Goal: Task Accomplishment & Management: Manage account settings

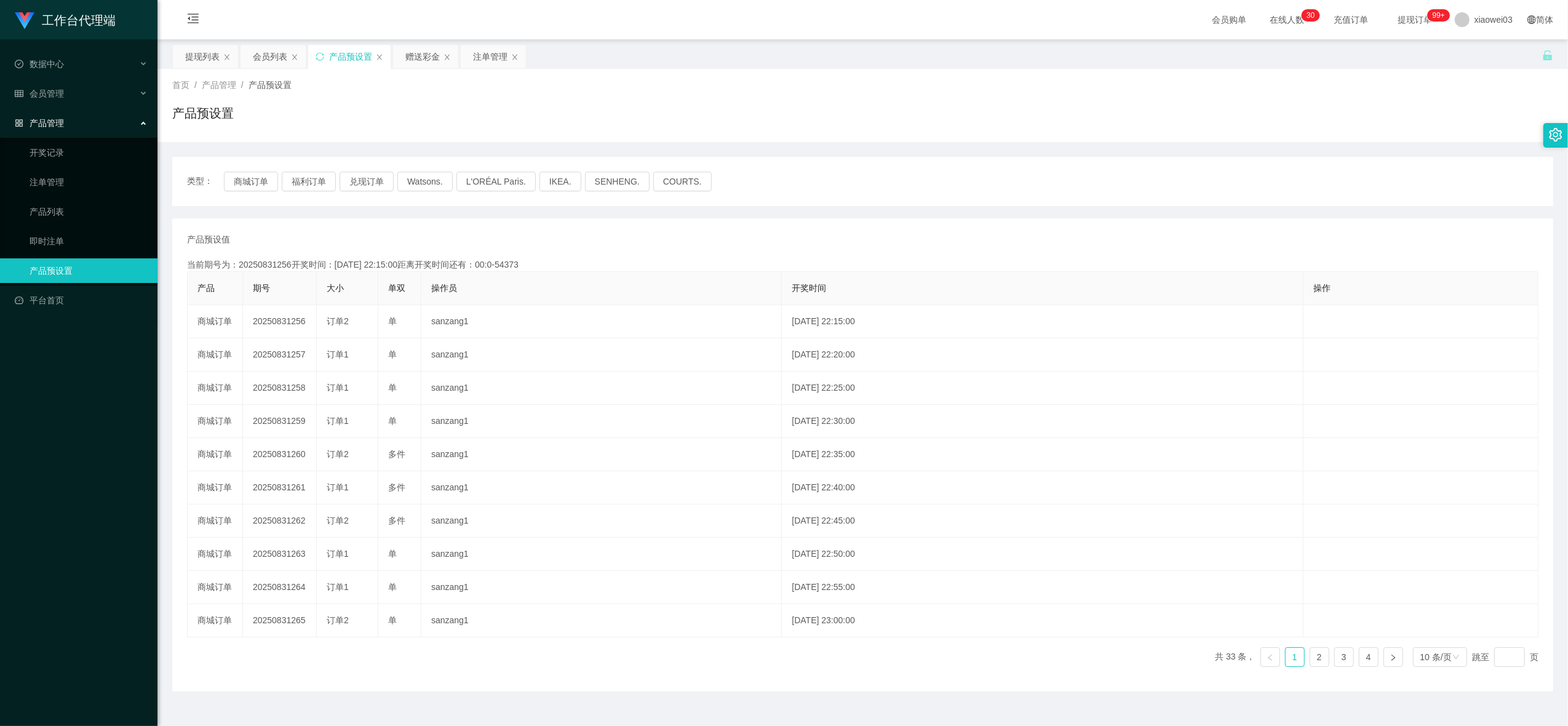
click at [343, 55] on div "产品预设置" at bounding box center [351, 56] width 43 height 23
click at [255, 182] on button "商城订单" at bounding box center [251, 182] width 54 height 20
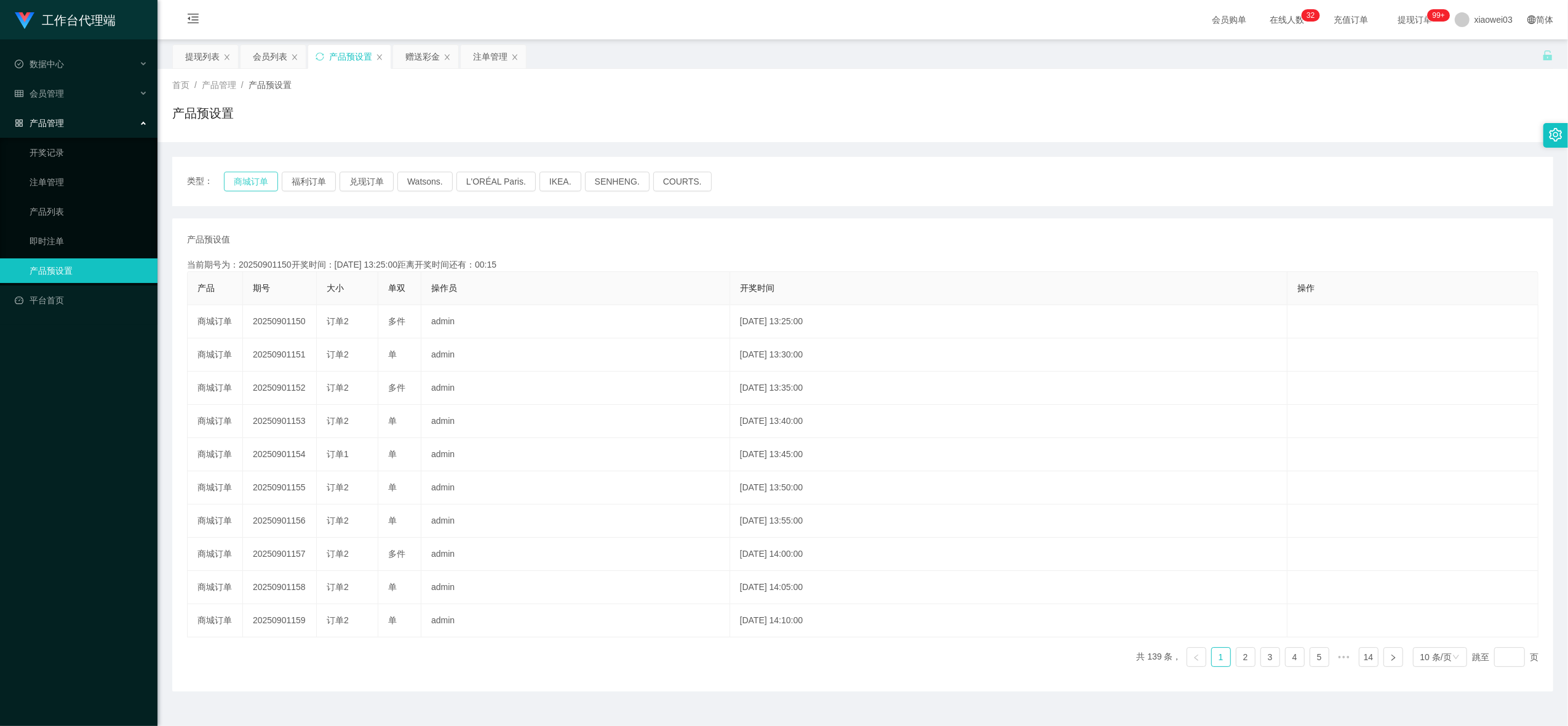
click at [261, 178] on button "商城订单" at bounding box center [251, 182] width 54 height 20
click at [256, 183] on button "商城订单" at bounding box center [251, 182] width 54 height 20
click at [252, 173] on button "商城订单" at bounding box center [251, 182] width 54 height 20
click at [265, 178] on button "商城订单" at bounding box center [251, 182] width 54 height 20
click at [204, 56] on div "提现列表" at bounding box center [202, 56] width 35 height 23
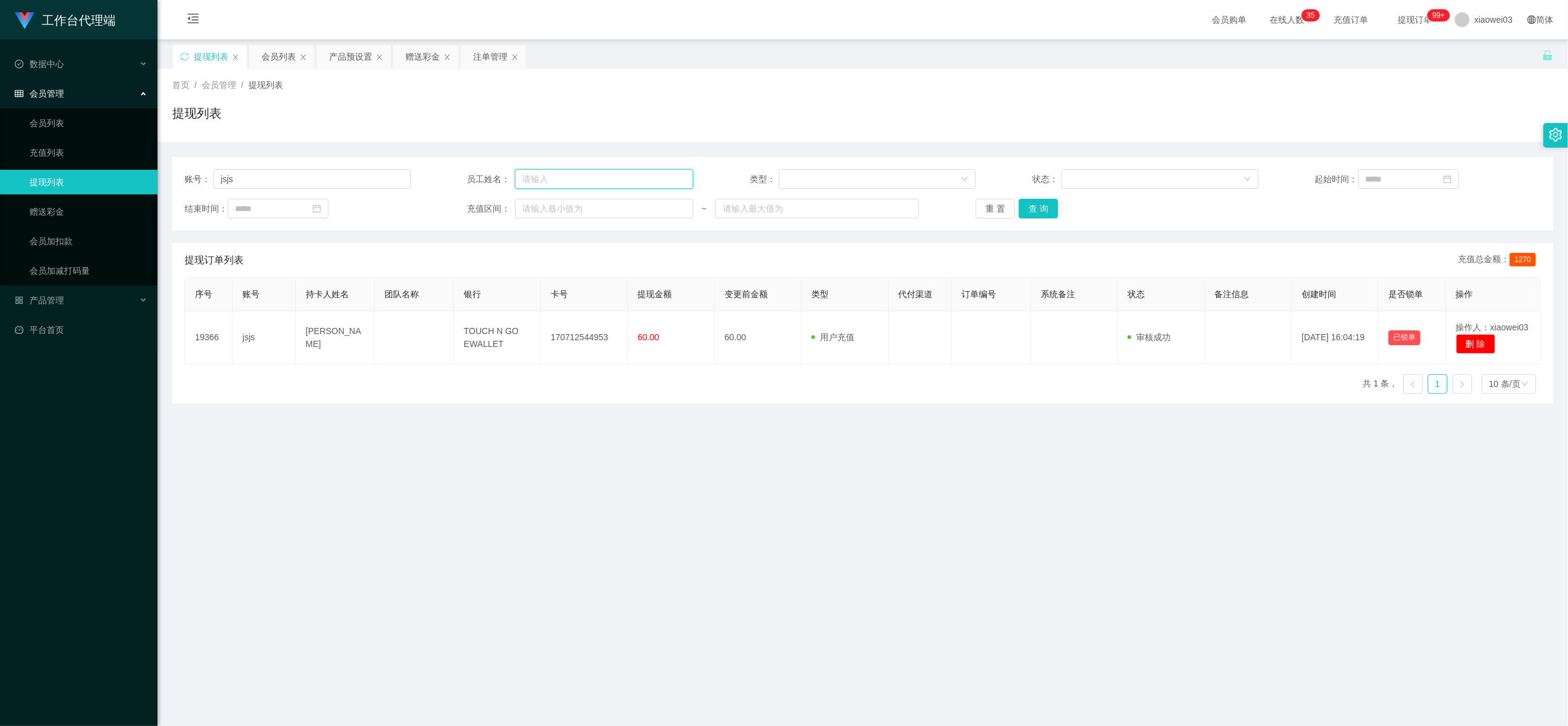
click at [603, 181] on input "text" at bounding box center [604, 179] width 178 height 20
click at [368, 184] on input "jsjs" at bounding box center [312, 179] width 197 height 20
paste input "0179320452"
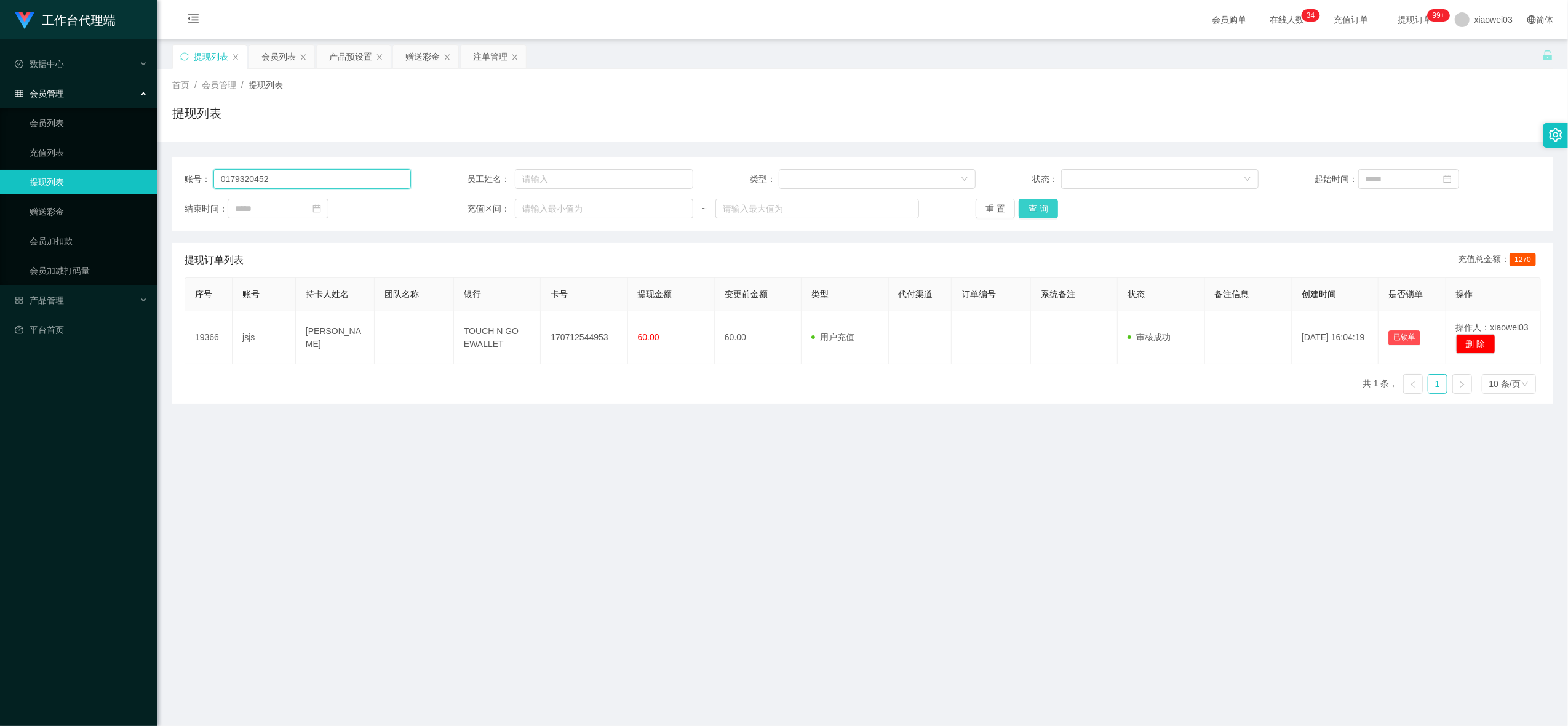
type input "0179320452"
click at [1040, 204] on button "查 询" at bounding box center [1038, 209] width 39 height 20
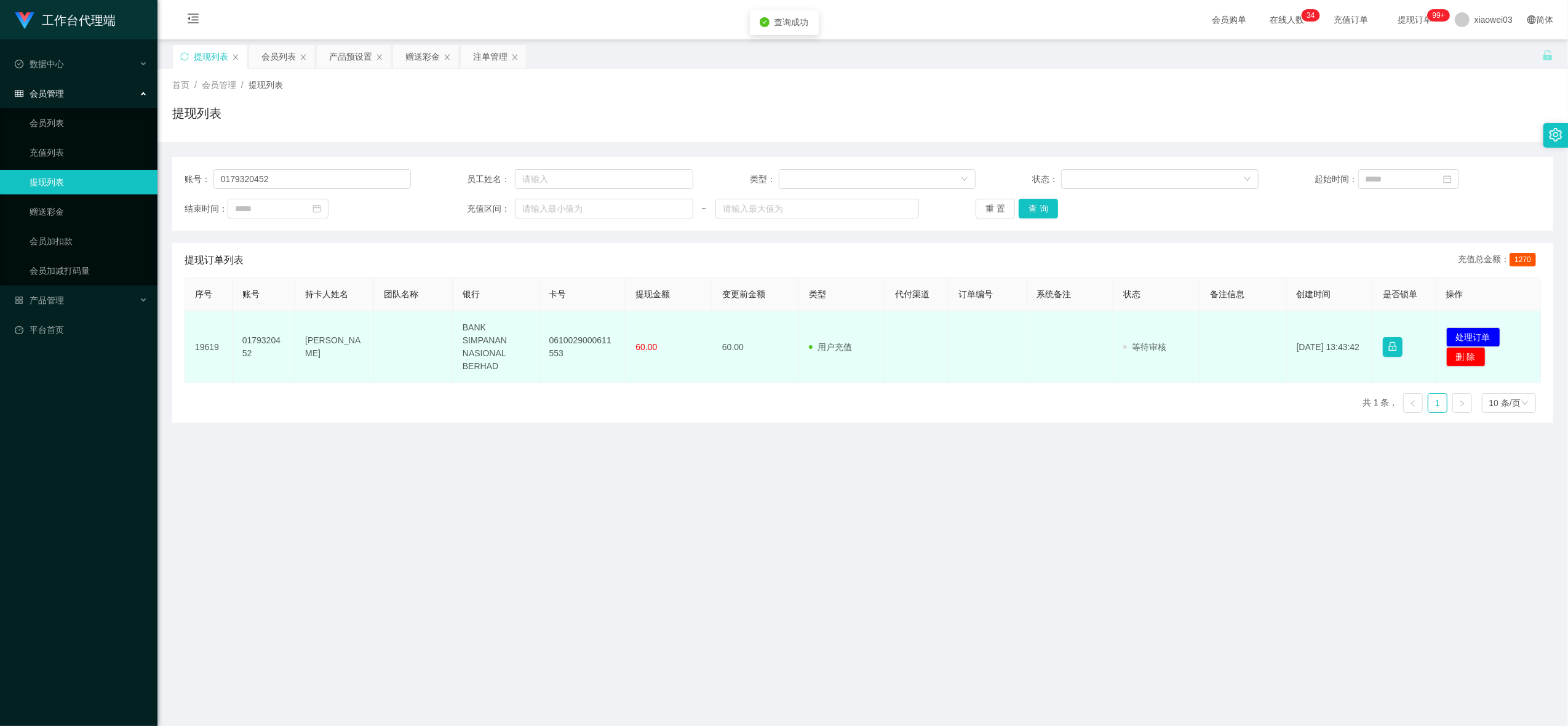
click at [575, 341] on td "0610029000611553" at bounding box center [582, 347] width 87 height 72
copy td "0610029000611553"
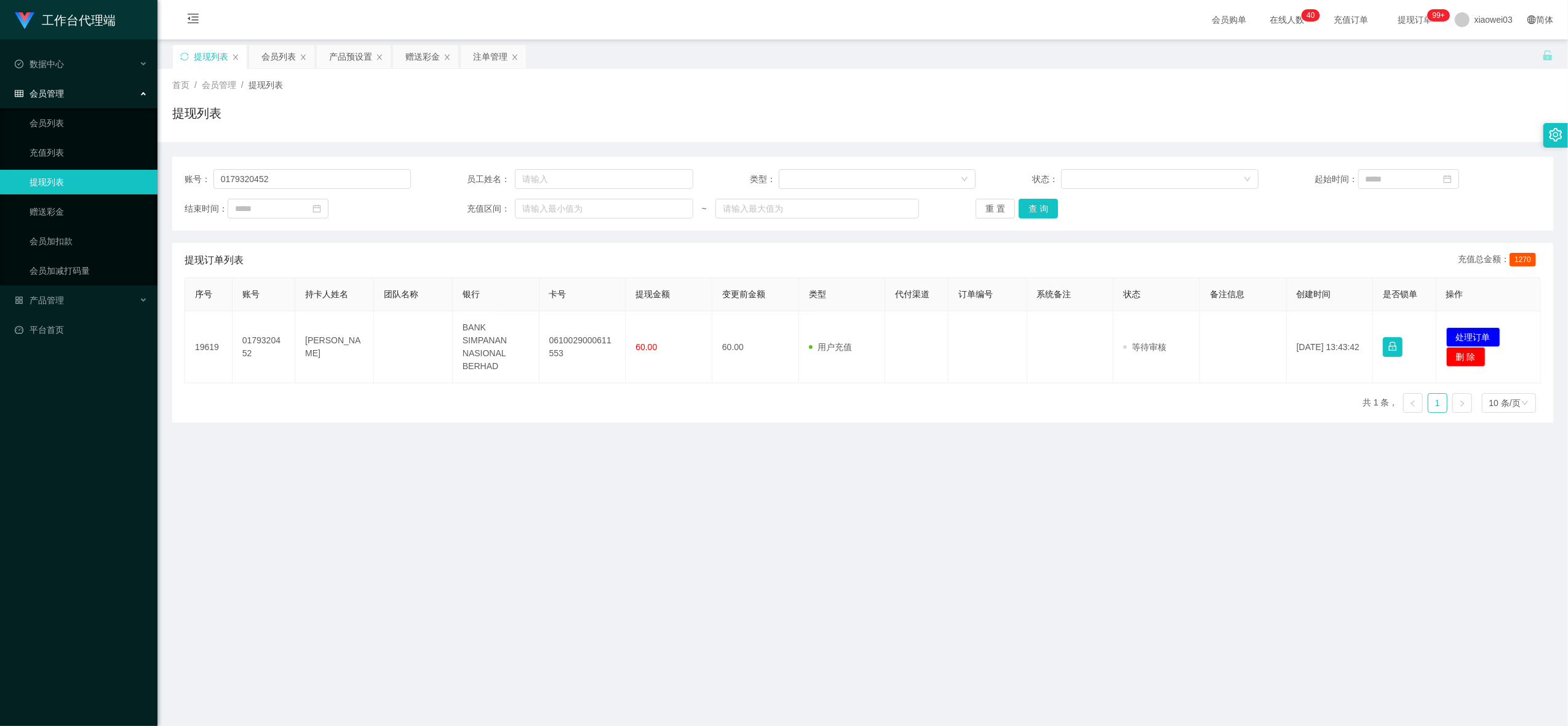
click at [810, 481] on main "关闭左侧 关闭右侧 关闭其它 刷新页面 提现列表 会员列表 产品预设置 赠送彩金 注单管理 首页 / 会员管理 / 提现列表 / 提现列表 账号： 01793…" at bounding box center [863, 376] width 1410 height 675
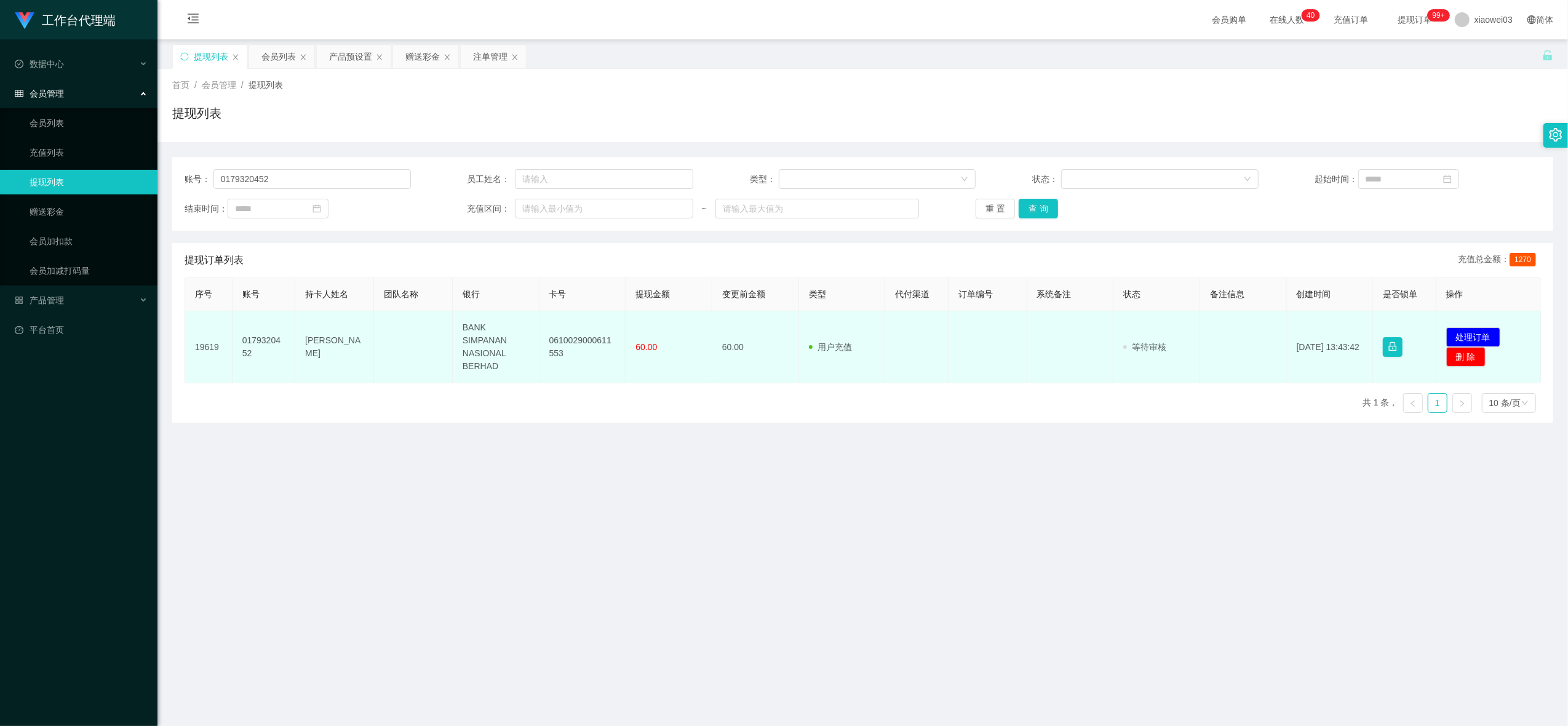
click at [490, 344] on td "BANK SIMPANAN NASIONAL BERHAD" at bounding box center [496, 347] width 87 height 72
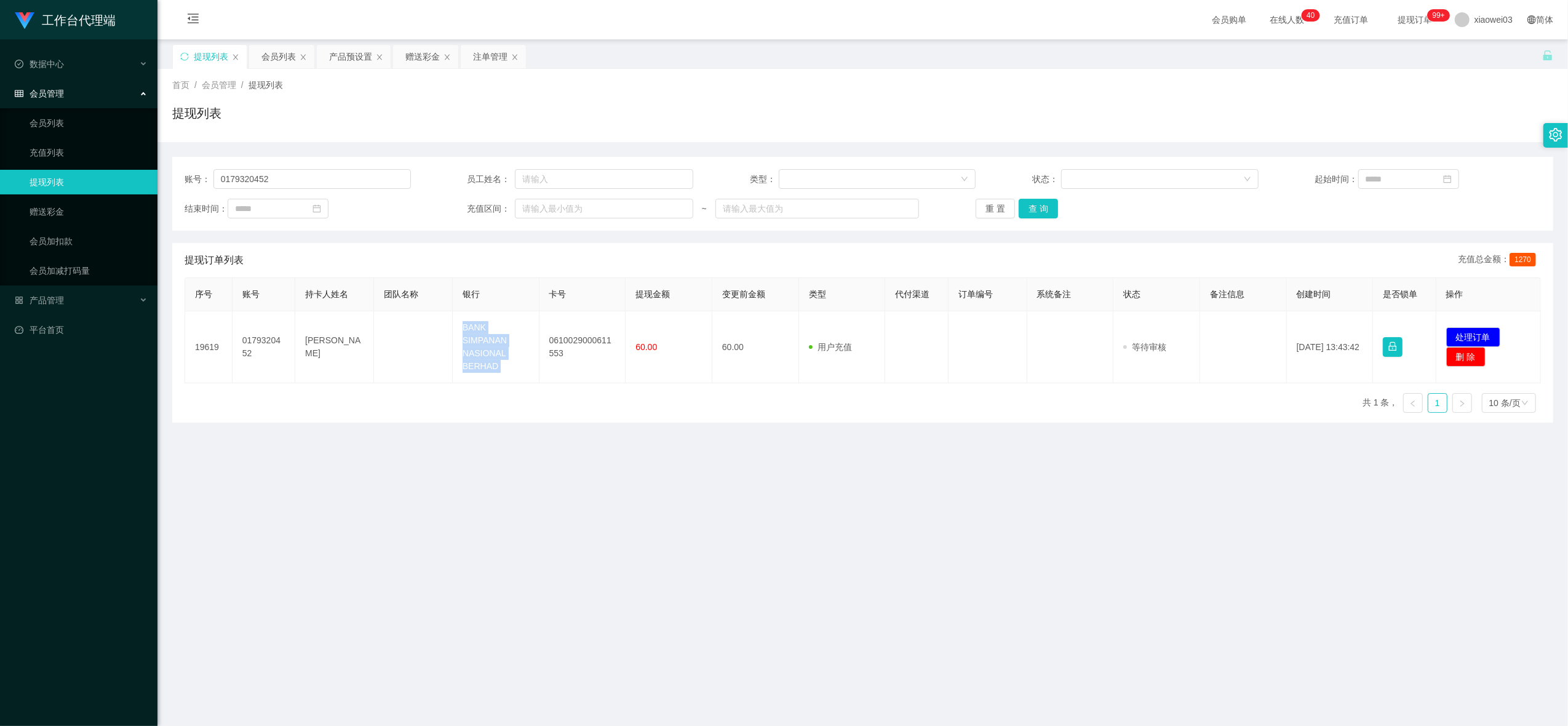
copy td "BANK SIMPANAN NASIONAL BERHAD"
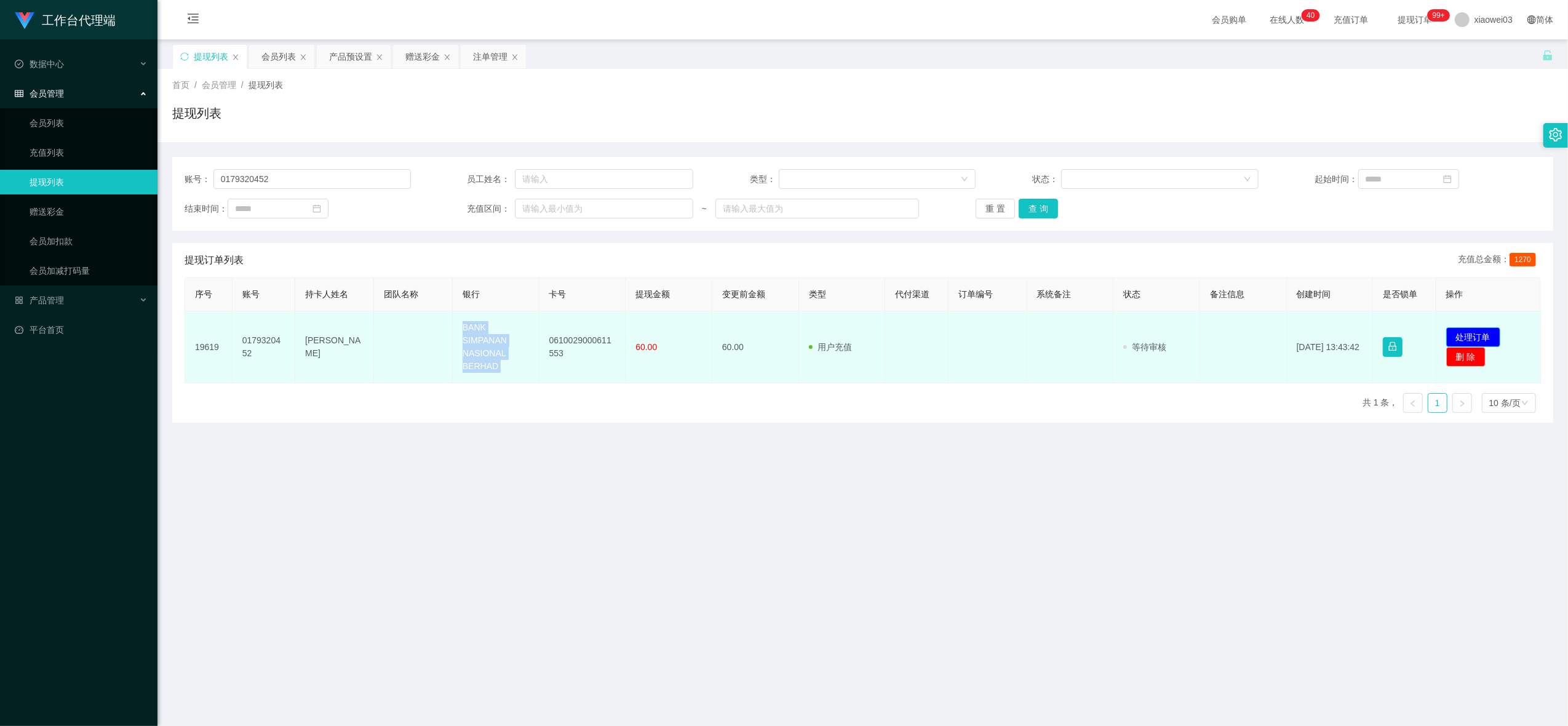
click at [1482, 330] on button "处理订单" at bounding box center [1473, 337] width 54 height 20
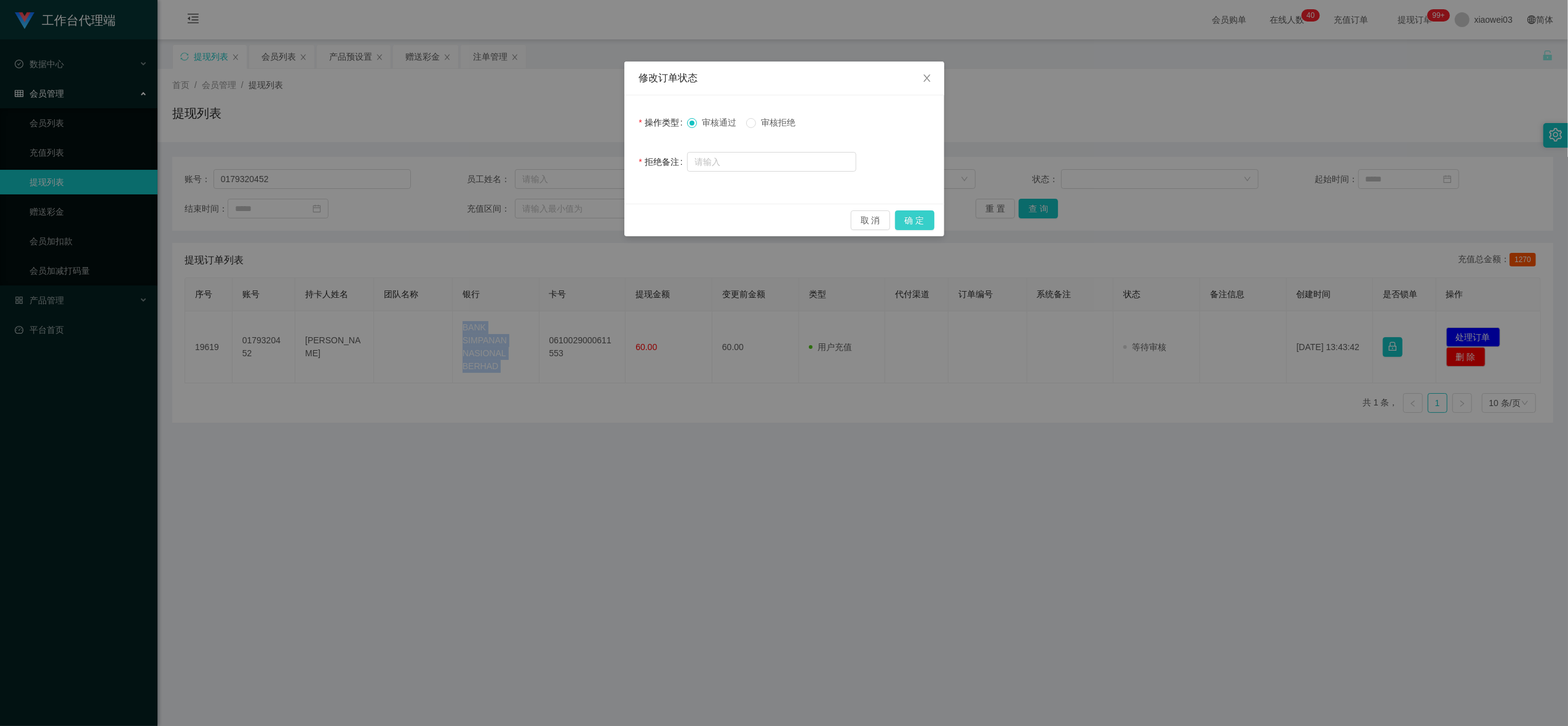
click at [913, 219] on button "确 定" at bounding box center [914, 221] width 39 height 20
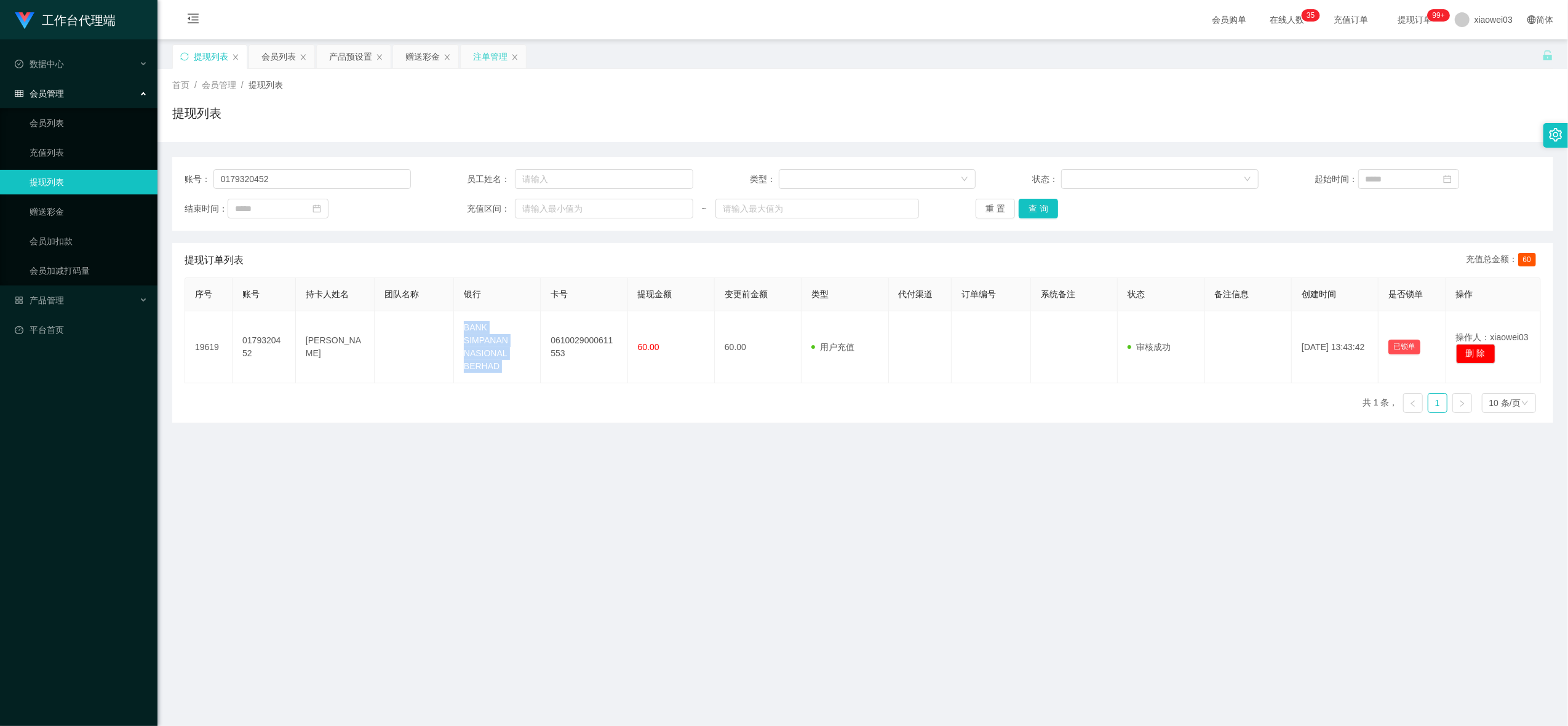
click at [486, 56] on div "注单管理" at bounding box center [490, 56] width 35 height 23
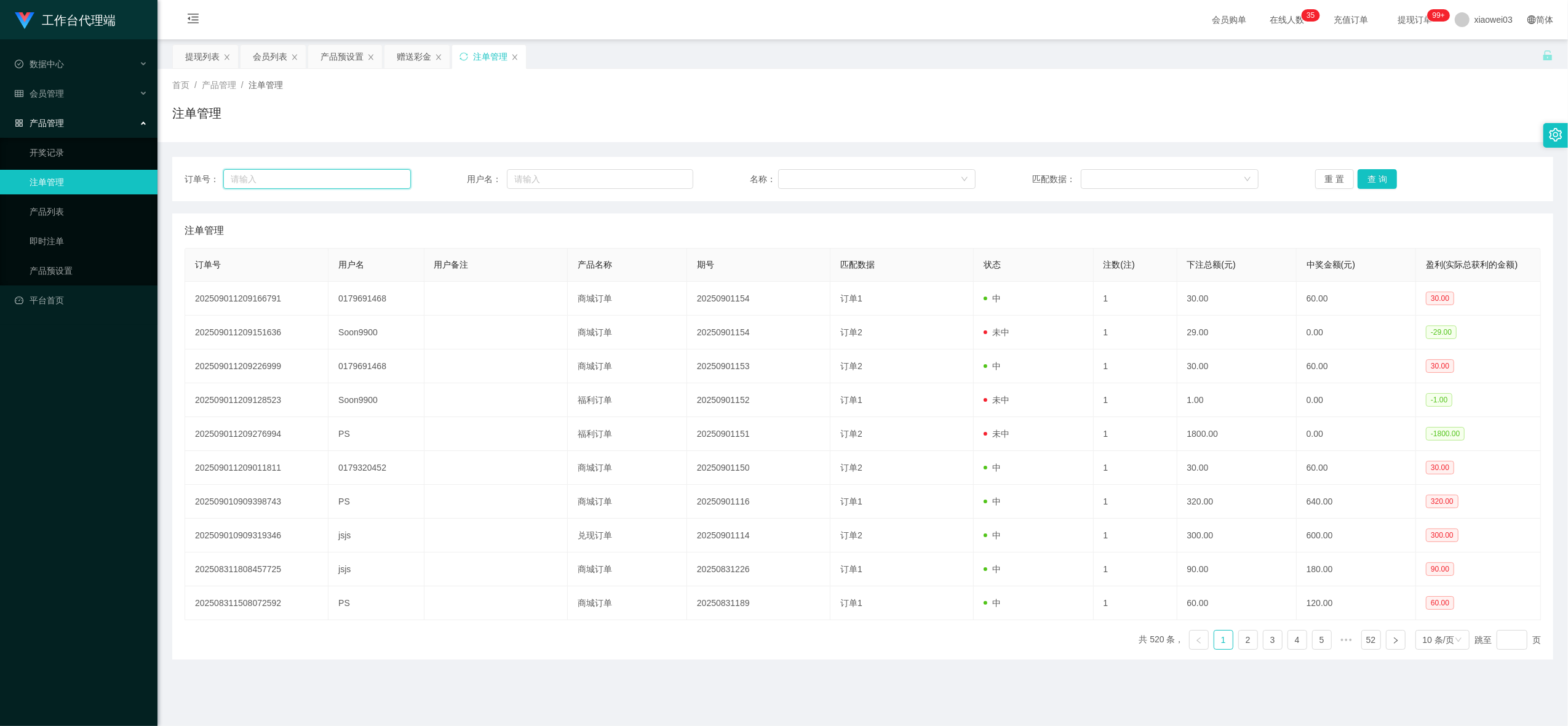
click at [368, 175] on input "text" at bounding box center [317, 179] width 187 height 20
click at [582, 178] on input "text" at bounding box center [600, 179] width 187 height 20
paste input "Soon9900"
click at [1377, 178] on button "查 询" at bounding box center [1377, 179] width 39 height 20
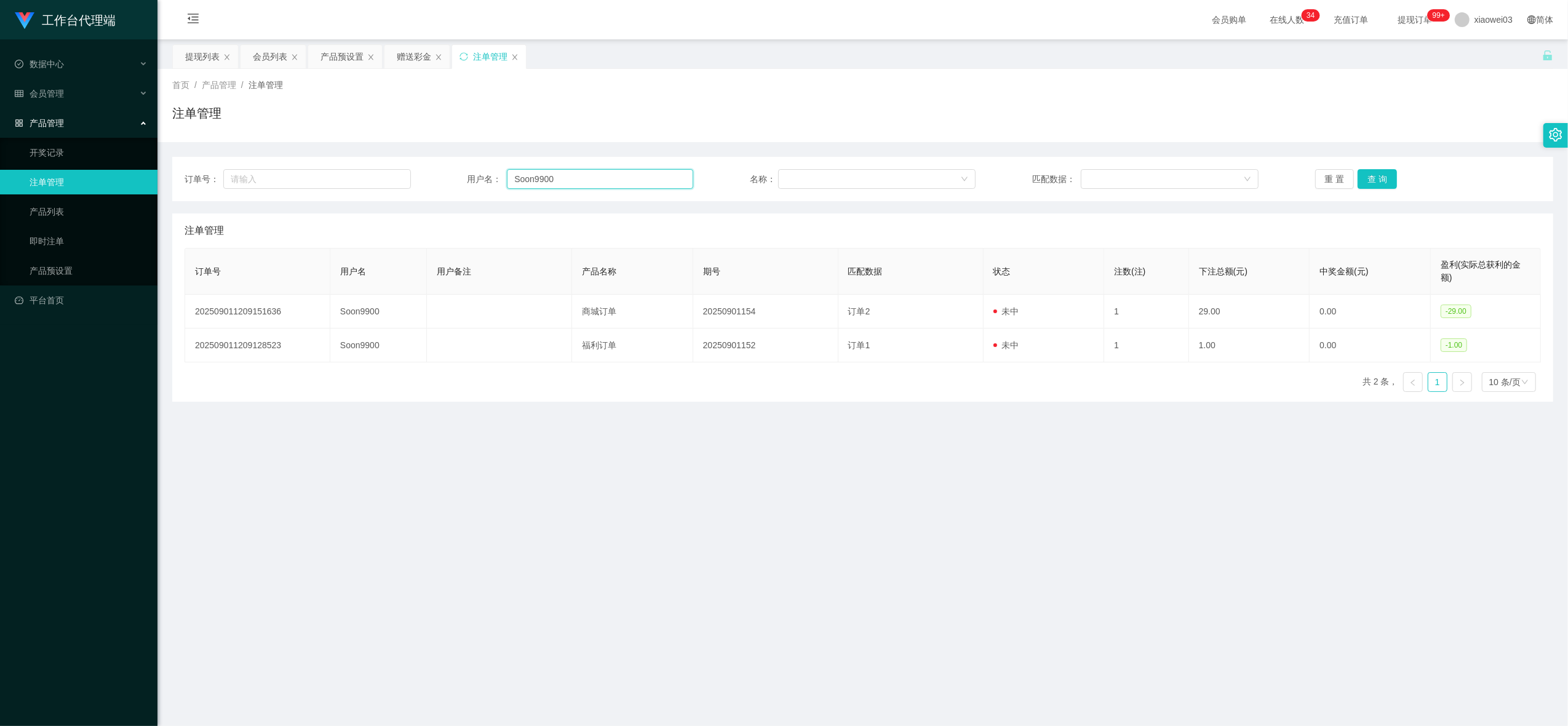
click at [586, 178] on input "Soon9900" at bounding box center [600, 179] width 187 height 20
paste input "0179691468"
type input "0179691468"
click at [1375, 180] on button "查 询" at bounding box center [1377, 179] width 39 height 20
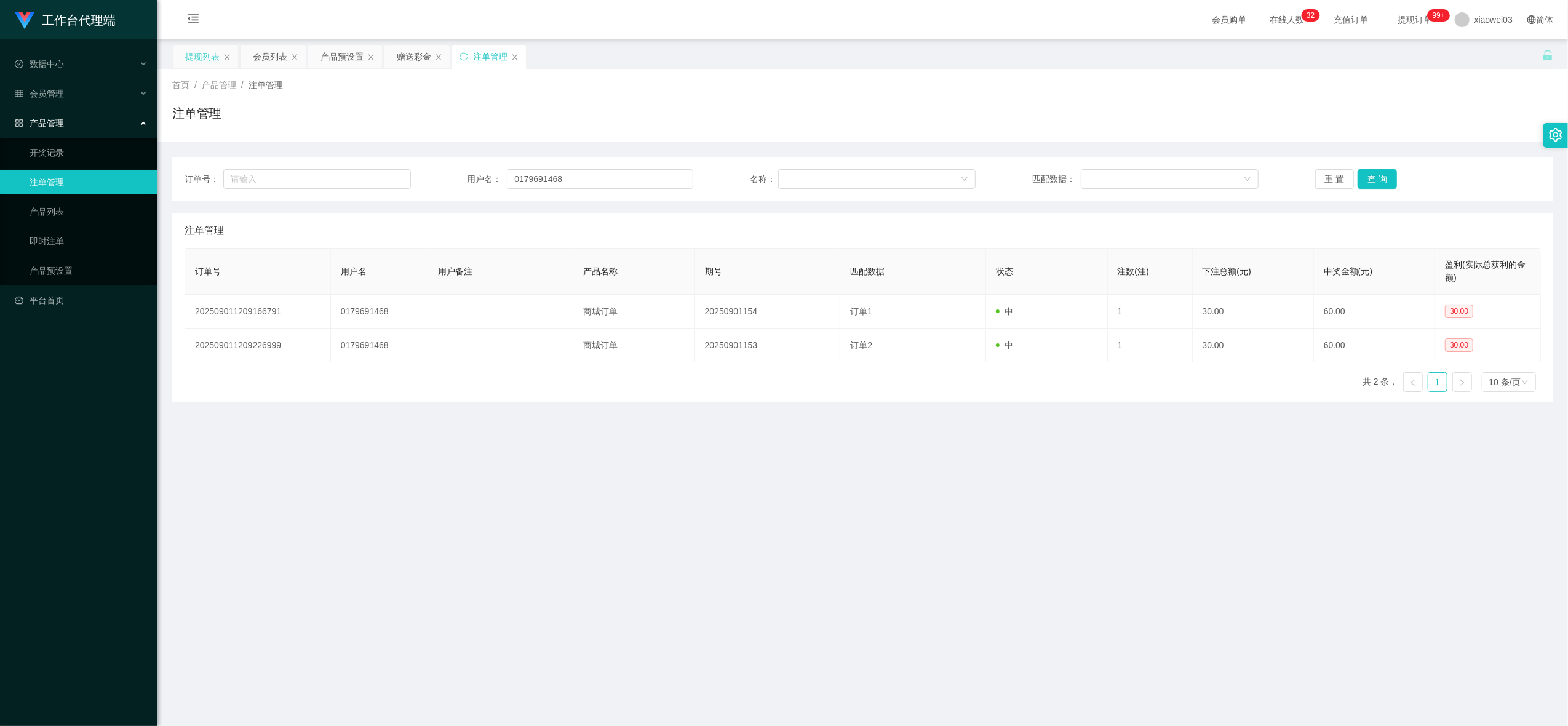
click at [187, 57] on div "提现列表" at bounding box center [202, 56] width 35 height 23
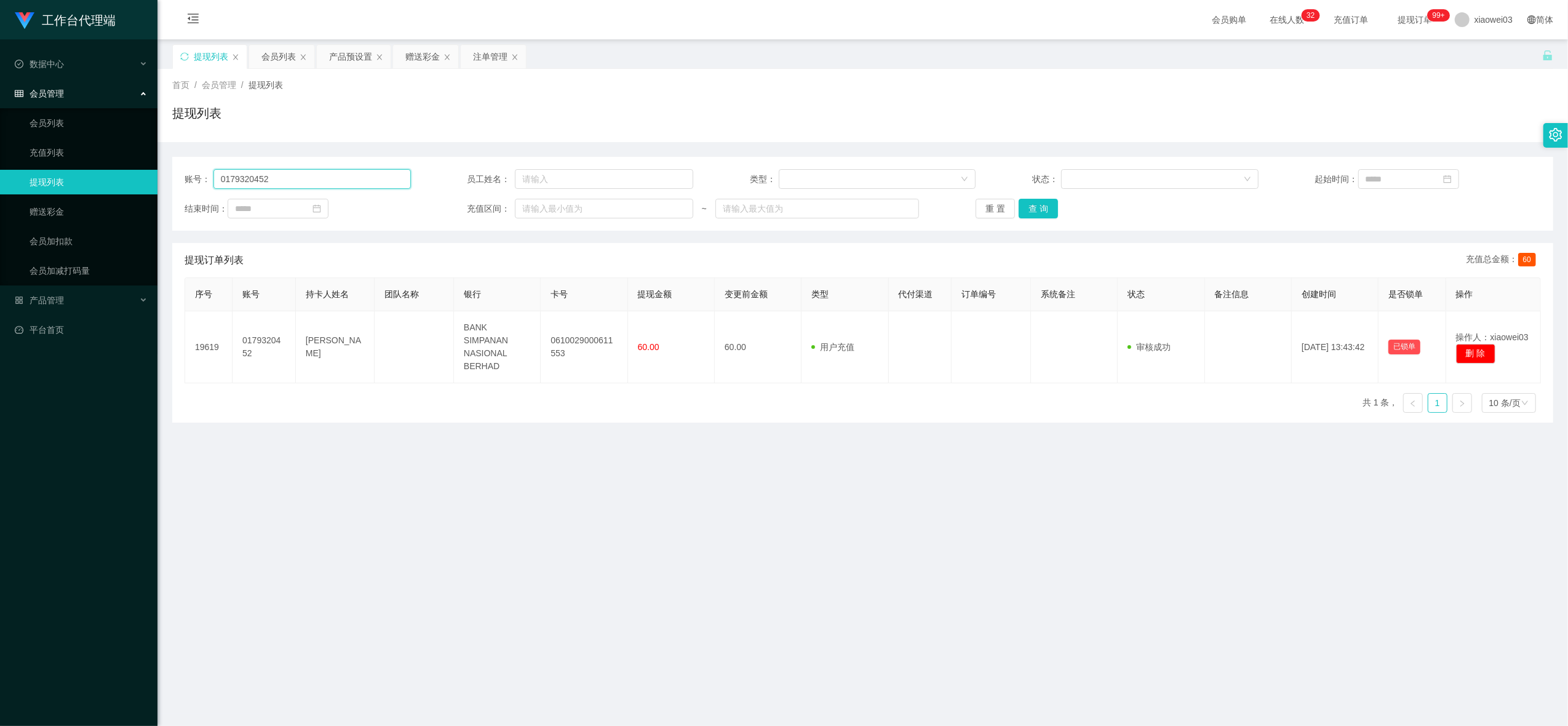
click at [316, 181] on input "0179320452" at bounding box center [312, 179] width 197 height 20
paste input "691468"
type input "0179691468"
click at [1041, 206] on button "查 询" at bounding box center [1038, 209] width 39 height 20
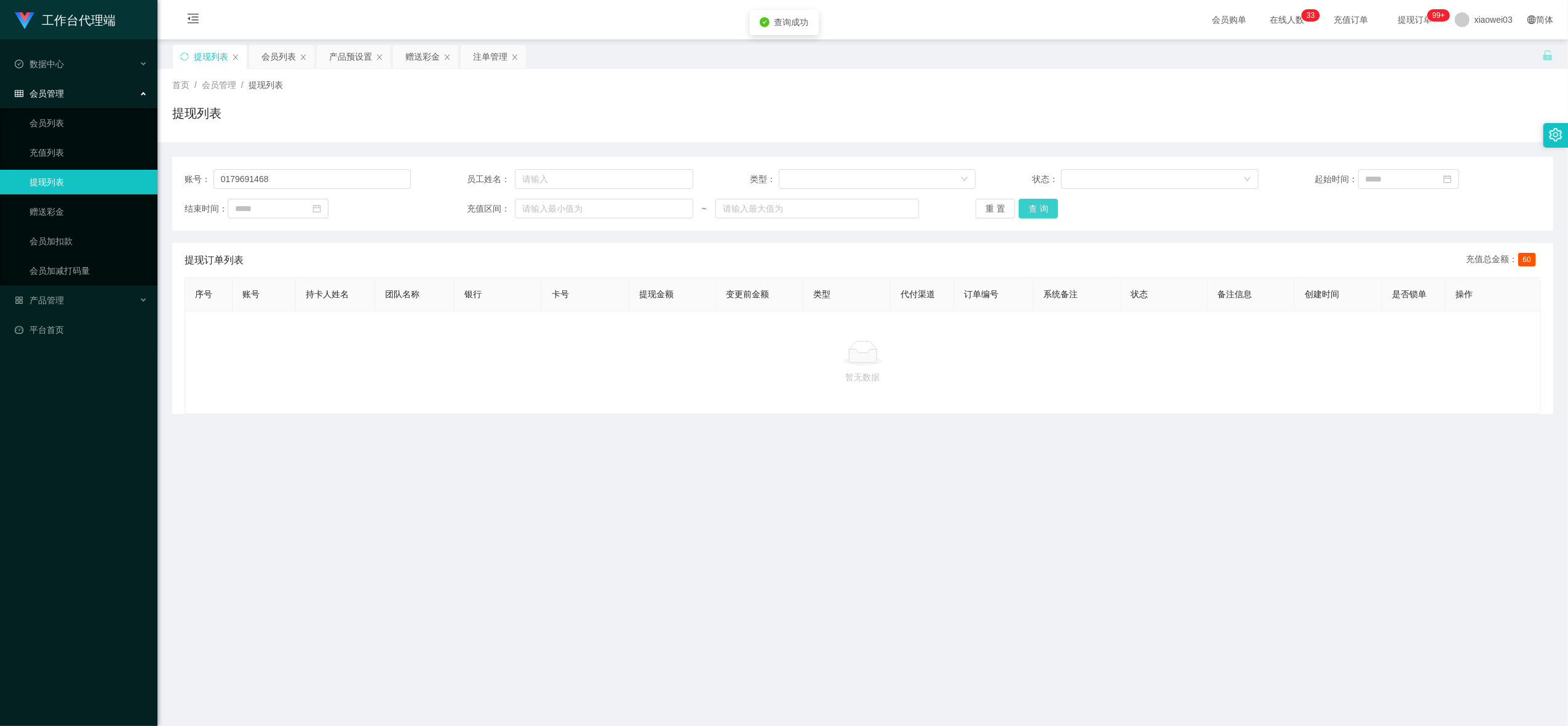
click at [1022, 208] on button "查 询" at bounding box center [1038, 209] width 39 height 20
click at [275, 65] on div "会员列表" at bounding box center [279, 56] width 35 height 23
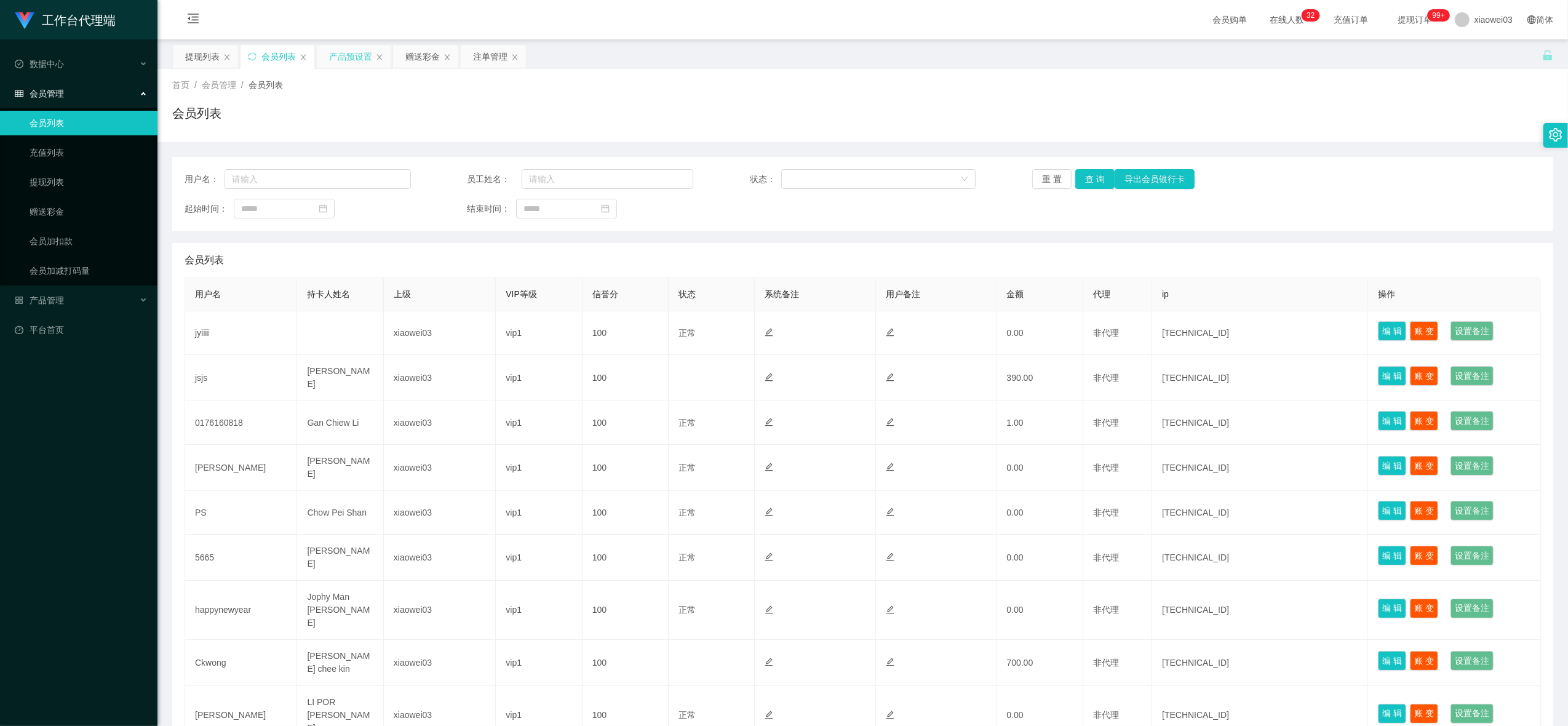
click at [347, 56] on div "产品预设置" at bounding box center [351, 56] width 43 height 23
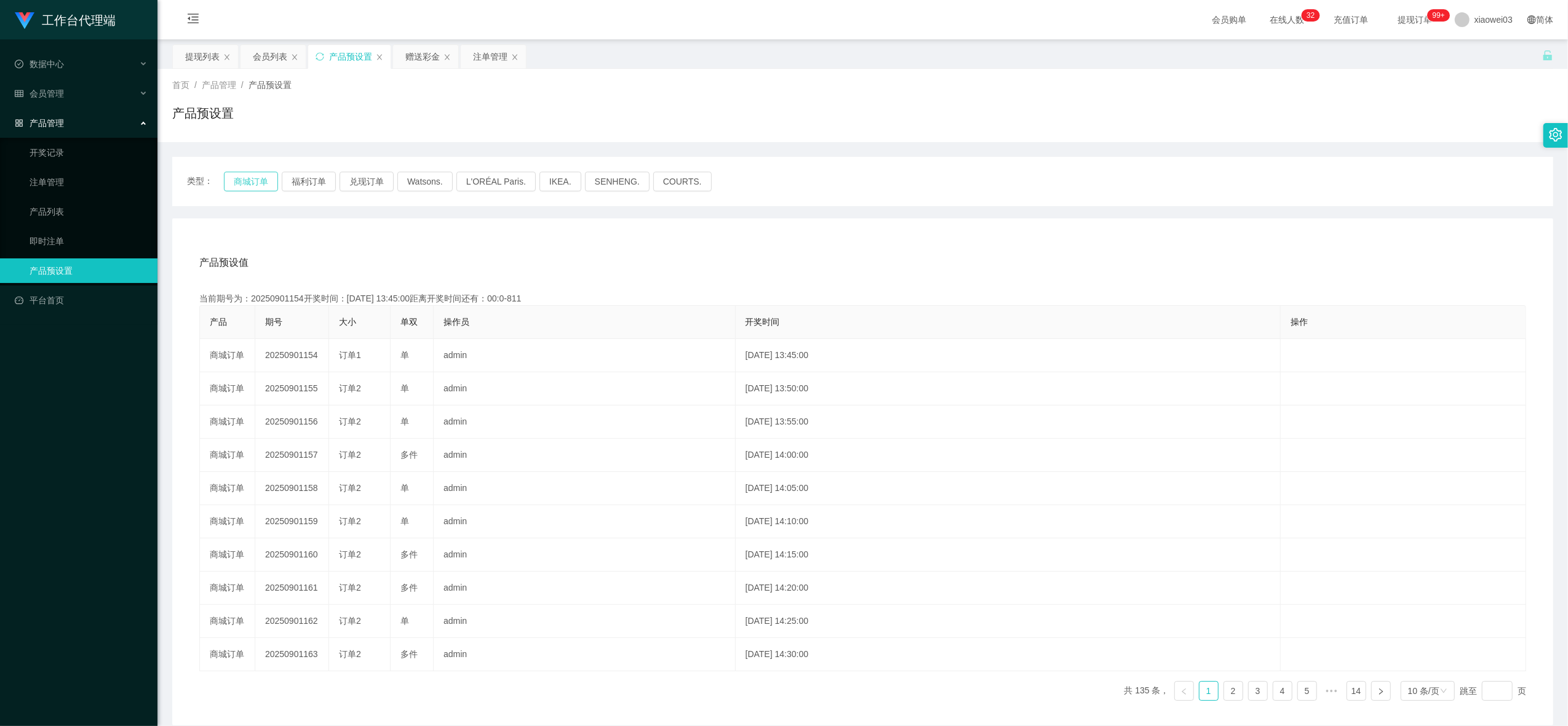
click at [239, 186] on button "商城订单" at bounding box center [251, 182] width 54 height 20
click at [485, 66] on div "注单管理" at bounding box center [490, 56] width 35 height 23
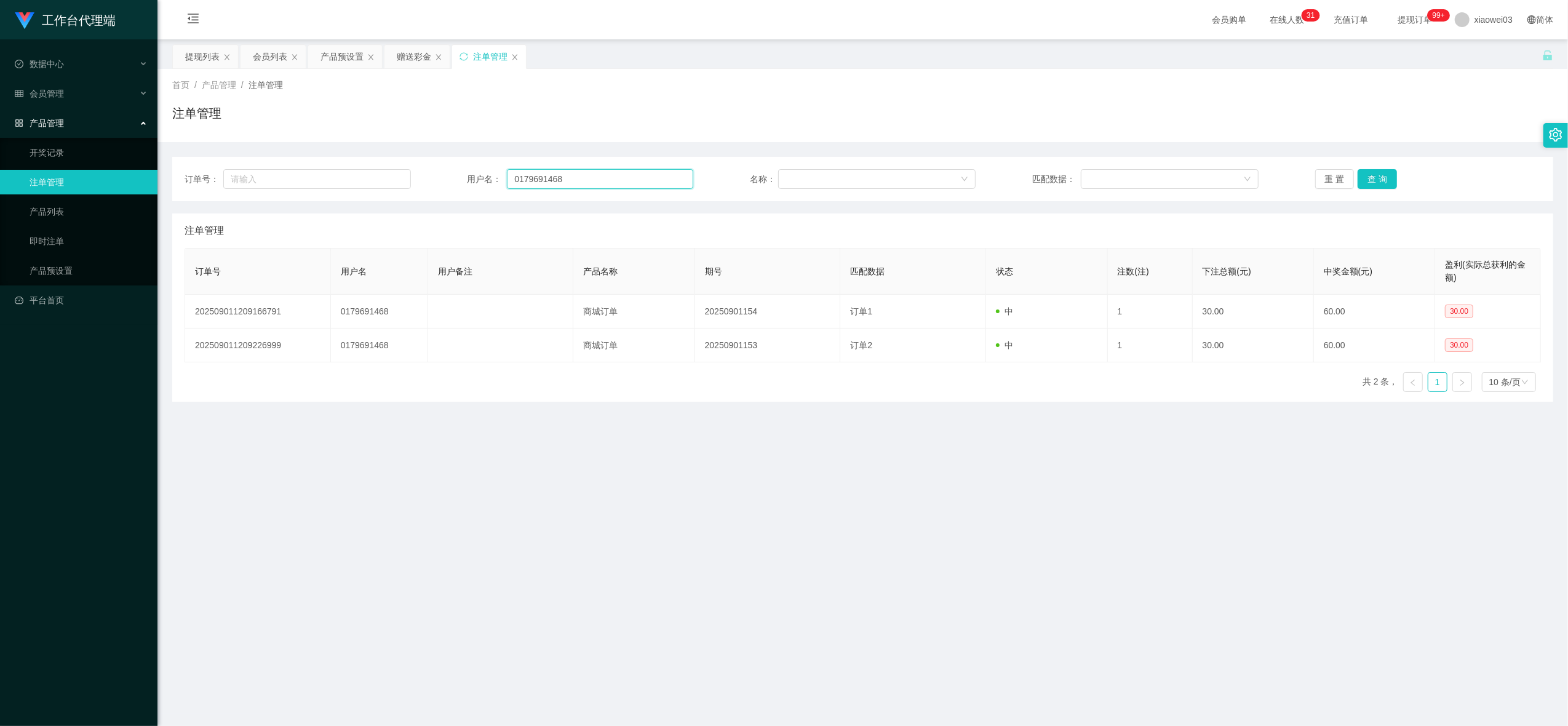
click at [562, 178] on input "0179691468" at bounding box center [600, 179] width 187 height 20
drag, startPoint x: 562, startPoint y: 178, endPoint x: 579, endPoint y: 173, distance: 17.7
click at [563, 178] on input "0179691468" at bounding box center [600, 179] width 187 height 20
paste input "Soon9900"
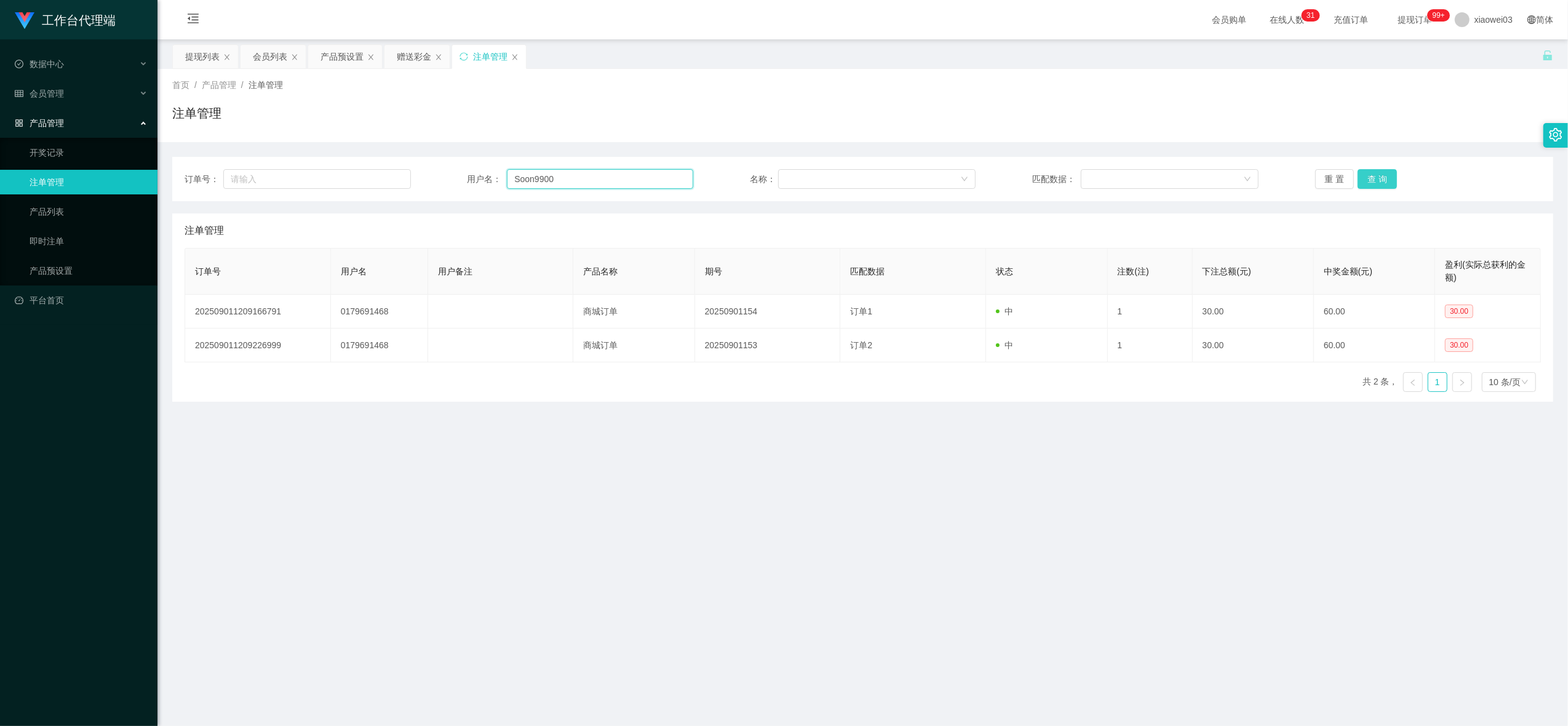
type input "Soon9900"
click at [1375, 173] on button "查 询" at bounding box center [1377, 179] width 39 height 20
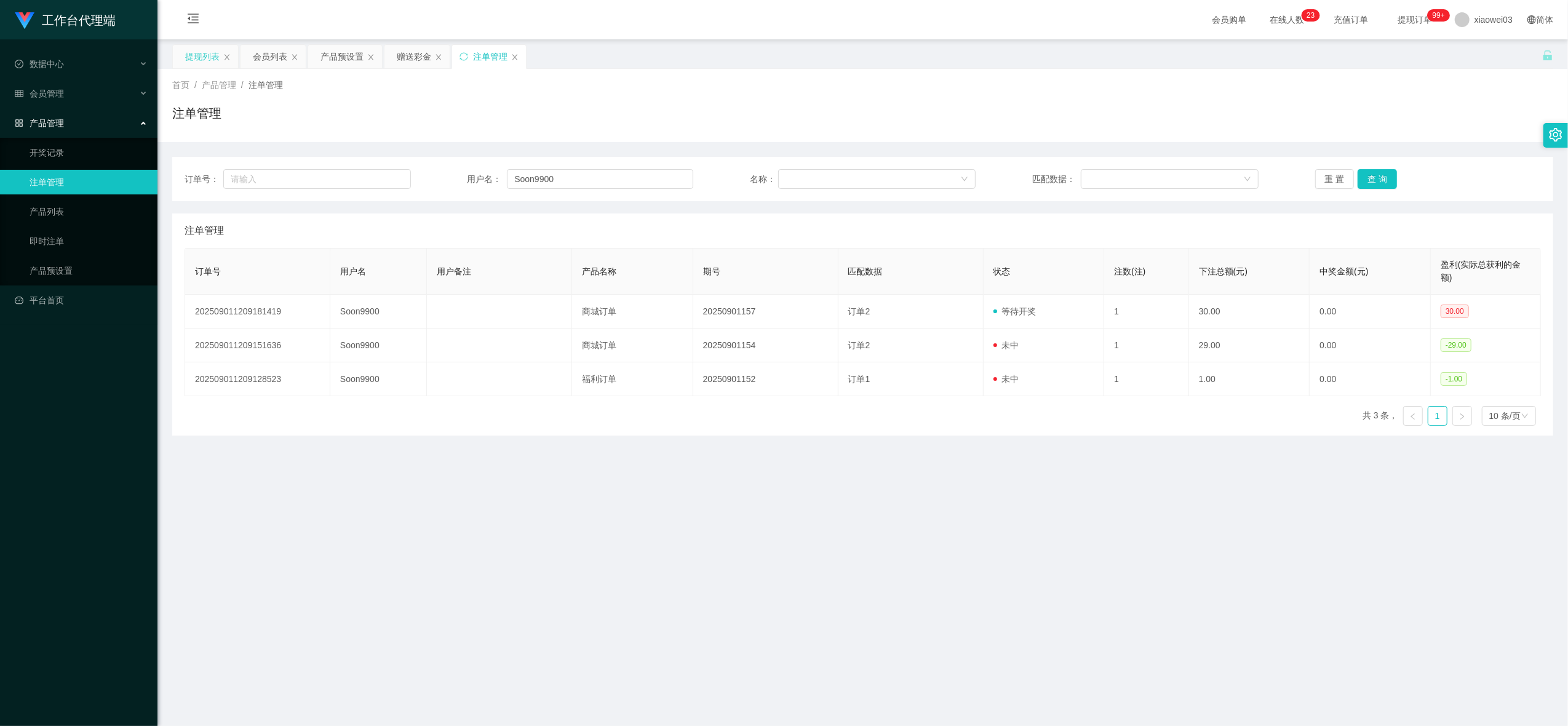
click at [207, 62] on div "提现列表" at bounding box center [202, 56] width 35 height 23
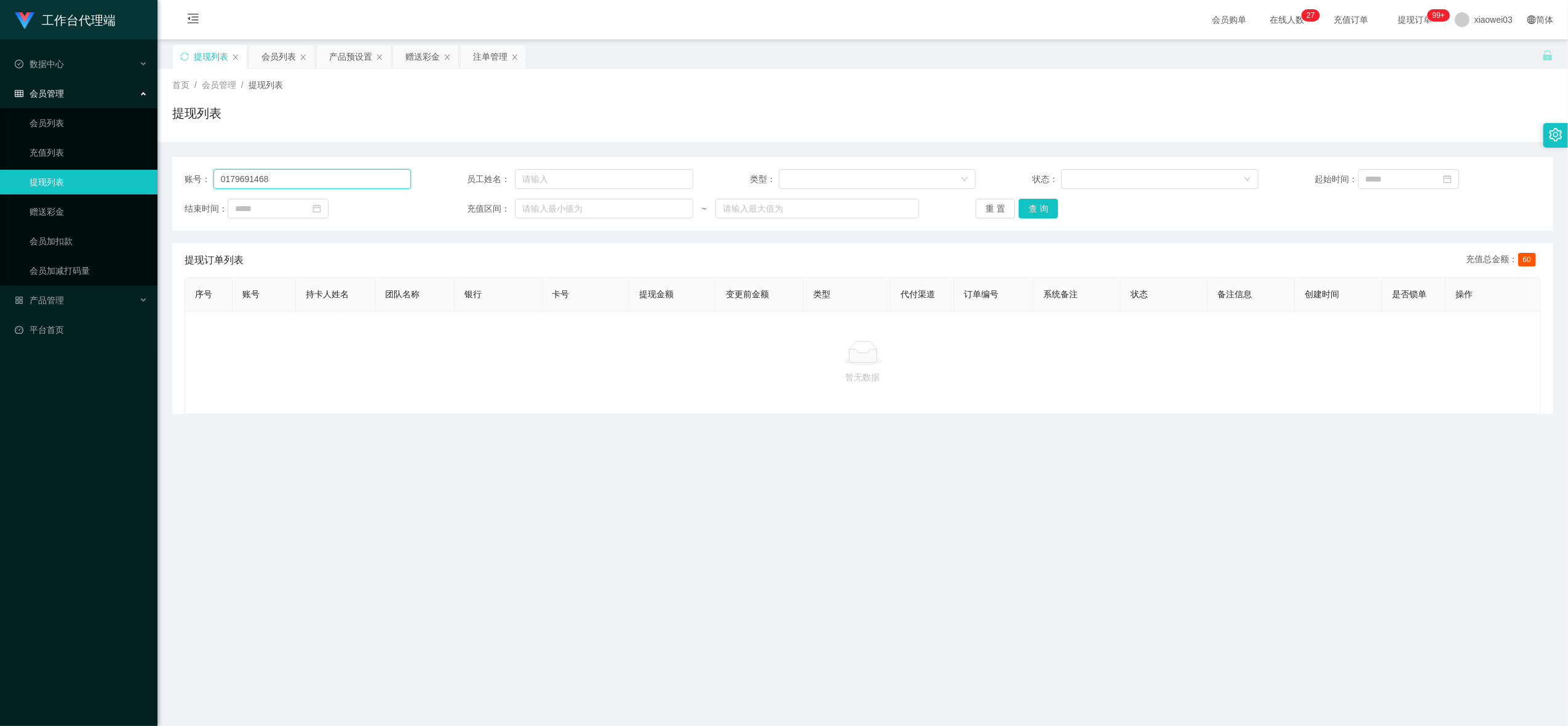
click at [395, 182] on input "0179691468" at bounding box center [312, 179] width 197 height 20
click at [1041, 205] on button "查 询" at bounding box center [1038, 209] width 39 height 20
click at [1054, 208] on div "重 置 查 询" at bounding box center [1088, 209] width 226 height 20
click at [1031, 207] on button "查 询" at bounding box center [1038, 209] width 39 height 20
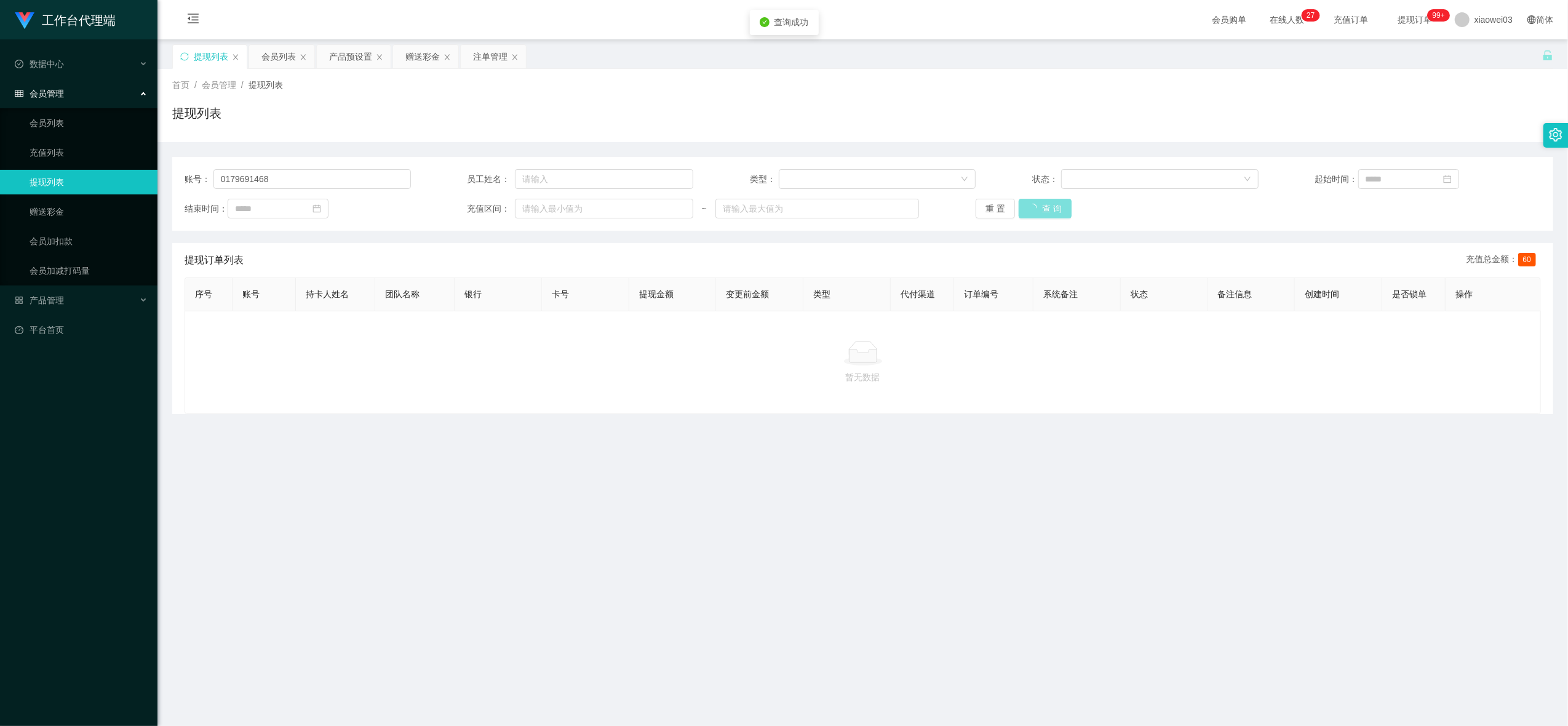
click at [1031, 207] on button "查 询" at bounding box center [1045, 209] width 53 height 20
click at [1031, 207] on div "重 置 查 询" at bounding box center [1088, 209] width 226 height 20
click at [338, 180] on input "0179691468" at bounding box center [312, 179] width 197 height 20
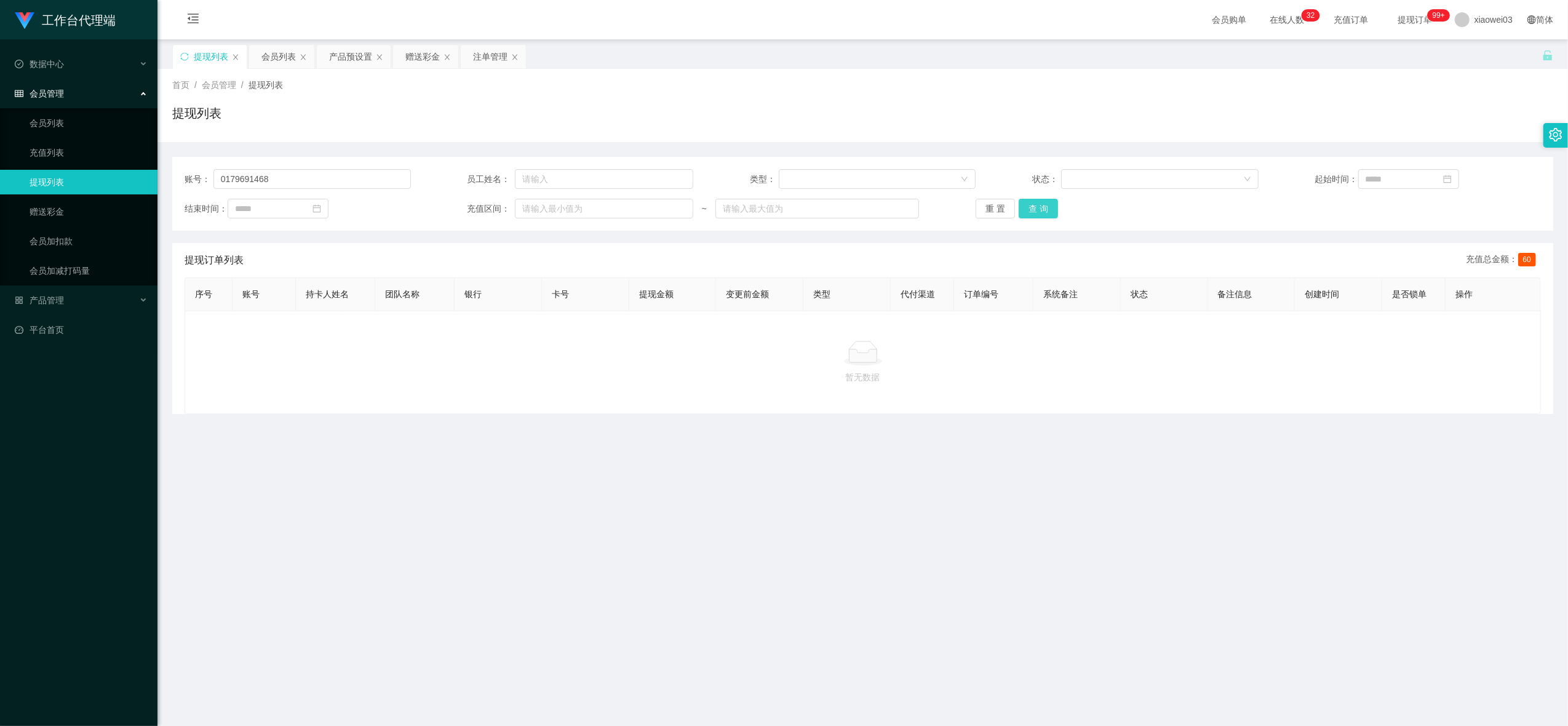
click at [1039, 209] on button "查 询" at bounding box center [1038, 209] width 39 height 20
click at [1029, 209] on button "查 询" at bounding box center [1038, 209] width 39 height 20
drag, startPoint x: 290, startPoint y: 182, endPoint x: 203, endPoint y: 178, distance: 87.1
click at [203, 178] on div "账号： 0179691468" at bounding box center [297, 179] width 226 height 20
drag, startPoint x: 278, startPoint y: 57, endPoint x: 293, endPoint y: 74, distance: 22.7
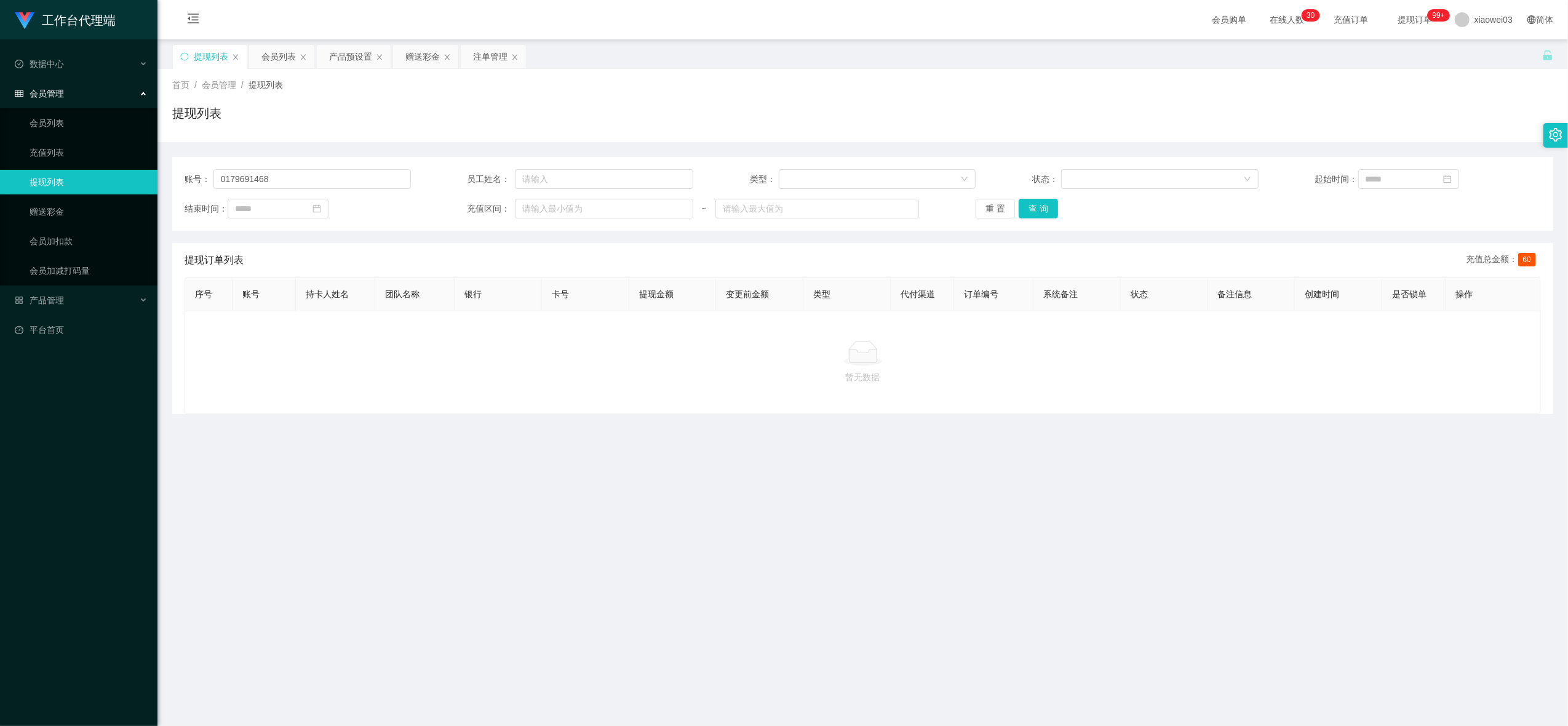
click at [278, 57] on div "会员列表" at bounding box center [279, 56] width 35 height 23
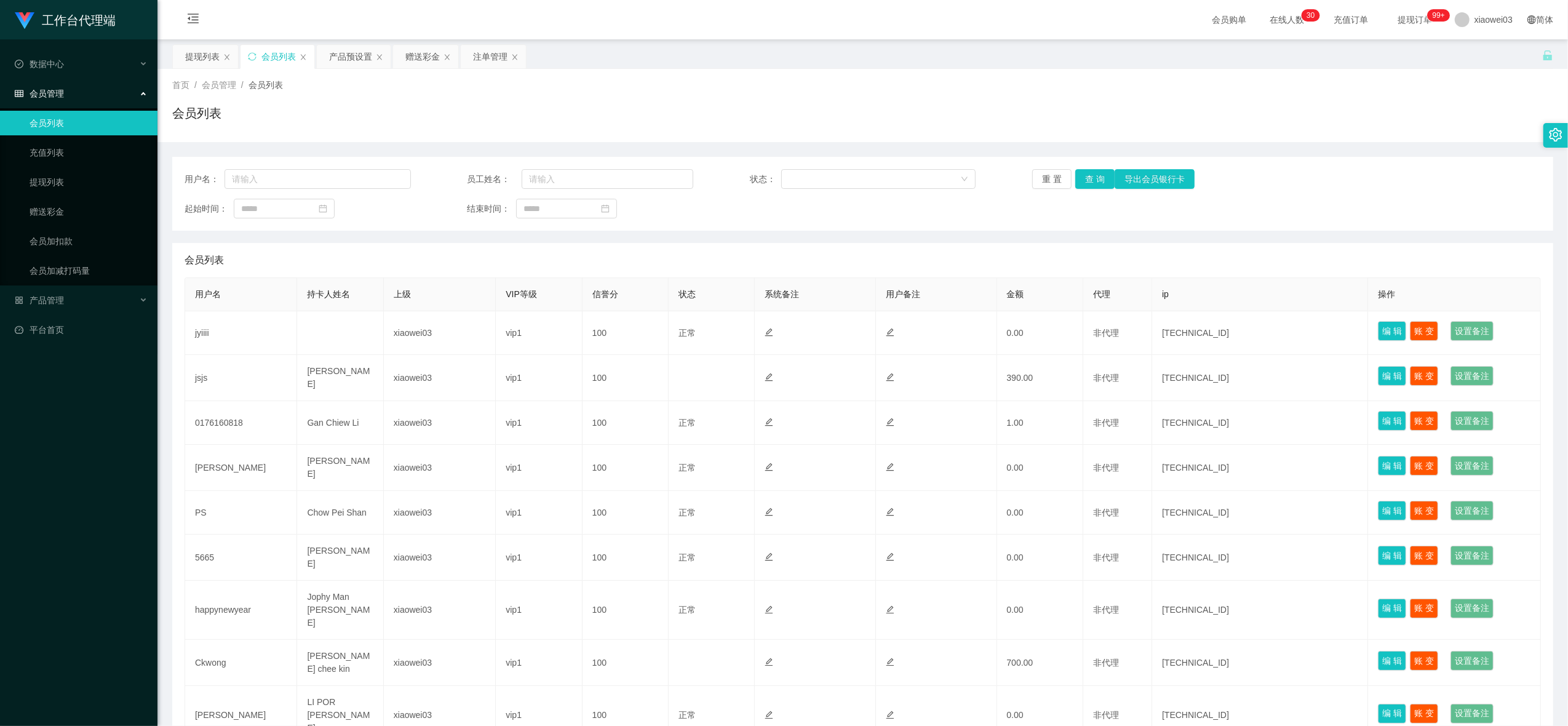
click at [389, 168] on div "用户名： 员工姓名： 状态： 重 置 查 询 导出会员银行卡 起始时间： 结束时间：" at bounding box center [863, 193] width 1381 height 74
click at [353, 171] on input "text" at bounding box center [318, 179] width 187 height 20
paste input "0179691468"
type input "0179691468"
click at [1079, 175] on button "查 询" at bounding box center [1094, 179] width 39 height 20
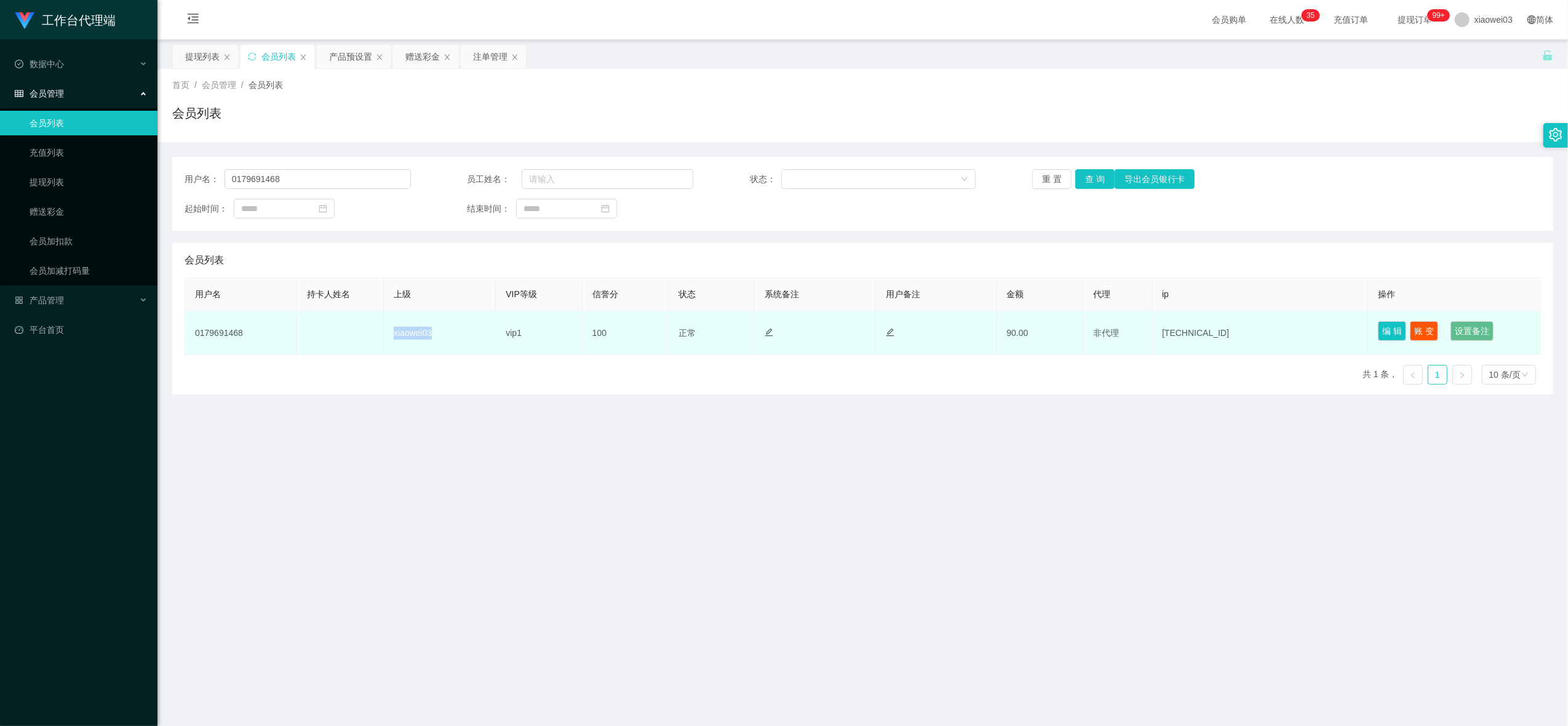
drag, startPoint x: 429, startPoint y: 337, endPoint x: 392, endPoint y: 334, distance: 37.1
click at [392, 334] on td "xiaowei03" at bounding box center [440, 333] width 112 height 44
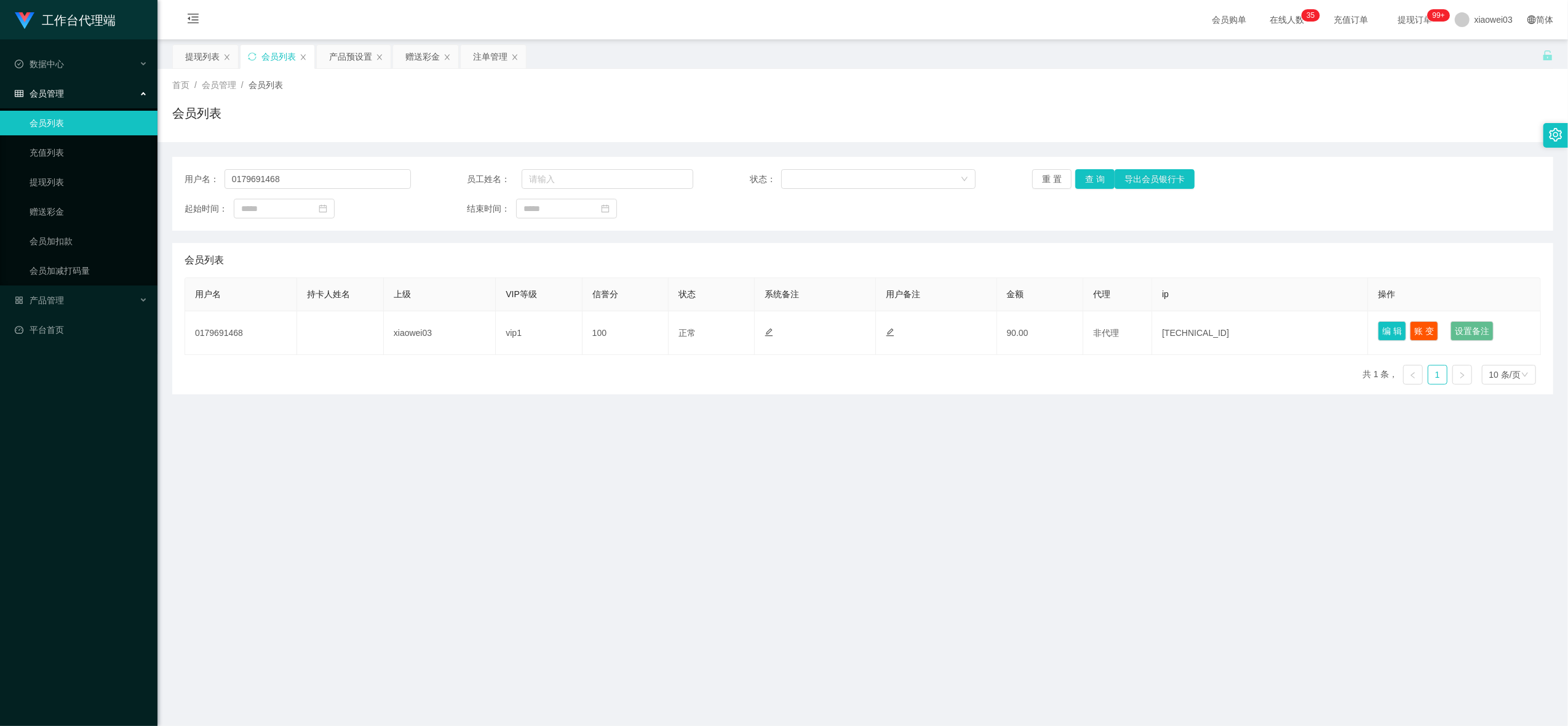
drag, startPoint x: 392, startPoint y: 334, endPoint x: 419, endPoint y: 372, distance: 46.6
click at [419, 372] on div "用户名 持卡人姓名 上级 VIP等级 信誉分 状态 系统备注 用户备注 金额 代理 ip 操作 0179691468 xiaowei03 vip1 100 正…" at bounding box center [862, 335] width 1356 height 117
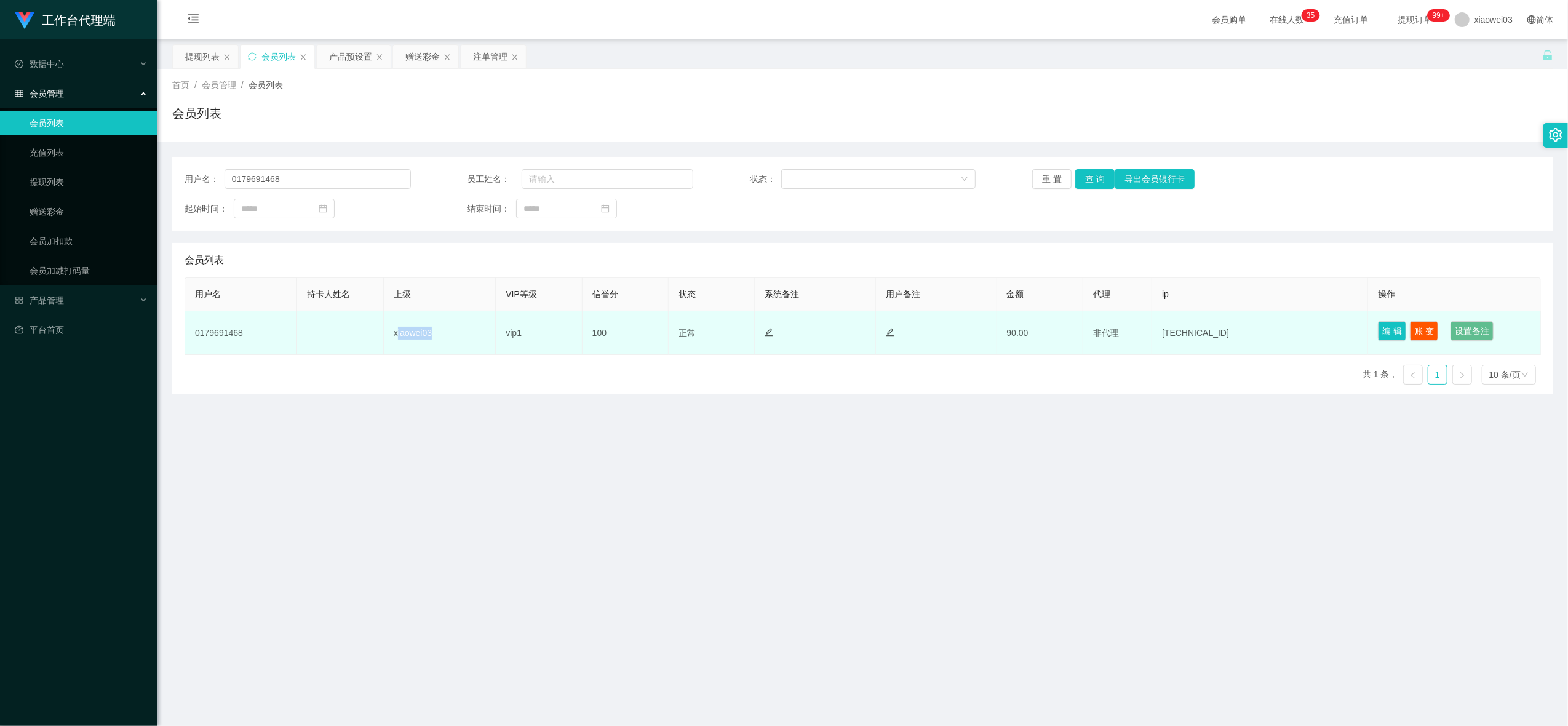
drag, startPoint x: 397, startPoint y: 335, endPoint x: 451, endPoint y: 336, distance: 54.0
click at [451, 336] on td "xiaowei03" at bounding box center [440, 333] width 112 height 44
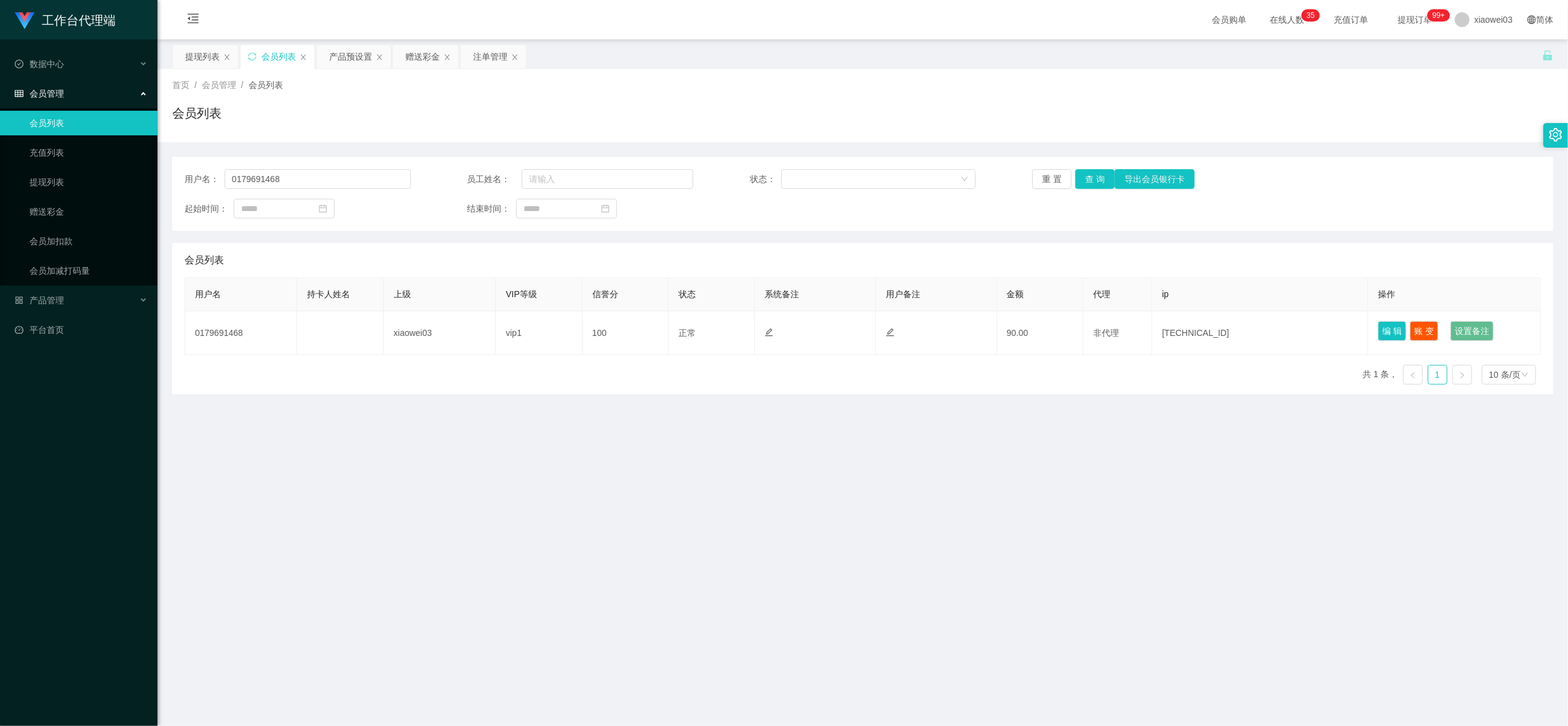
drag, startPoint x: 451, startPoint y: 336, endPoint x: 454, endPoint y: 401, distance: 65.1
click at [454, 400] on main "关闭左侧 关闭右侧 关闭其它 刷新页面 提现列表 会员列表 产品预设置 赠送彩金 注单管理 首页 / 会员管理 / 会员列表 / 会员列表 用户名： 0179…" at bounding box center [863, 376] width 1410 height 675
click at [202, 54] on div "提现列表" at bounding box center [202, 56] width 35 height 23
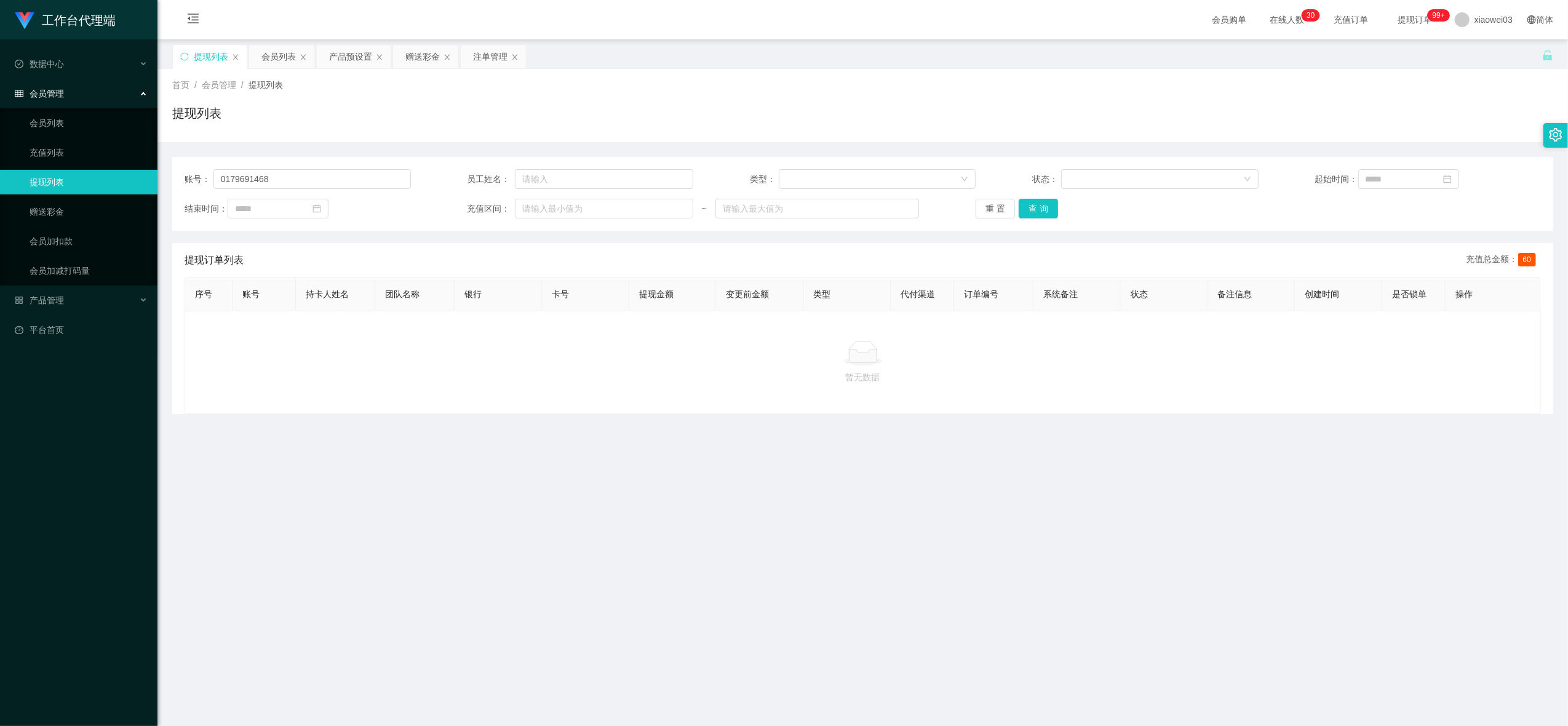
click at [285, 61] on div "会员列表" at bounding box center [279, 56] width 35 height 23
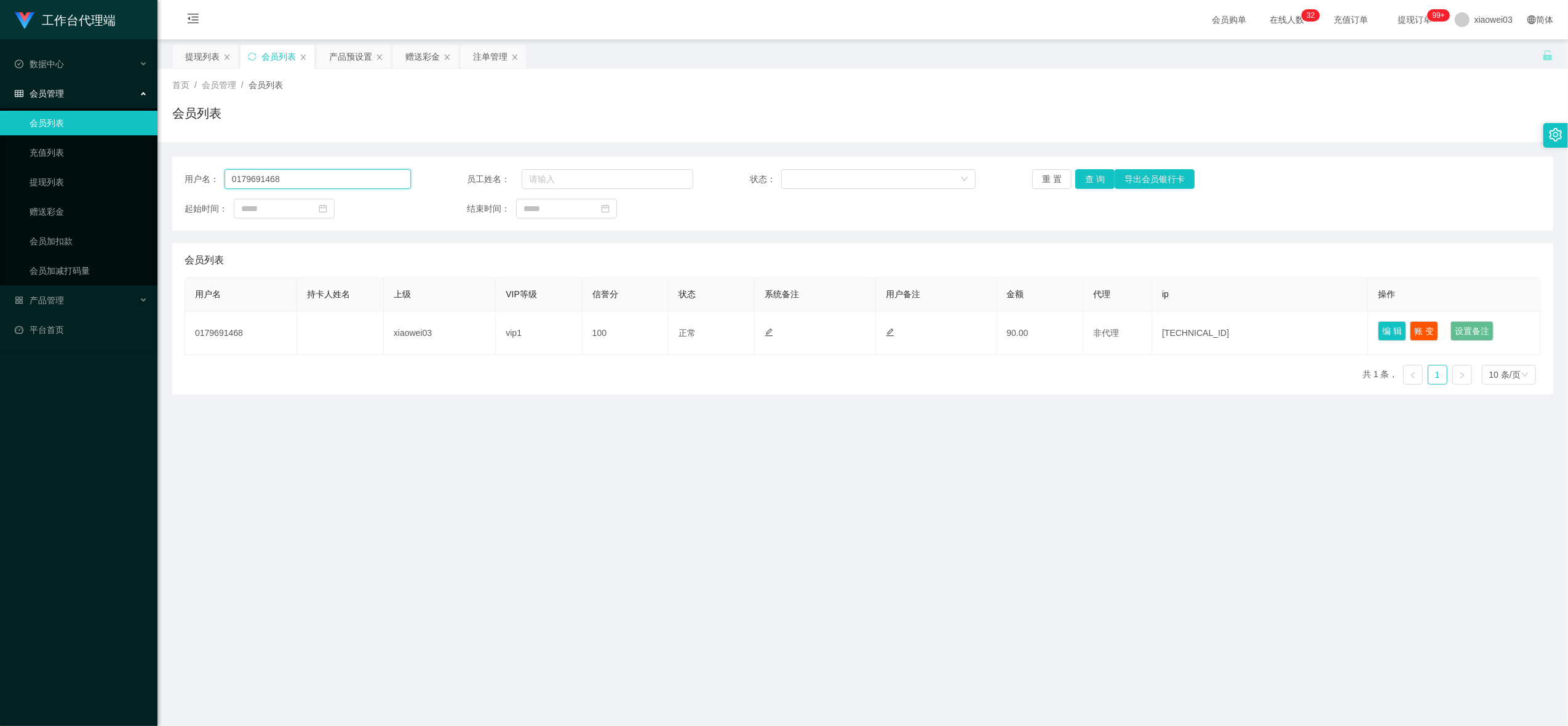
click at [368, 178] on input "0179691468" at bounding box center [318, 179] width 187 height 20
drag, startPoint x: 368, startPoint y: 178, endPoint x: 417, endPoint y: 191, distance: 50.7
click at [368, 178] on input "0179691468" at bounding box center [318, 179] width 187 height 20
paste input "Soon9900"
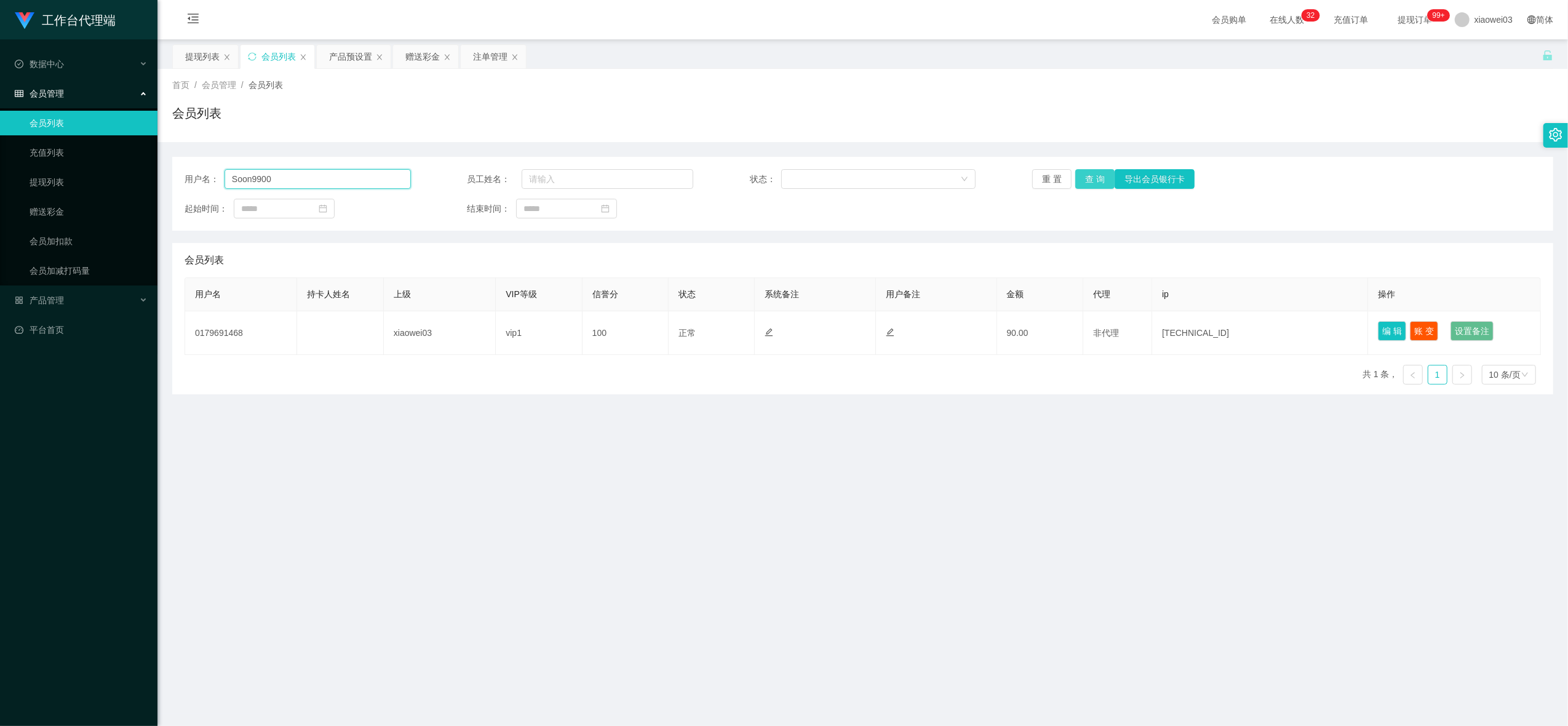
type input "Soon9900"
click at [1083, 176] on button "查 询" at bounding box center [1094, 179] width 39 height 20
click at [486, 56] on div "注单管理" at bounding box center [490, 56] width 35 height 23
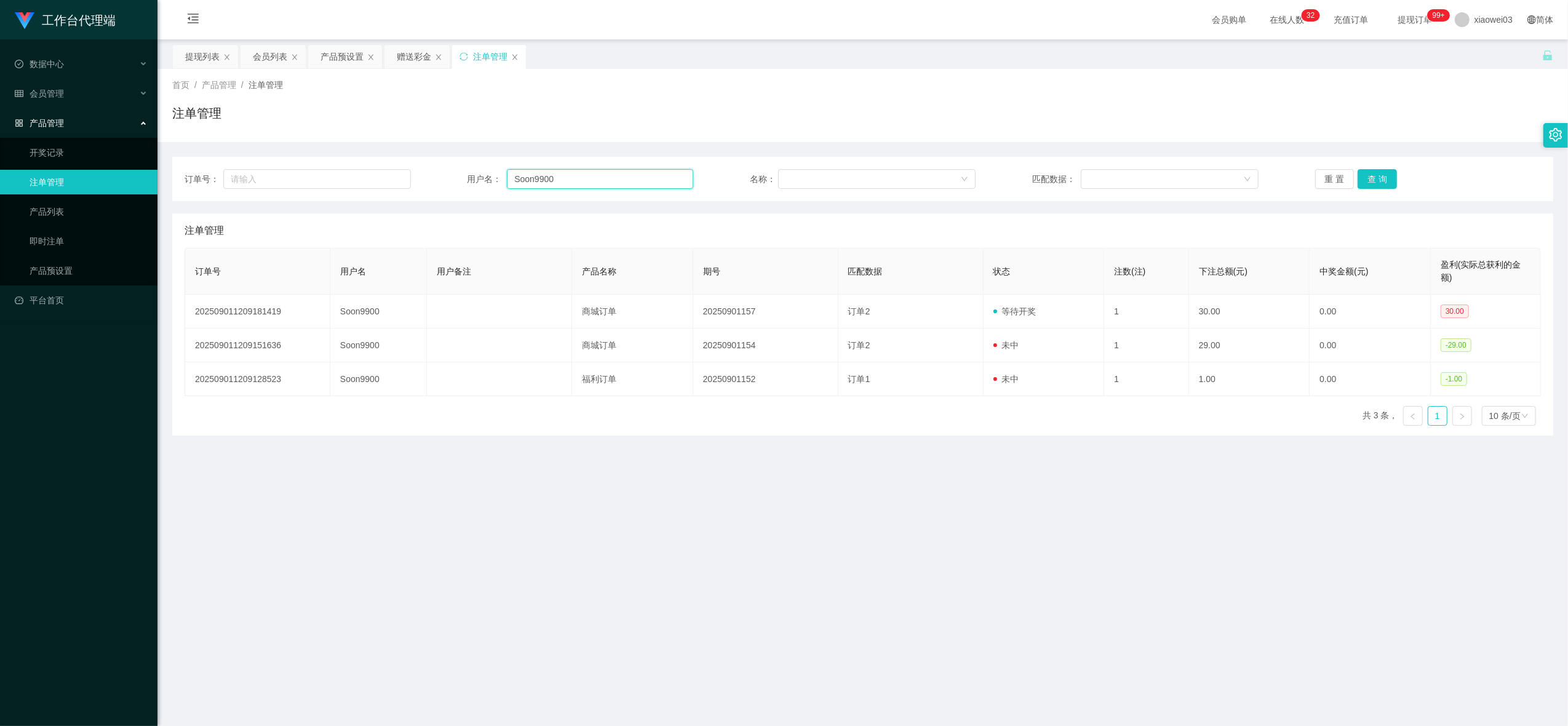
click at [589, 173] on input "Soon9900" at bounding box center [600, 179] width 187 height 20
click at [1332, 180] on button "重 置" at bounding box center [1334, 179] width 39 height 20
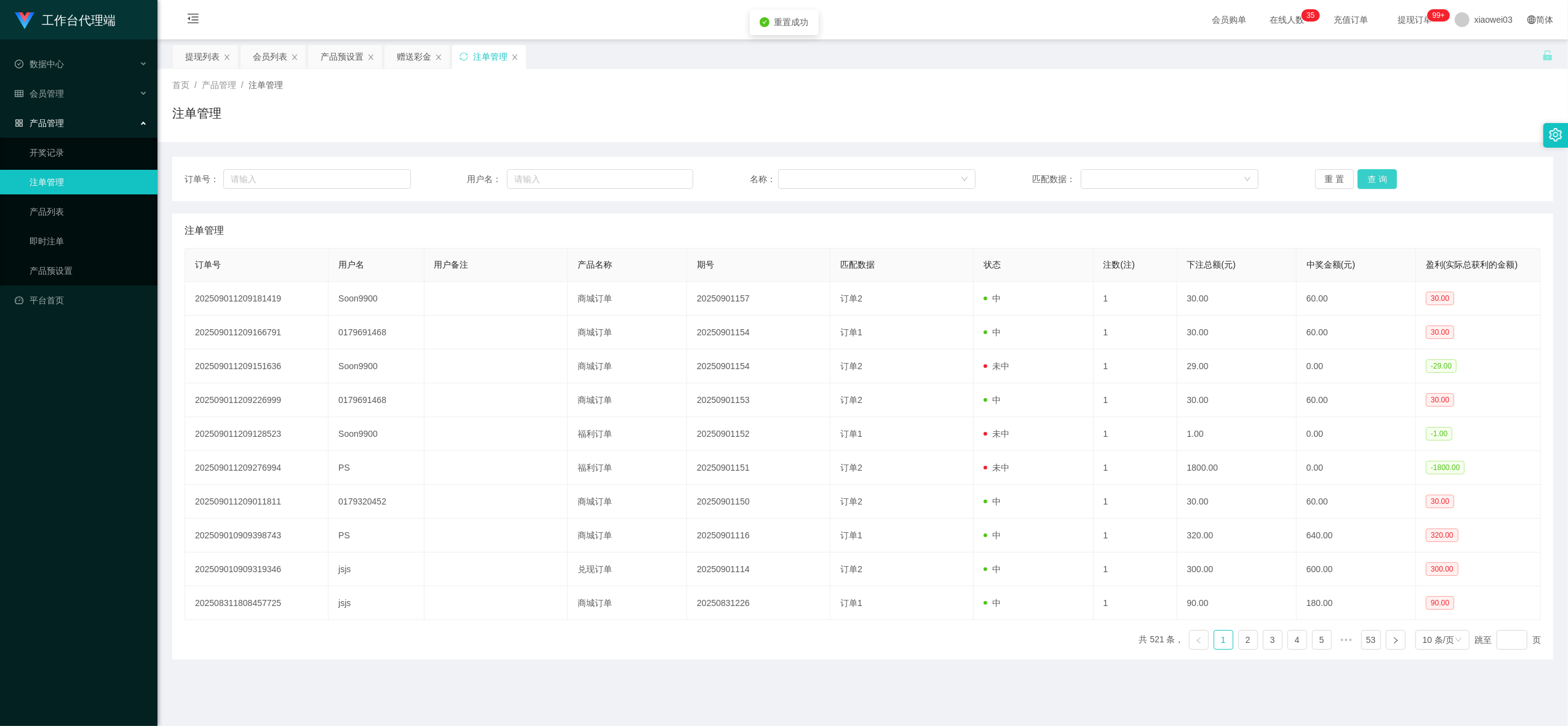
click at [1370, 178] on button "查 询" at bounding box center [1377, 179] width 39 height 20
click at [1370, 178] on div "重 置 查 询" at bounding box center [1428, 179] width 226 height 20
click at [622, 178] on input "text" at bounding box center [600, 179] width 187 height 20
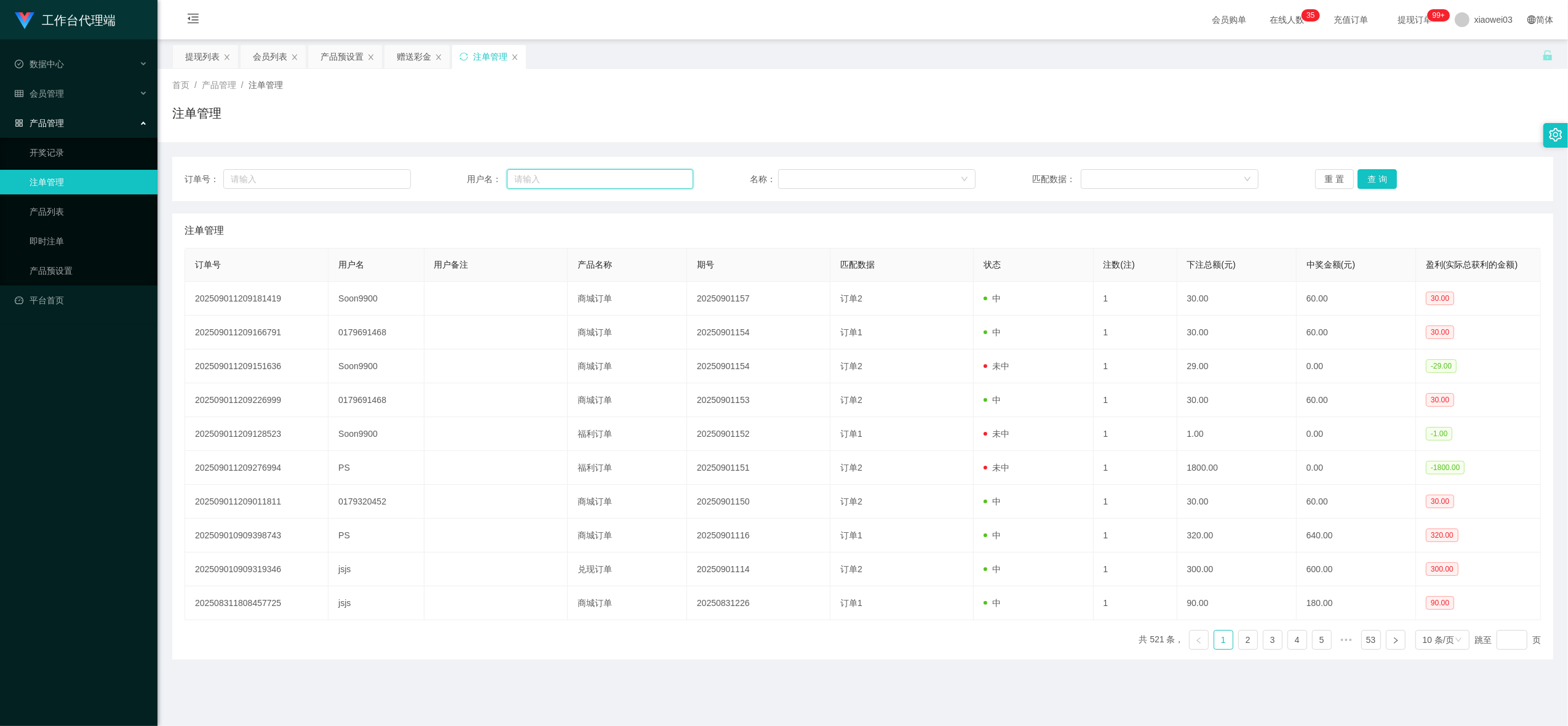
paste input "Soon9900"
click at [1376, 188] on button "查 询" at bounding box center [1377, 179] width 39 height 20
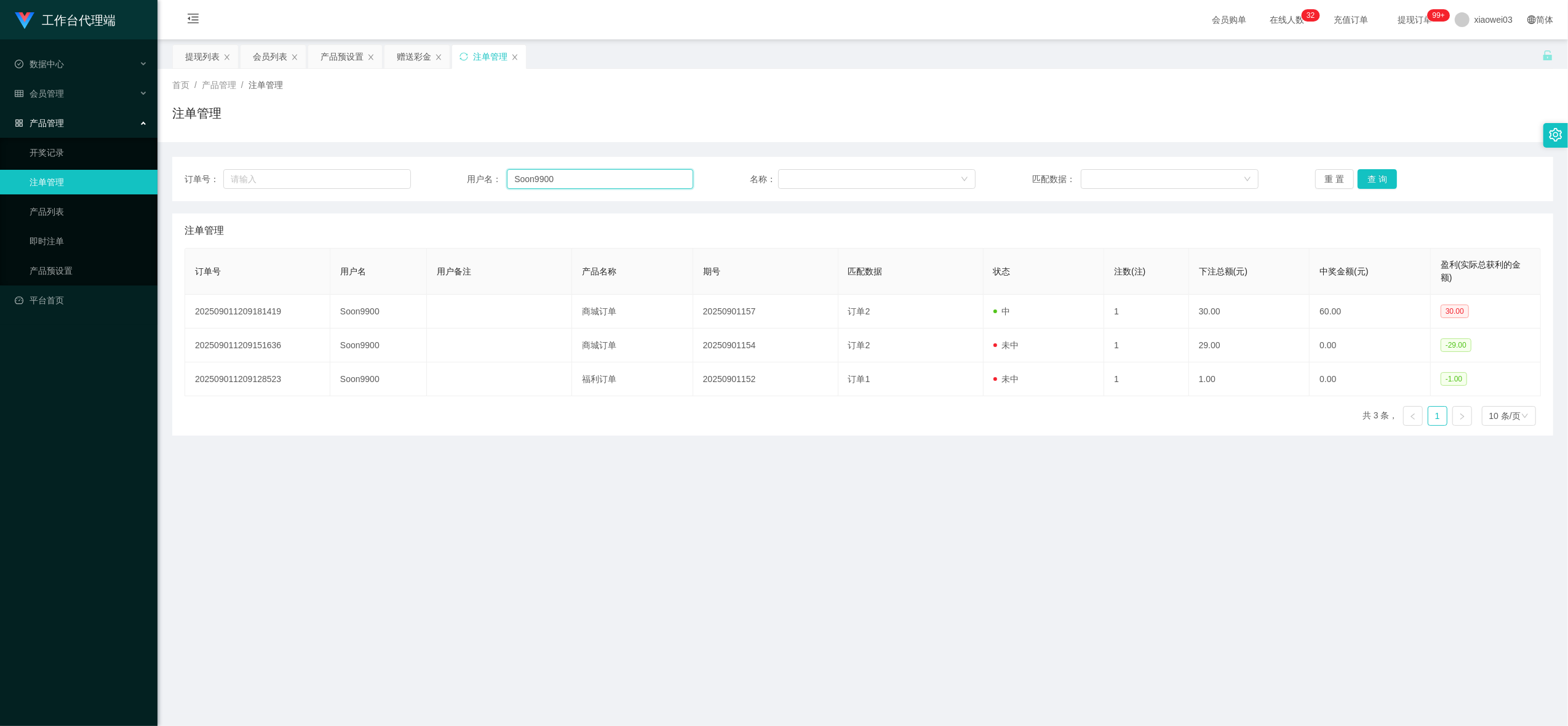
click at [596, 180] on input "Soon9900" at bounding box center [600, 179] width 187 height 20
paste input "0179691468"
type input "0179691468"
click at [1361, 171] on button "查 询" at bounding box center [1377, 179] width 39 height 20
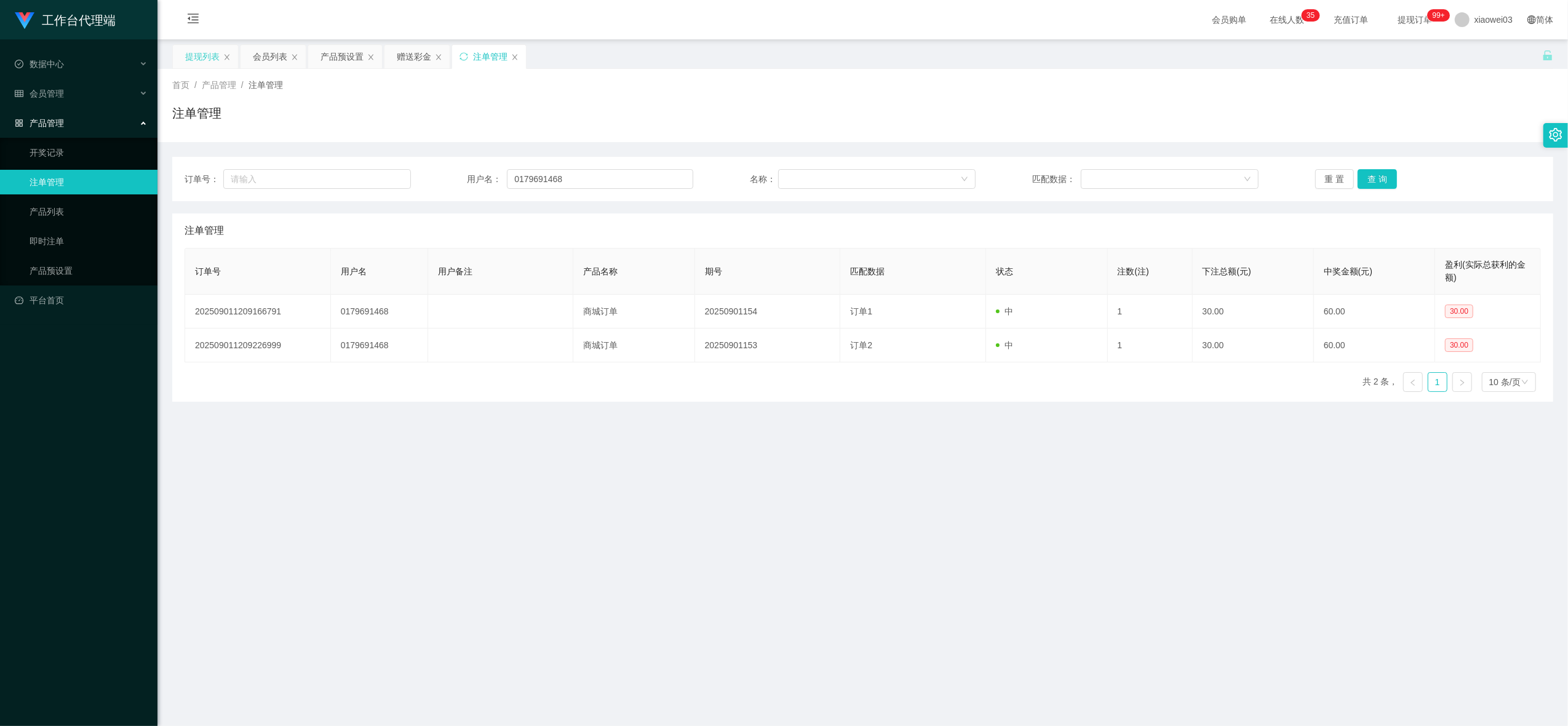
click at [202, 63] on div "提现列表" at bounding box center [202, 56] width 35 height 23
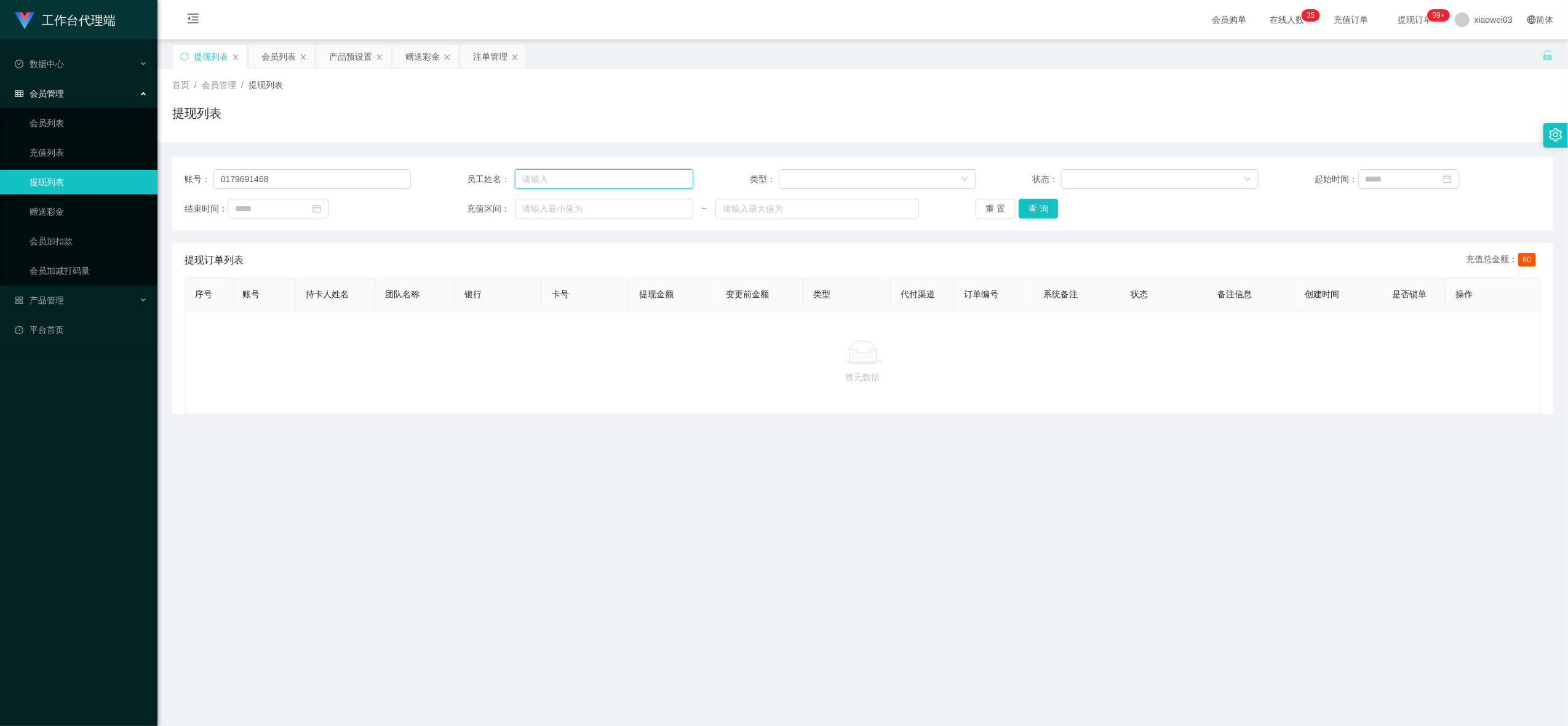
click at [608, 183] on input "text" at bounding box center [604, 179] width 178 height 20
click at [334, 181] on input "0179691468" at bounding box center [312, 179] width 197 height 20
paste input "Soon9900"
paste input "text"
click at [1032, 210] on button "查 询" at bounding box center [1038, 209] width 39 height 20
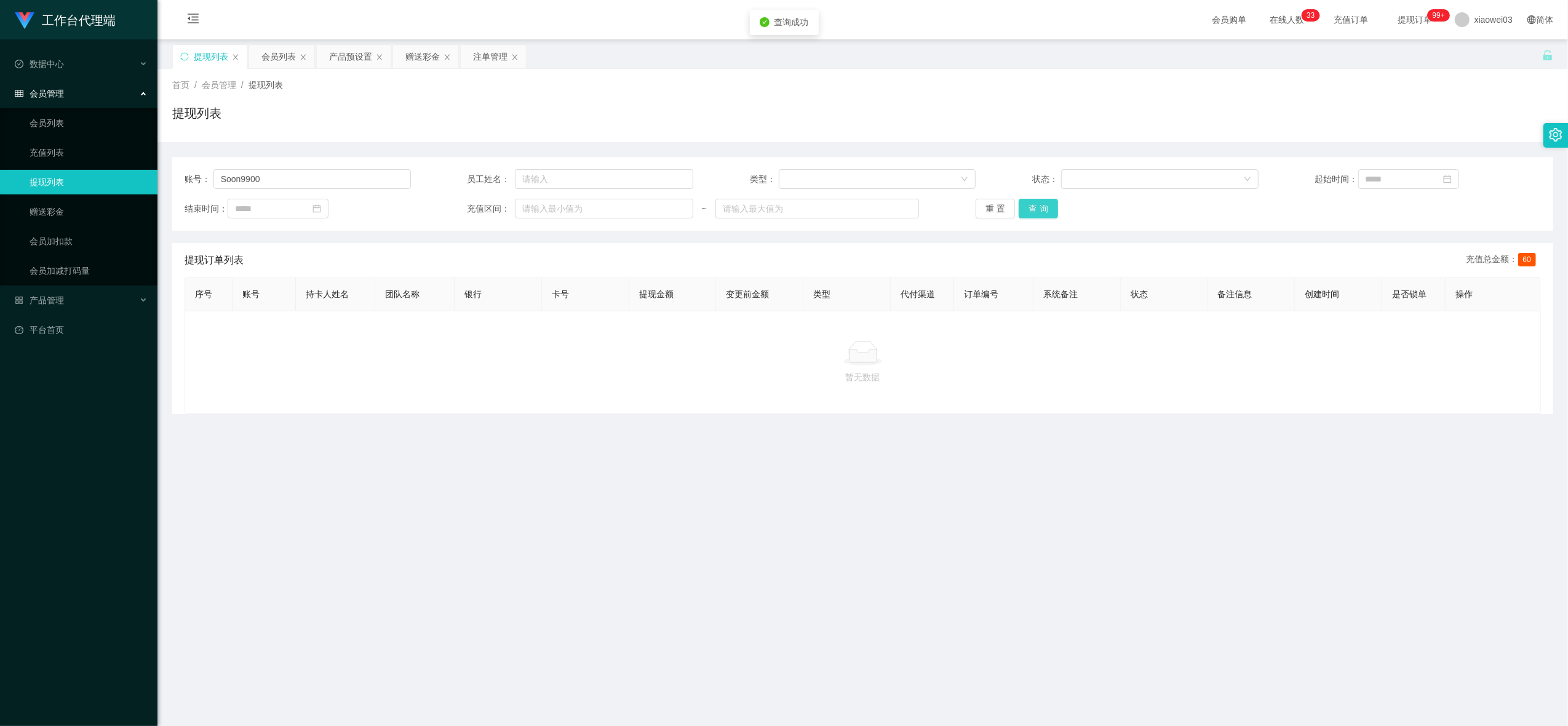
click at [1032, 210] on button "查 询" at bounding box center [1038, 209] width 39 height 20
click at [1039, 203] on button "查 询" at bounding box center [1038, 209] width 39 height 20
click at [334, 178] on input "Soon9900" at bounding box center [312, 179] width 197 height 20
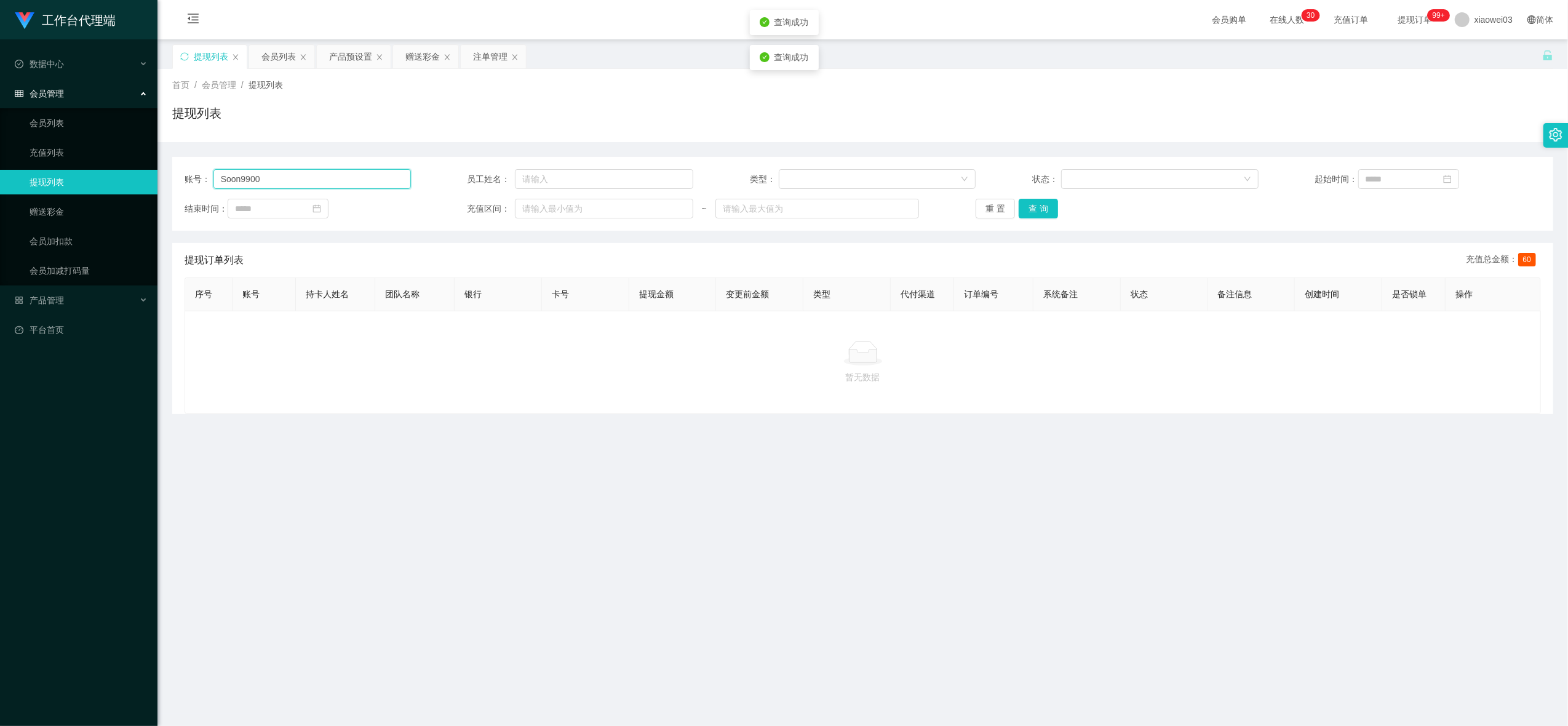
click at [334, 178] on input "Soon9900" at bounding box center [312, 179] width 197 height 20
click at [1049, 213] on button "查 询" at bounding box center [1038, 209] width 39 height 20
click at [306, 175] on input "Soon9900" at bounding box center [312, 179] width 197 height 20
click at [1042, 199] on button "查 询" at bounding box center [1038, 209] width 39 height 20
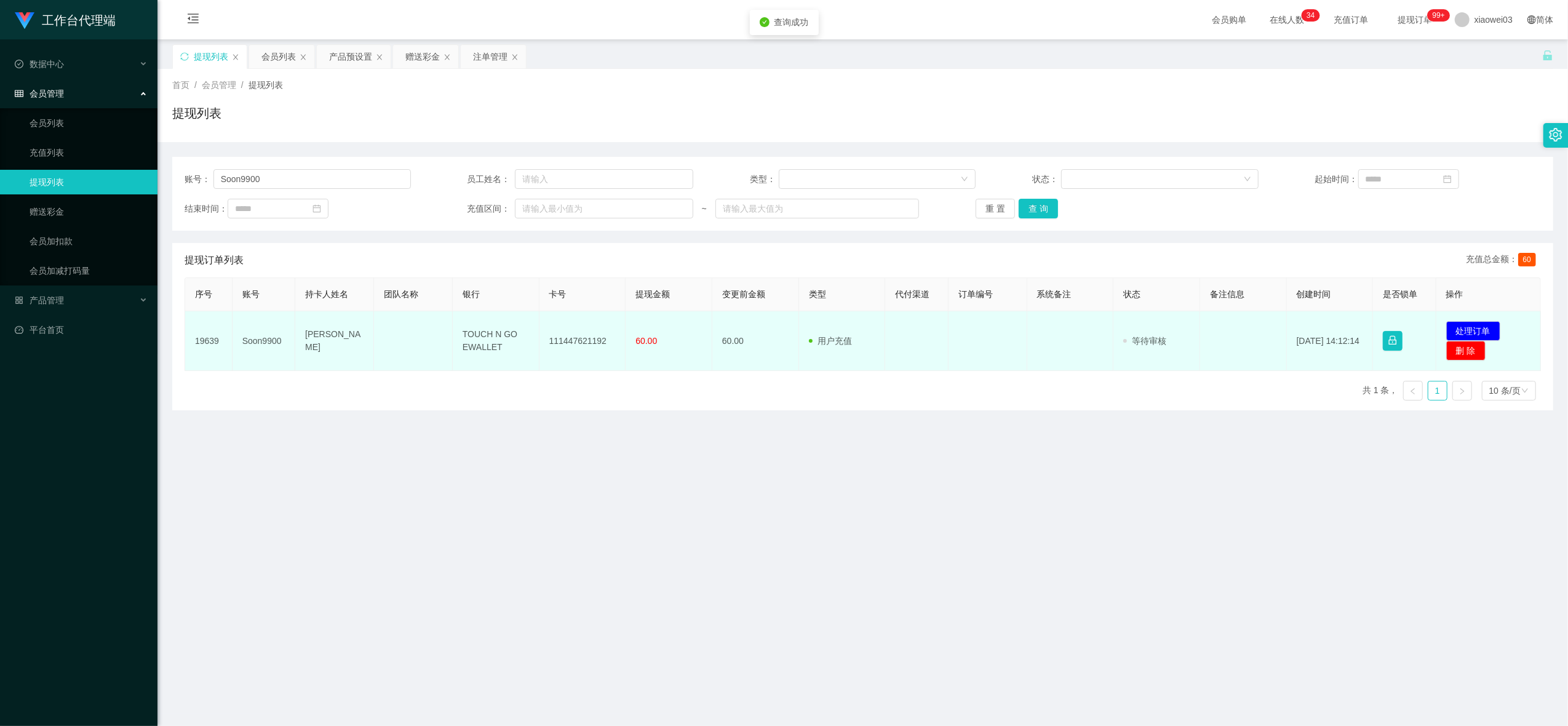
click at [589, 341] on td "111447621192" at bounding box center [582, 341] width 87 height 60
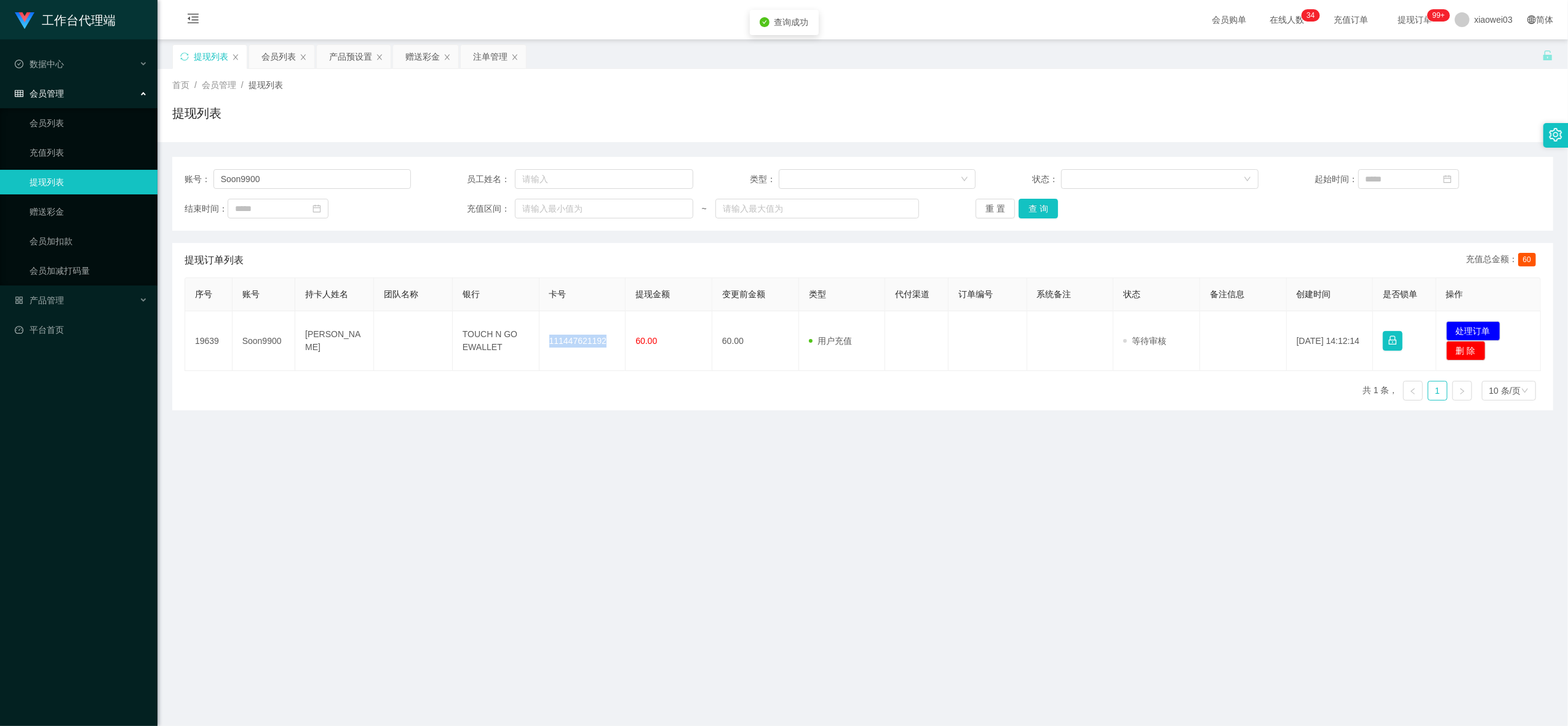
copy td "111447621192"
click at [884, 456] on main "关闭左侧 关闭右侧 关闭其它 刷新页面 提现列表 会员列表 产品预设置 赠送彩金 注单管理 首页 / 会员管理 / 提现列表 / 提现列表 账号： Soon9…" at bounding box center [863, 376] width 1410 height 675
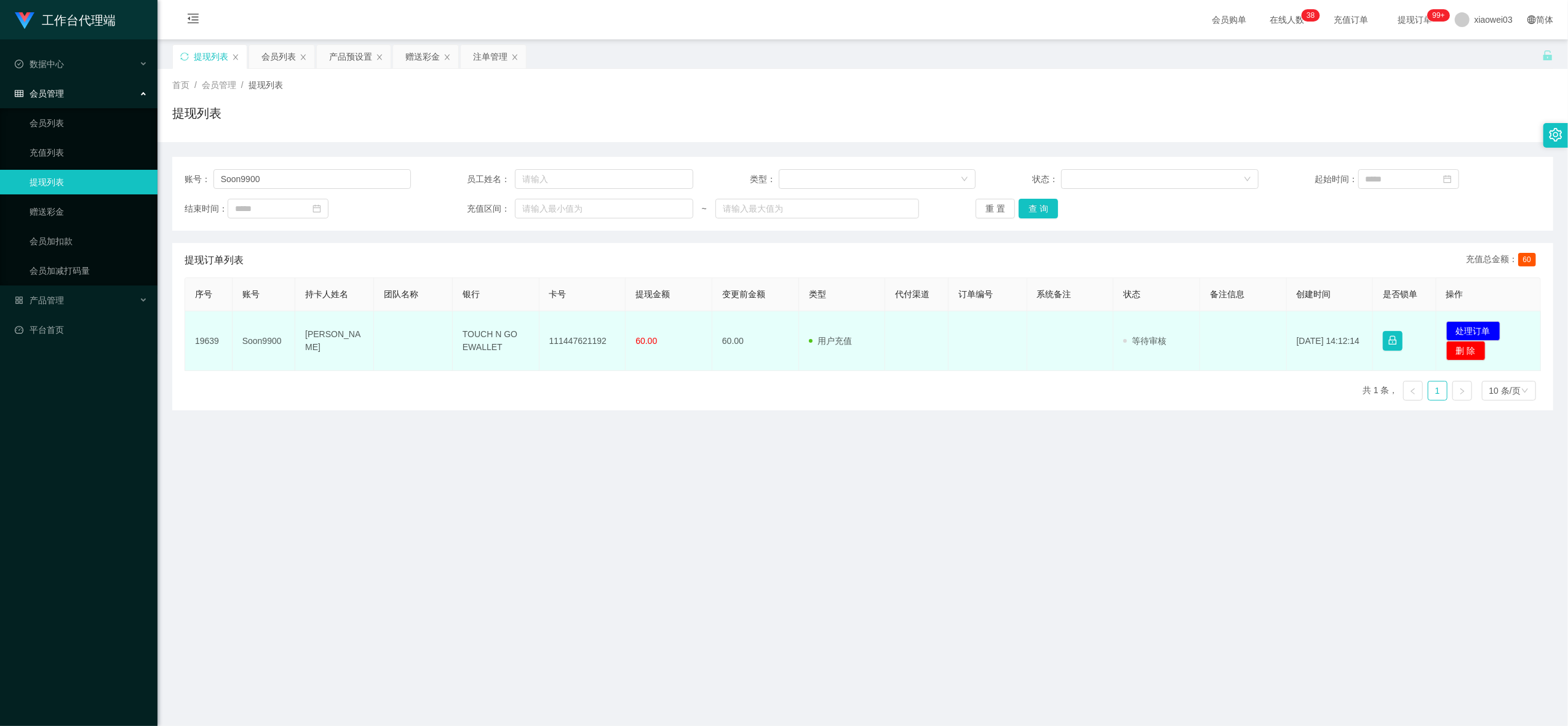
click at [479, 335] on td "TOUCH N GO EWALLET" at bounding box center [496, 341] width 87 height 60
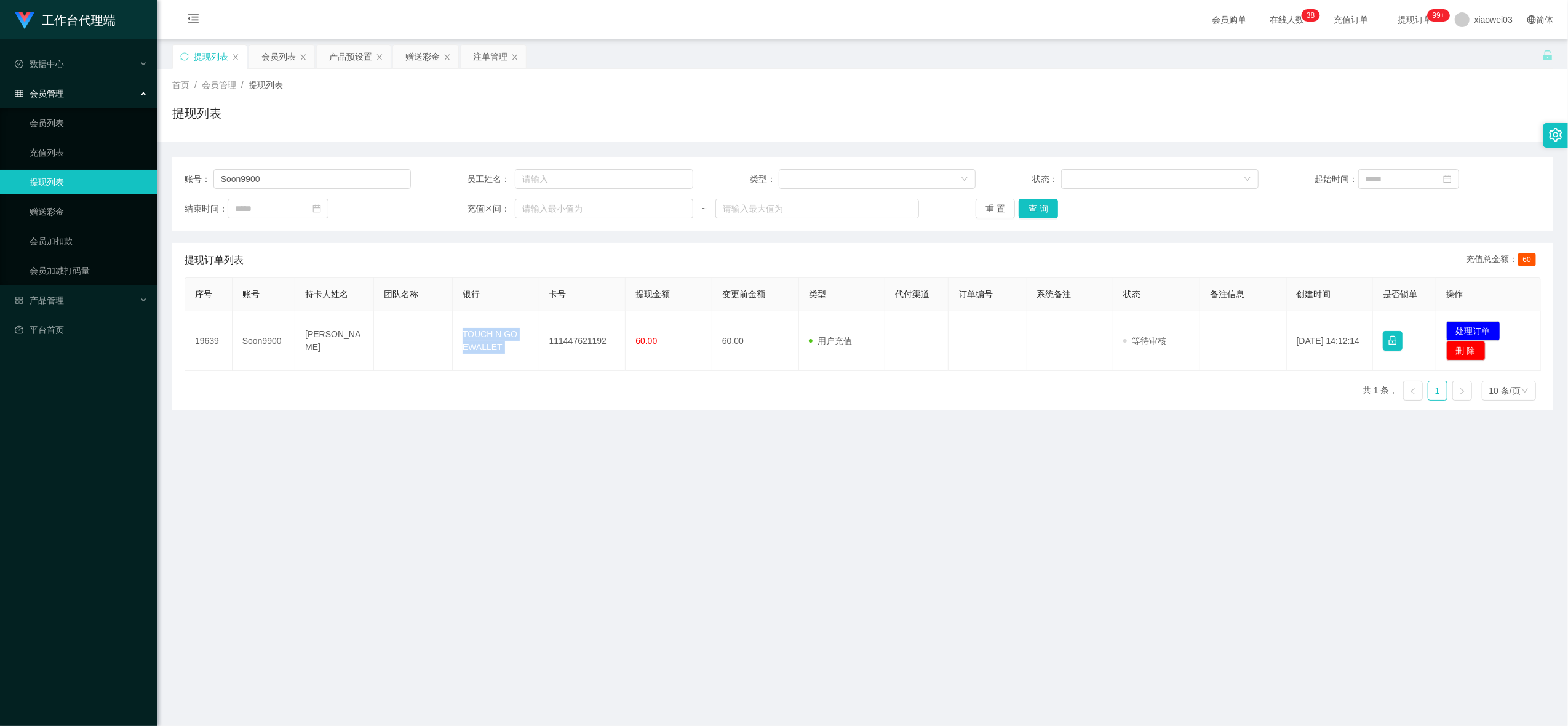
copy td "TOUCH N GO EWALLET"
click at [864, 515] on main "关闭左侧 关闭右侧 关闭其它 刷新页面 提现列表 会员列表 产品预设置 赠送彩金 注单管理 首页 / 会员管理 / 提现列表 / 提现列表 账号： Soon9…" at bounding box center [863, 376] width 1410 height 675
click at [924, 473] on main "关闭左侧 关闭右侧 关闭其它 刷新页面 提现列表 会员列表 产品预设置 赠送彩金 注单管理 首页 / 会员管理 / 提现列表 / 提现列表 账号： Soon9…" at bounding box center [863, 376] width 1410 height 675
click at [1482, 328] on button "处理订单" at bounding box center [1473, 331] width 54 height 20
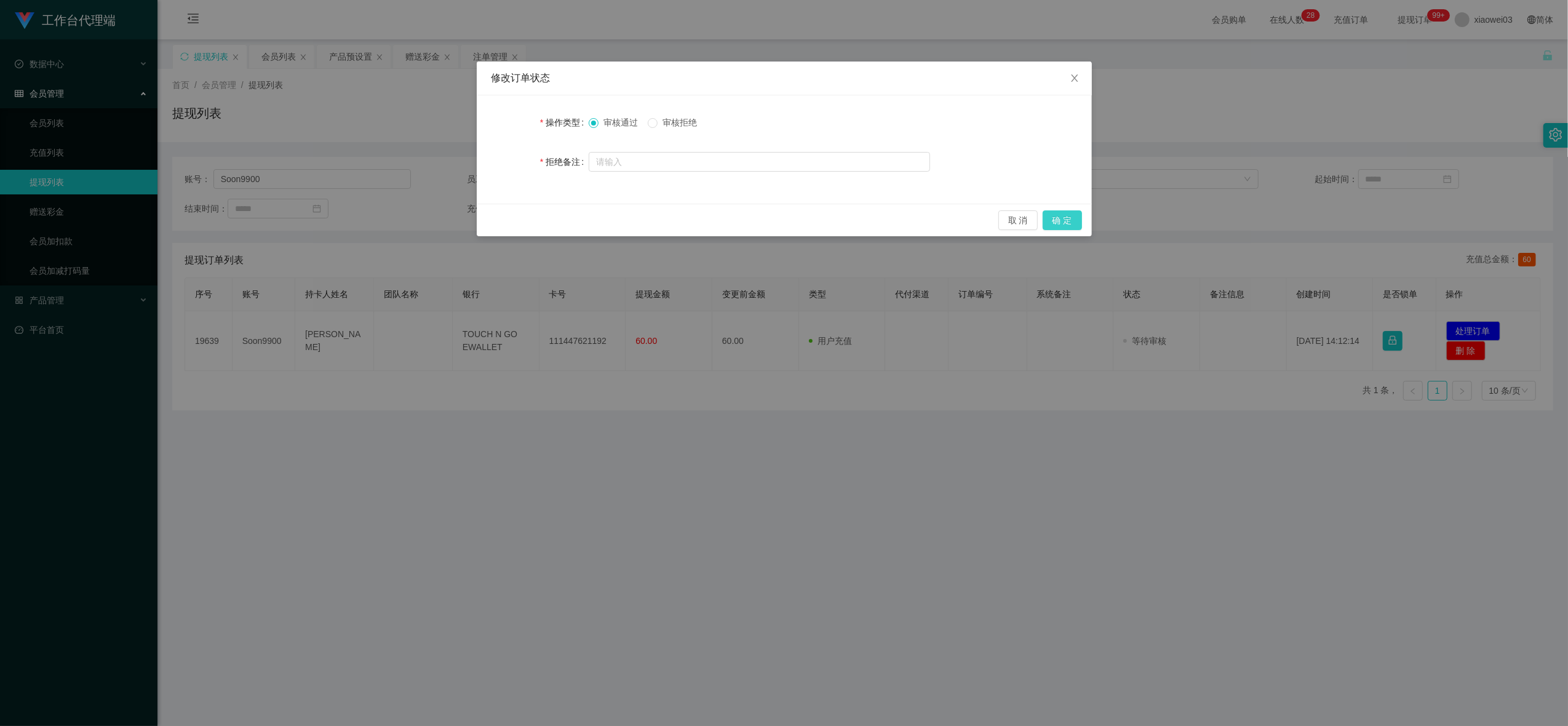
click at [1055, 220] on button "确 定" at bounding box center [1062, 221] width 39 height 20
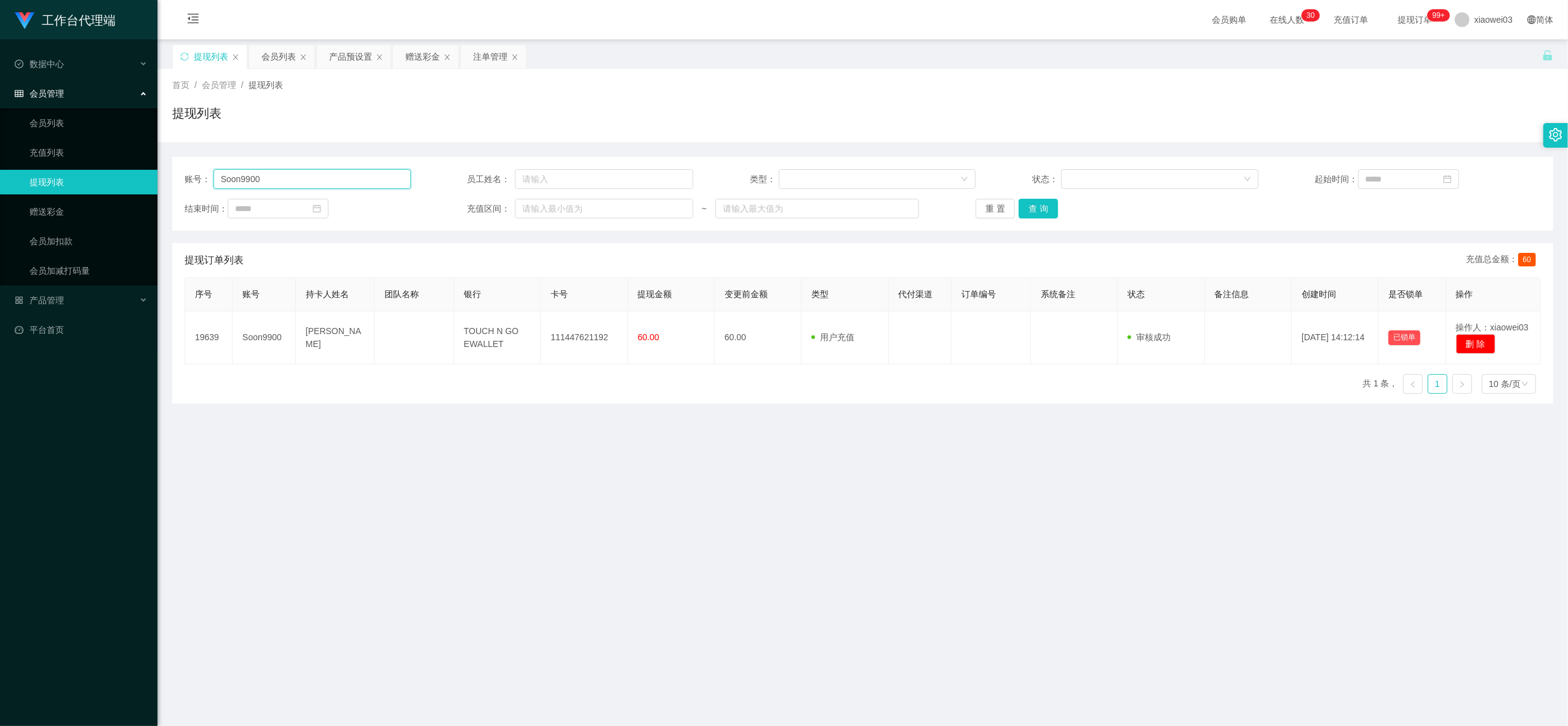
click at [299, 173] on input "Soon9900" at bounding box center [312, 179] width 197 height 20
paste input "1212B1"
type input "1212B1"
click at [496, 51] on div "注单管理" at bounding box center [490, 56] width 35 height 23
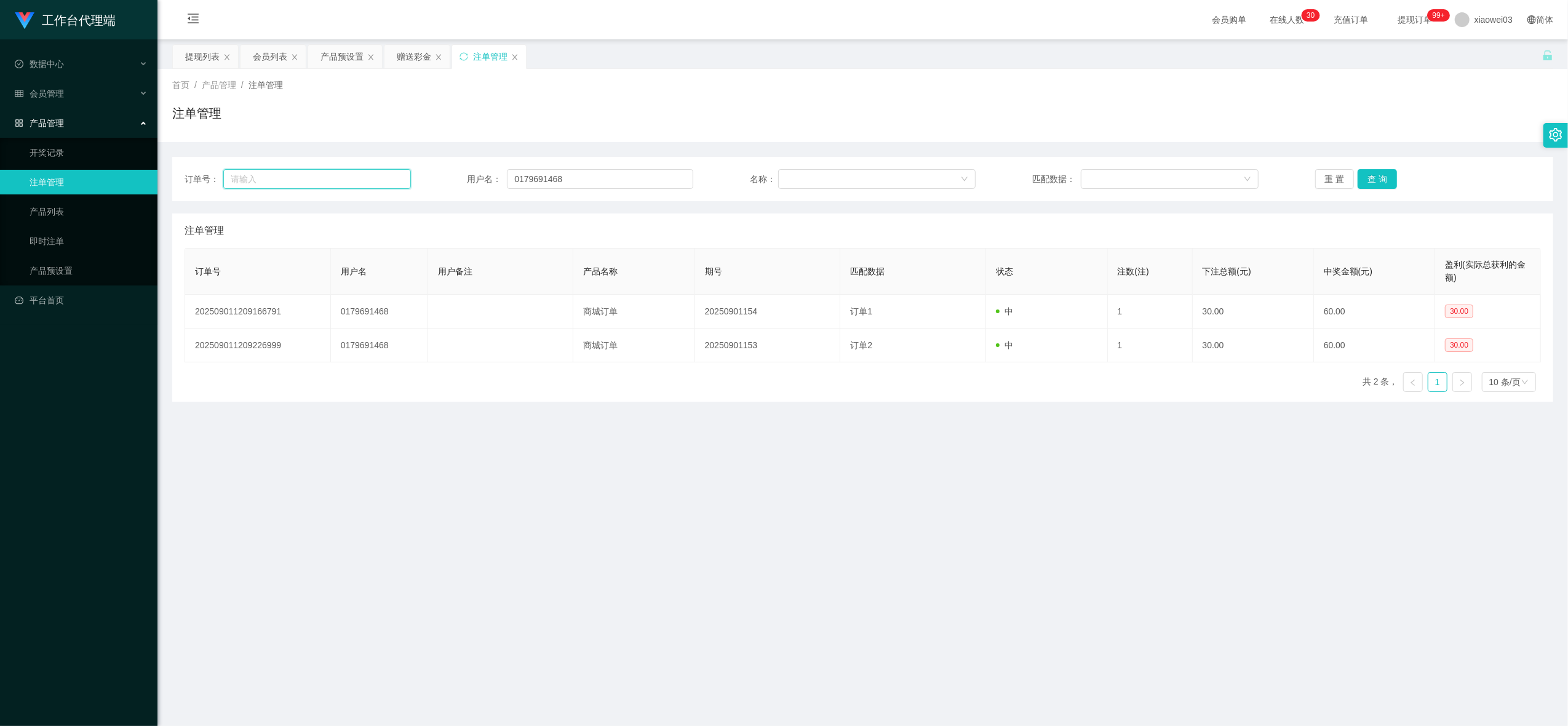
click at [361, 180] on input "text" at bounding box center [317, 179] width 187 height 20
paste input "1212B1"
type input "1212B1"
click at [1379, 186] on button "查 询" at bounding box center [1377, 179] width 39 height 20
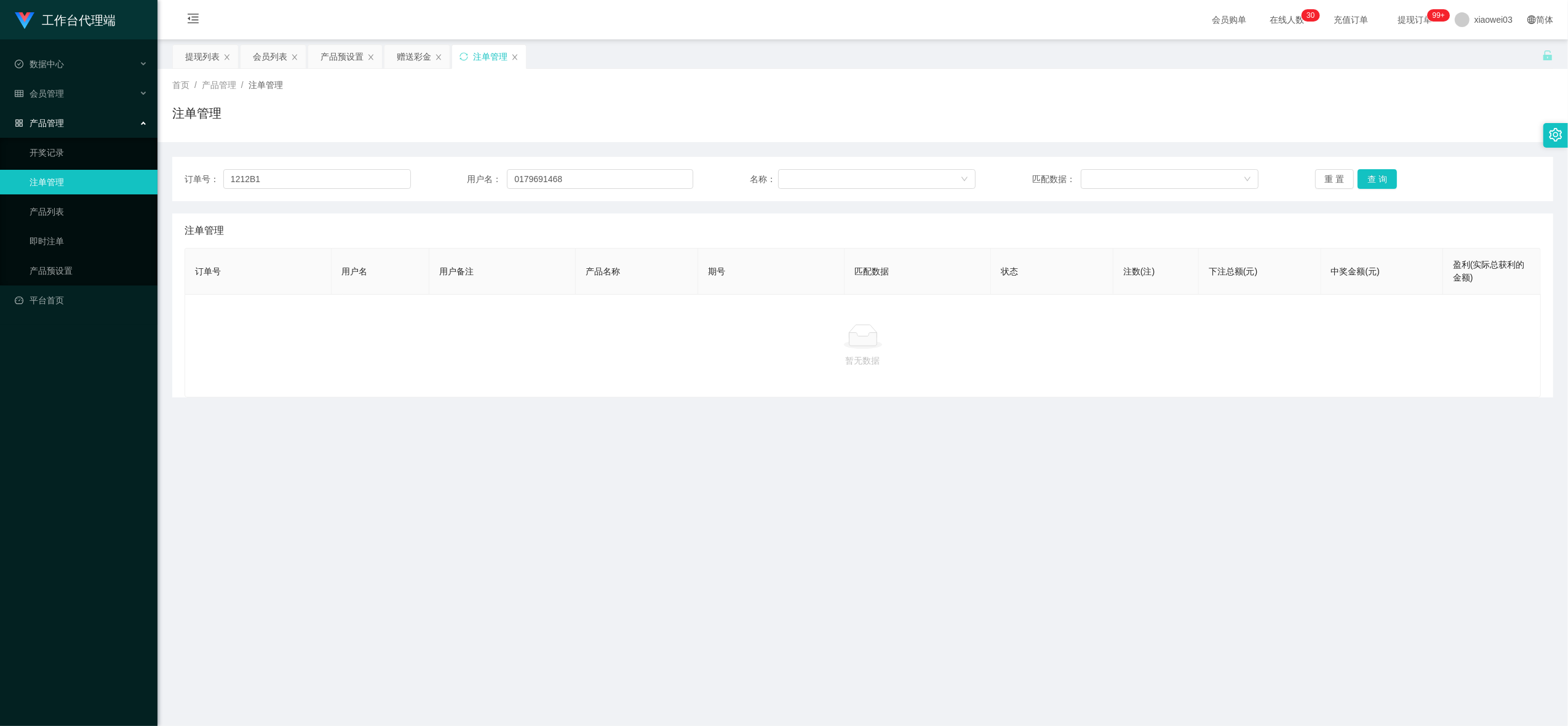
click at [384, 69] on div "首页 / 产品管理 / 注单管理 / 注单管理" at bounding box center [863, 105] width 1410 height 73
click at [346, 60] on div "产品预设置" at bounding box center [342, 56] width 43 height 23
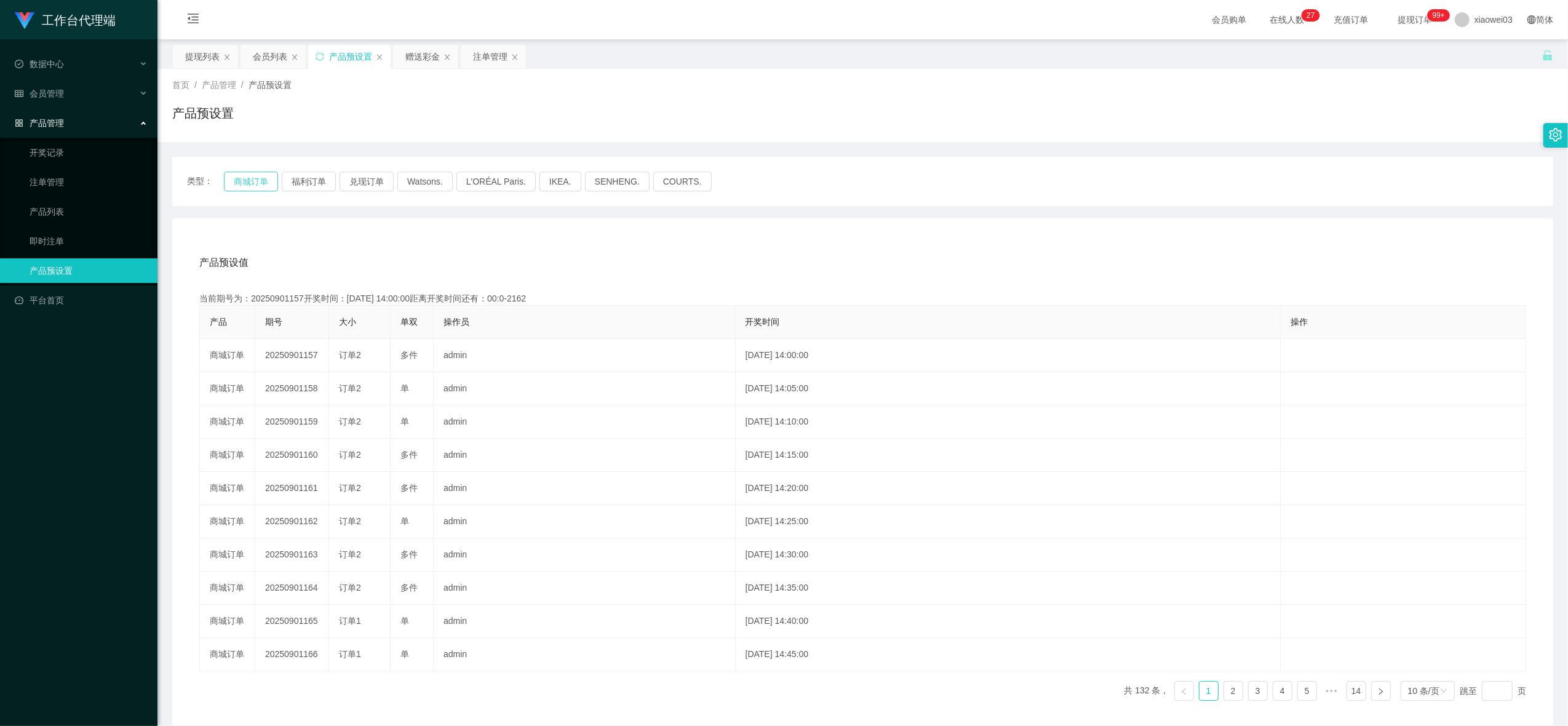
click at [257, 180] on button "商城订单" at bounding box center [251, 182] width 54 height 20
drag, startPoint x: 257, startPoint y: 180, endPoint x: 306, endPoint y: 230, distance: 70.0
click at [257, 180] on button "商城订单" at bounding box center [251, 182] width 54 height 20
click at [251, 183] on button "商城订单" at bounding box center [251, 182] width 54 height 20
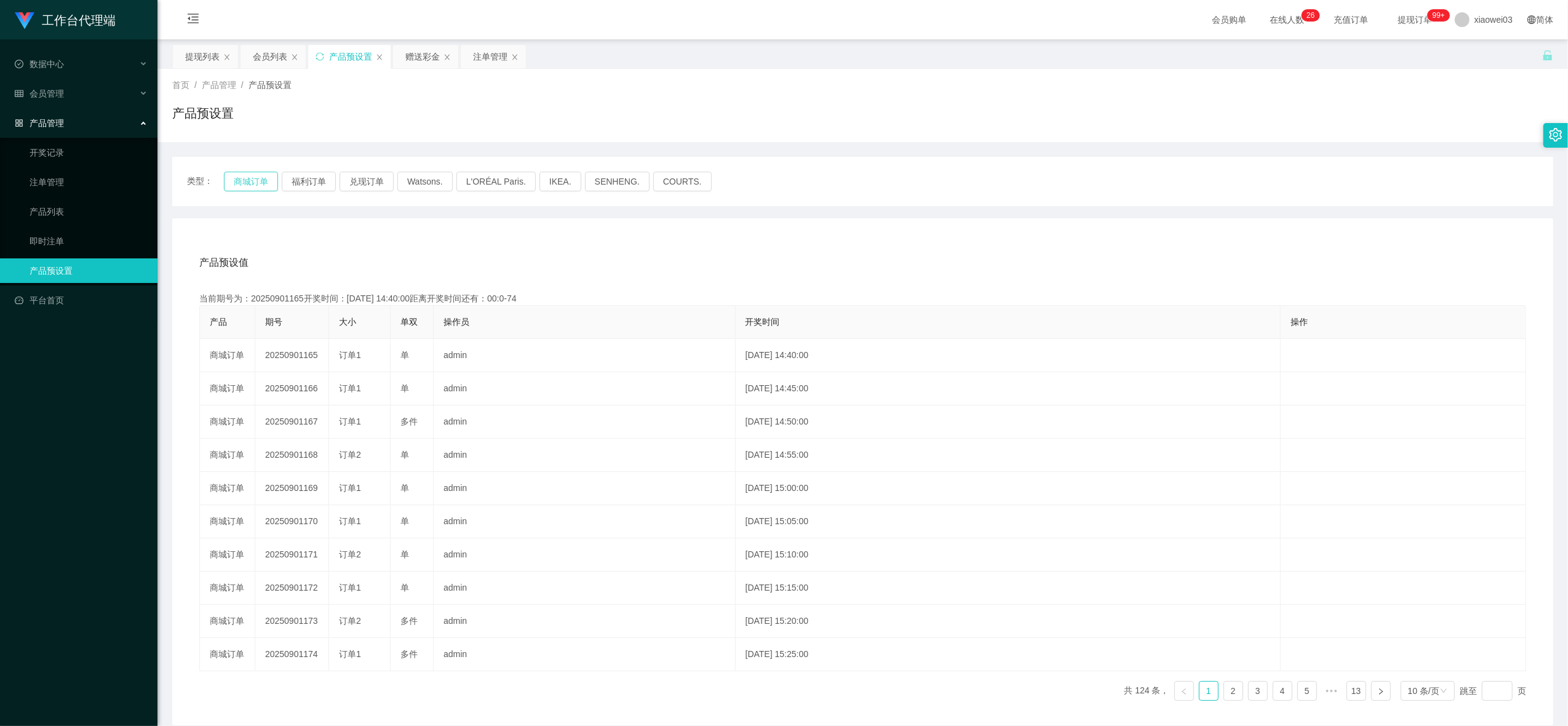
click at [235, 178] on button "商城订单" at bounding box center [251, 182] width 54 height 20
click at [489, 58] on div "注单管理" at bounding box center [490, 56] width 35 height 23
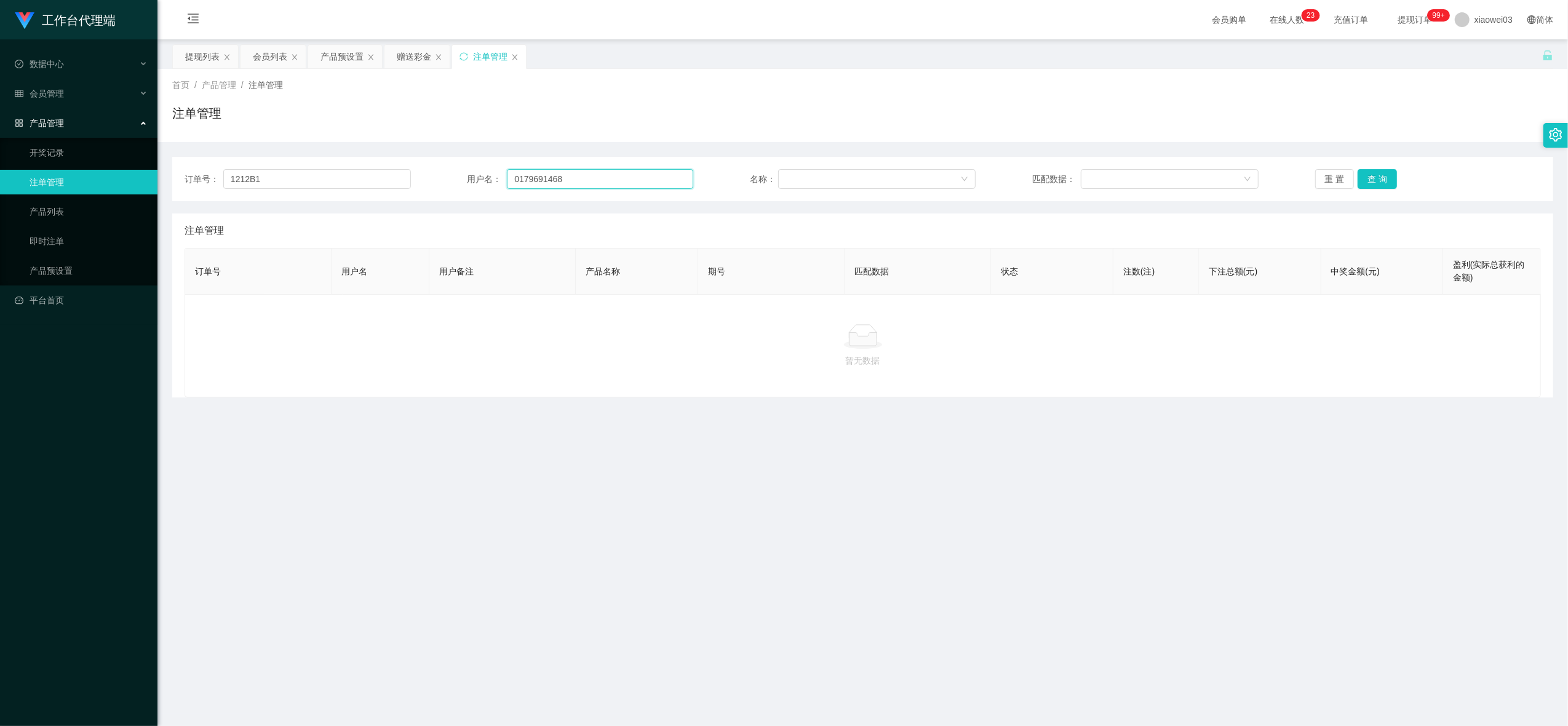
click at [618, 176] on input "0179691468" at bounding box center [600, 179] width 187 height 20
paste input "1212B1"
type input "1212B1"
drag, startPoint x: 1384, startPoint y: 180, endPoint x: 1366, endPoint y: 185, distance: 18.7
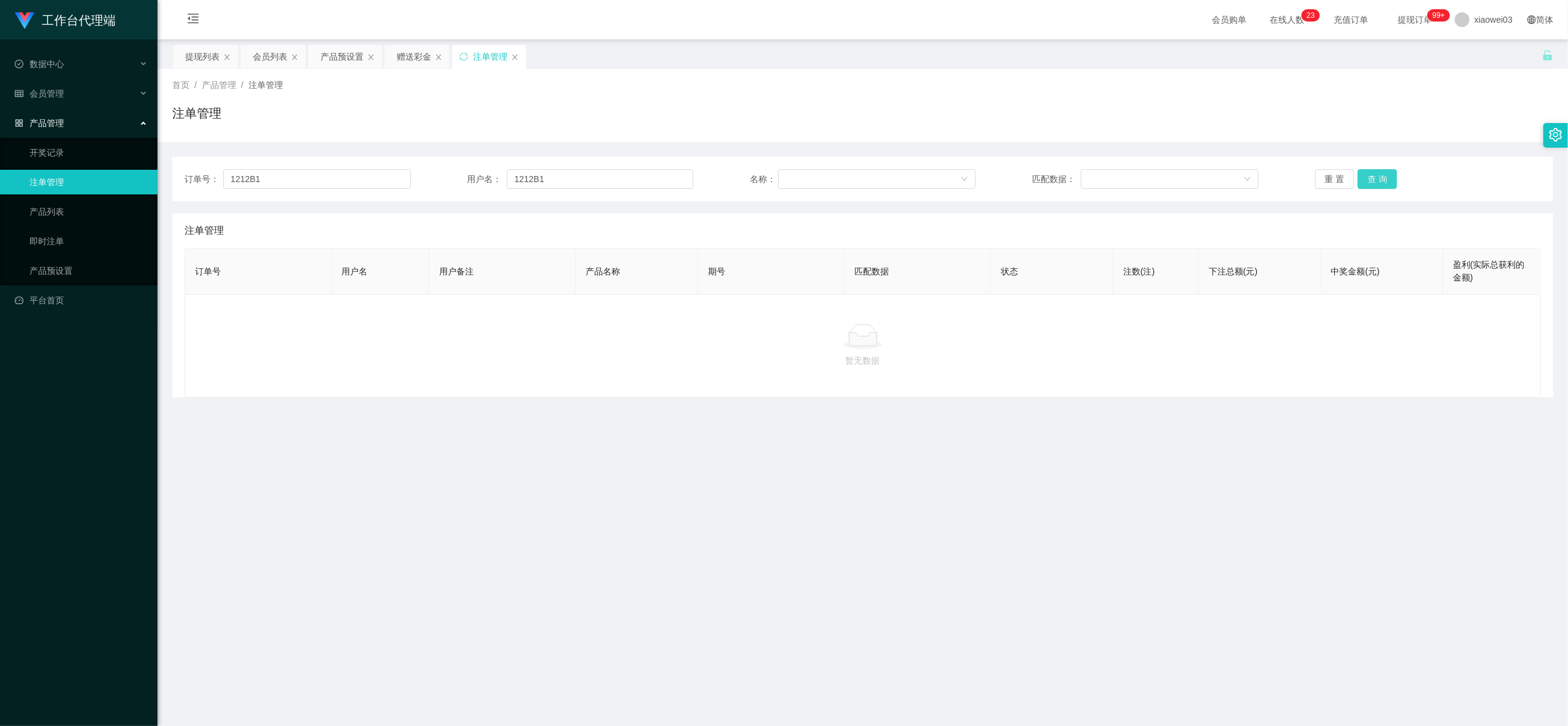
click at [1384, 180] on button "查 询" at bounding box center [1377, 179] width 39 height 20
click at [1359, 178] on button "查 询" at bounding box center [1377, 179] width 39 height 20
click at [1359, 178] on div "重 置 查 询" at bounding box center [1428, 179] width 226 height 20
drag, startPoint x: 1359, startPoint y: 178, endPoint x: 1474, endPoint y: 27, distance: 189.8
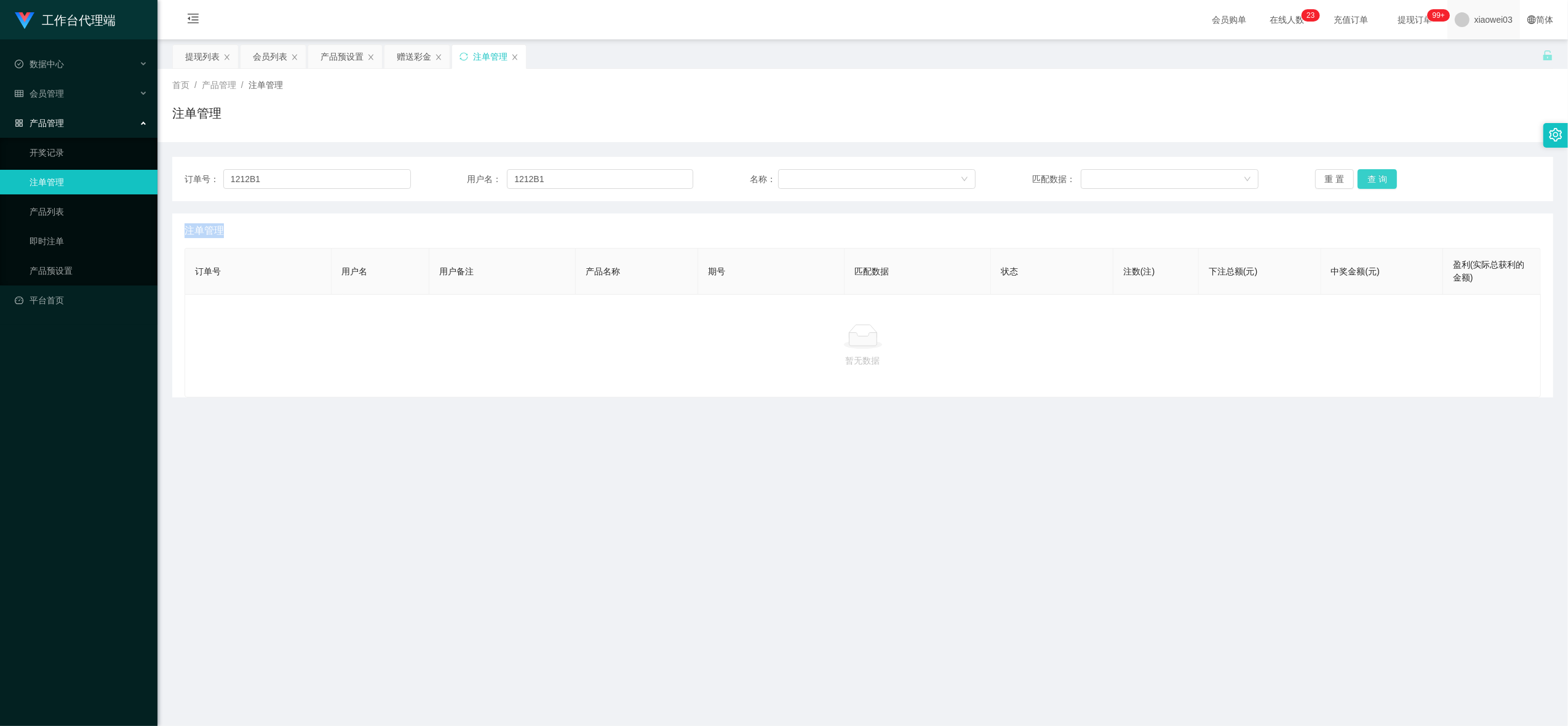
click at [1361, 175] on button "查 询" at bounding box center [1377, 179] width 39 height 20
click at [345, 57] on div "产品预设置" at bounding box center [342, 56] width 43 height 23
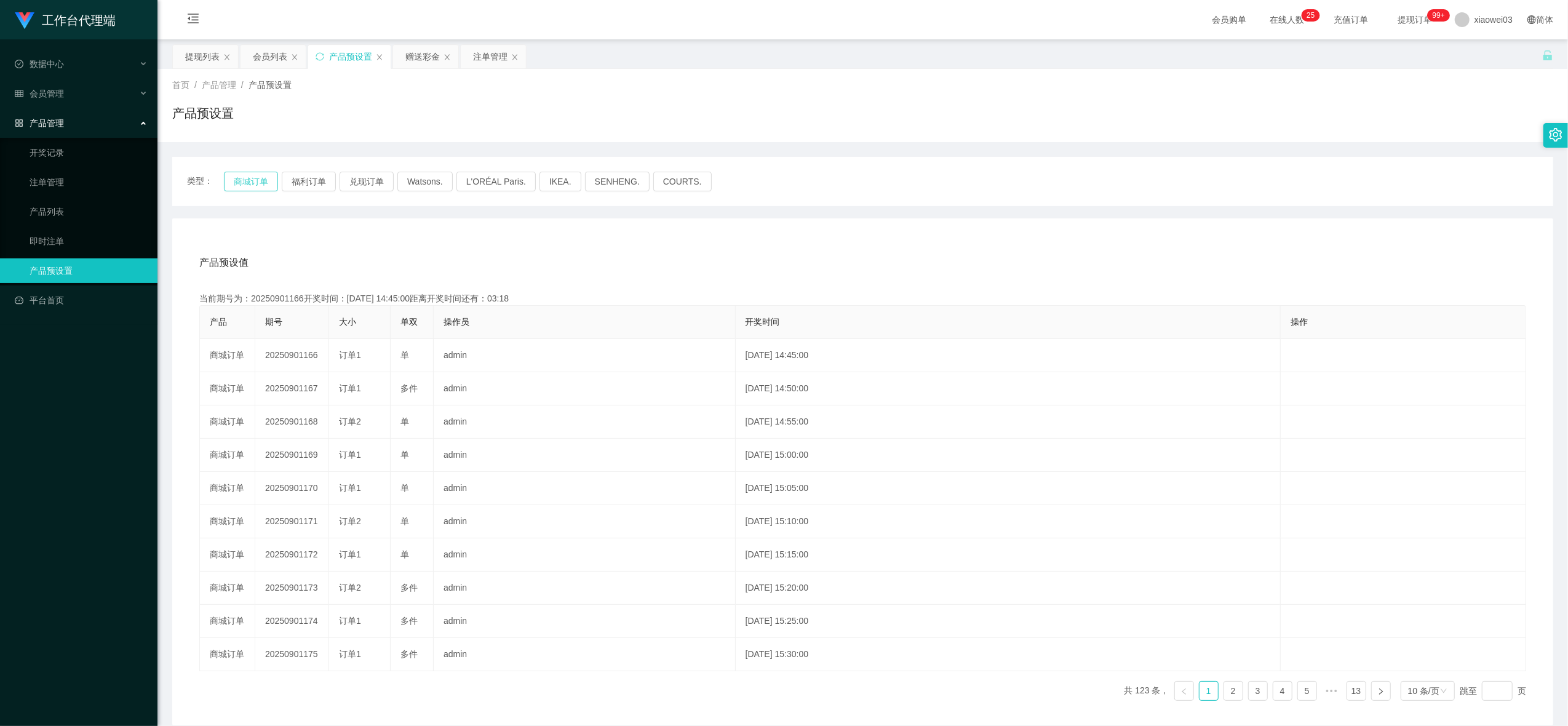
click at [246, 175] on button "商城订单" at bounding box center [251, 182] width 54 height 20
drag, startPoint x: 487, startPoint y: 48, endPoint x: 591, endPoint y: 84, distance: 110.1
click at [488, 48] on div "注单管理" at bounding box center [490, 56] width 35 height 23
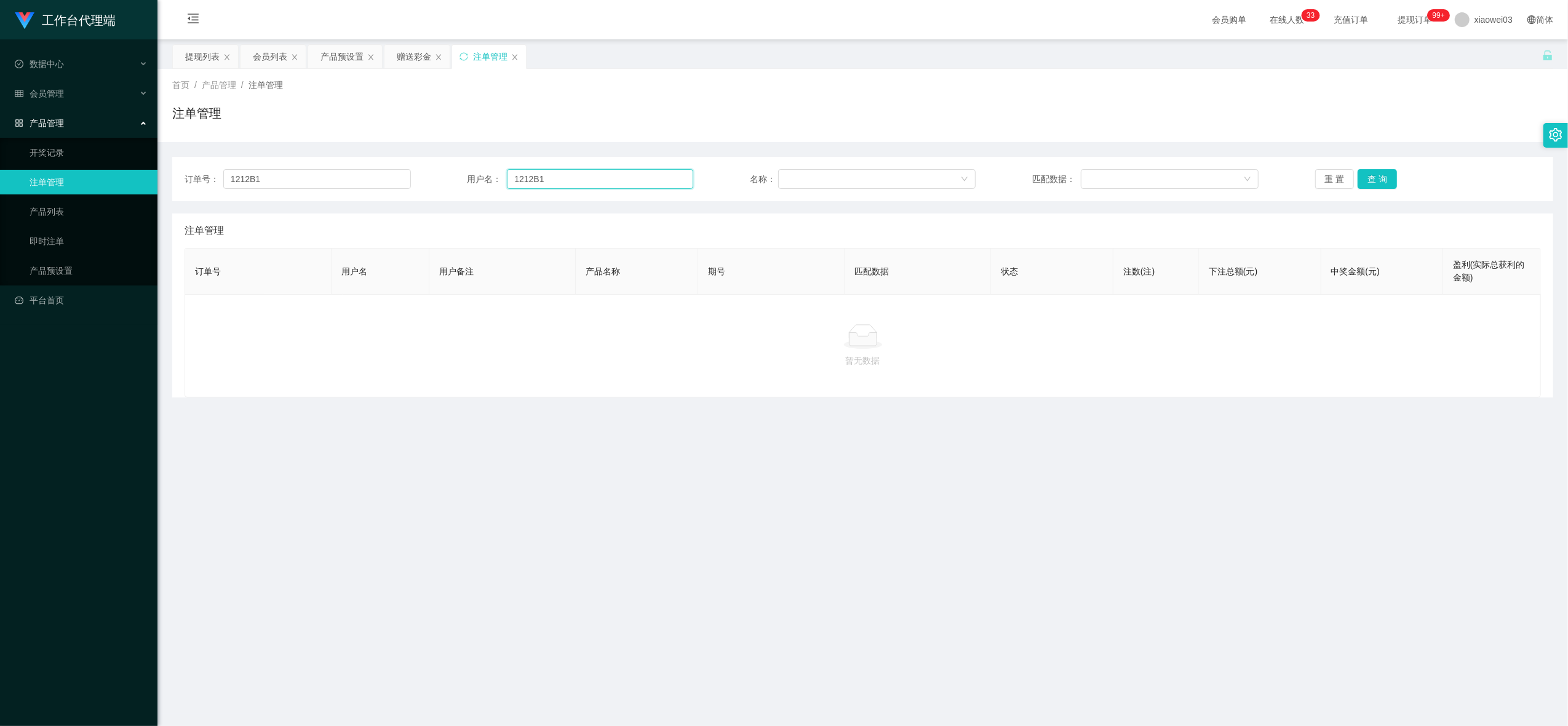
click at [672, 178] on input "1212B1" at bounding box center [600, 179] width 187 height 20
click at [1376, 178] on button "查 询" at bounding box center [1377, 179] width 39 height 20
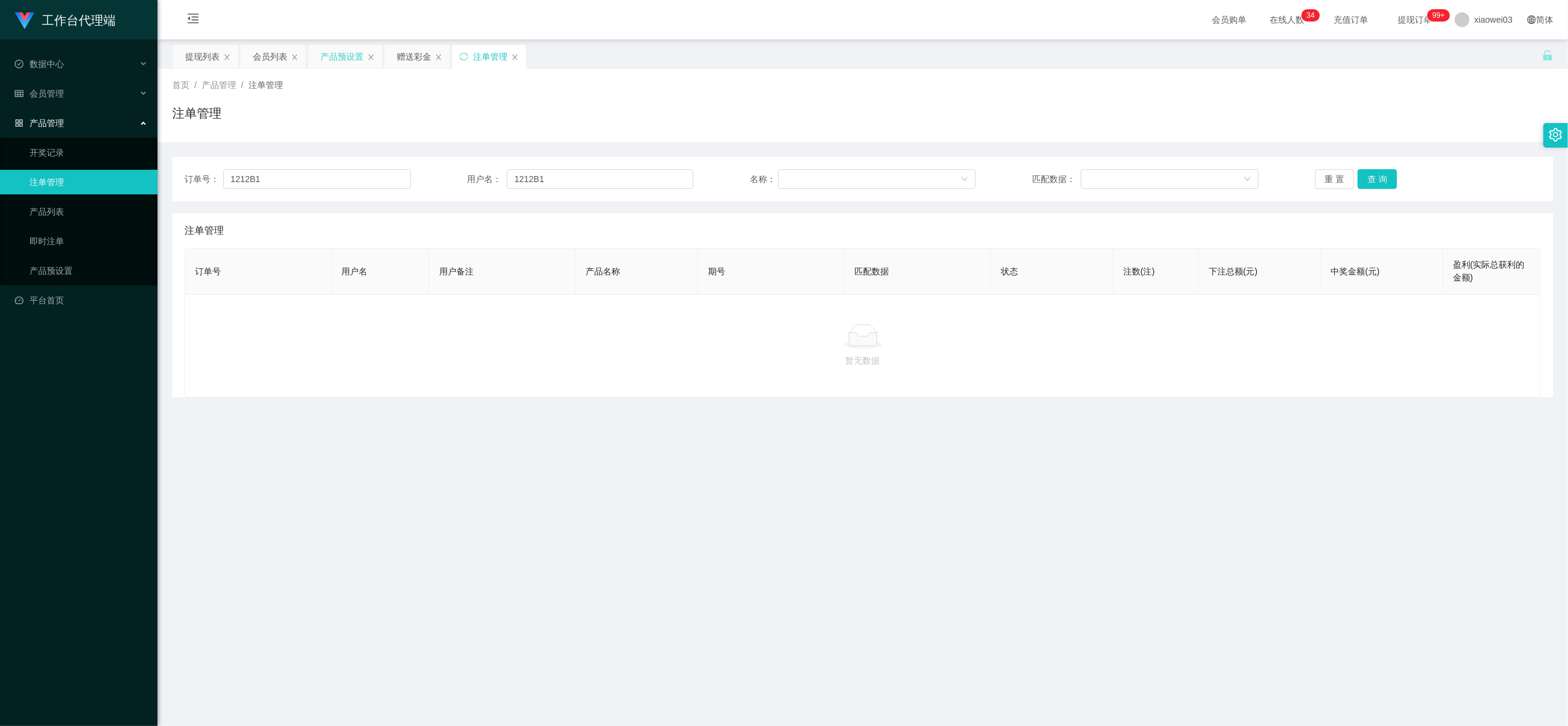
click at [338, 60] on div "产品预设置" at bounding box center [342, 56] width 43 height 23
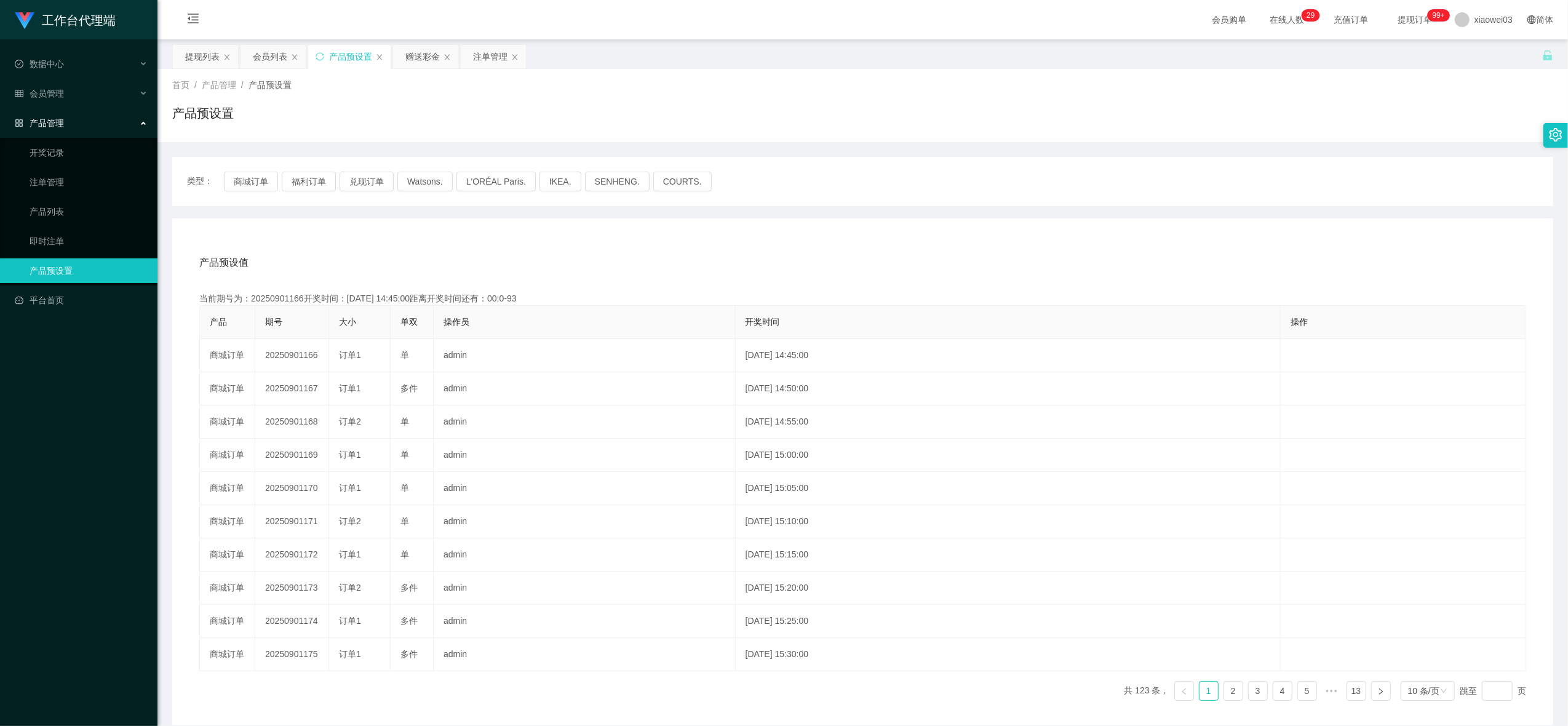
drag, startPoint x: 202, startPoint y: 55, endPoint x: 444, endPoint y: 137, distance: 255.5
click at [202, 56] on div "提现列表" at bounding box center [202, 56] width 35 height 23
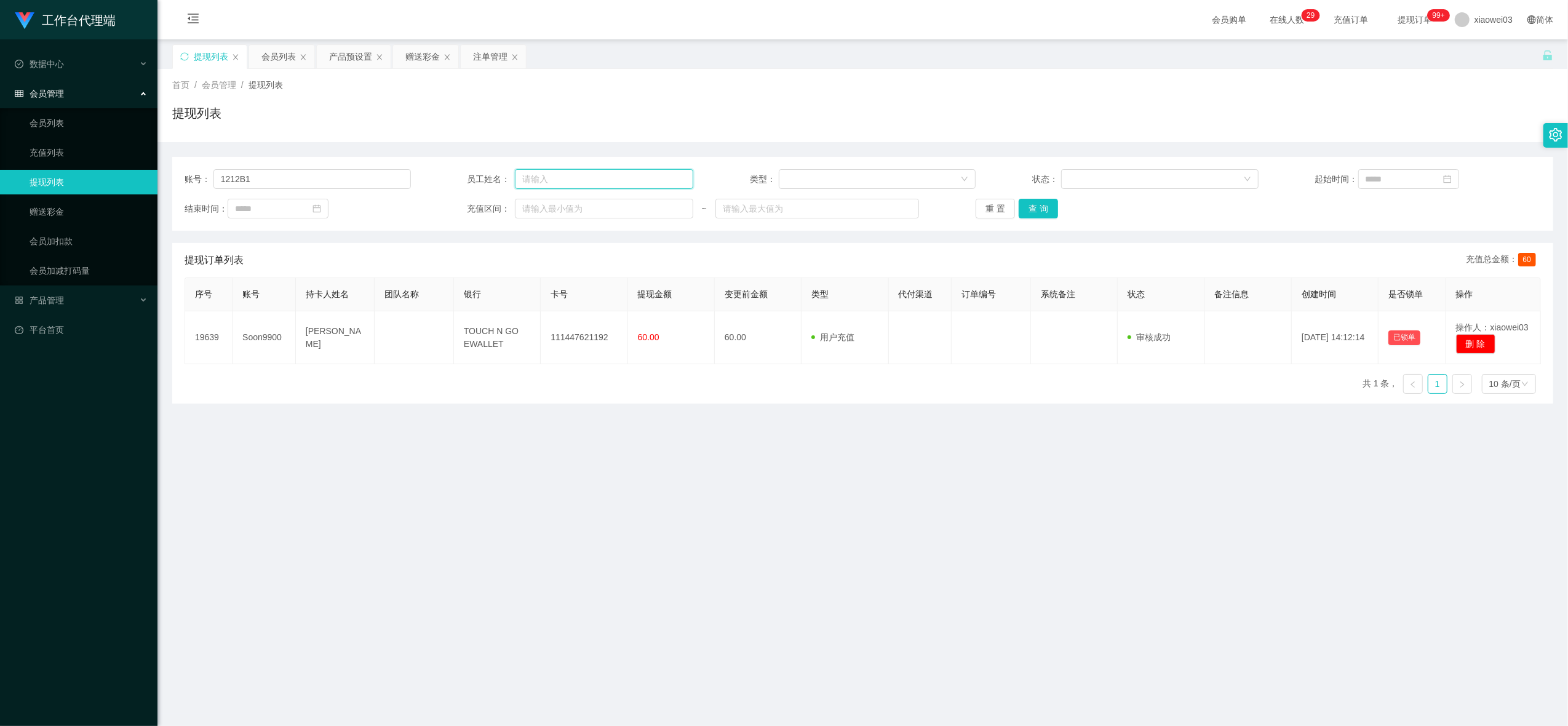
click at [569, 187] on input "text" at bounding box center [604, 179] width 178 height 20
paste input "0179691468"
type input "0179691468"
click at [281, 184] on input "1212B1" at bounding box center [312, 179] width 197 height 20
paste input "0179691468"
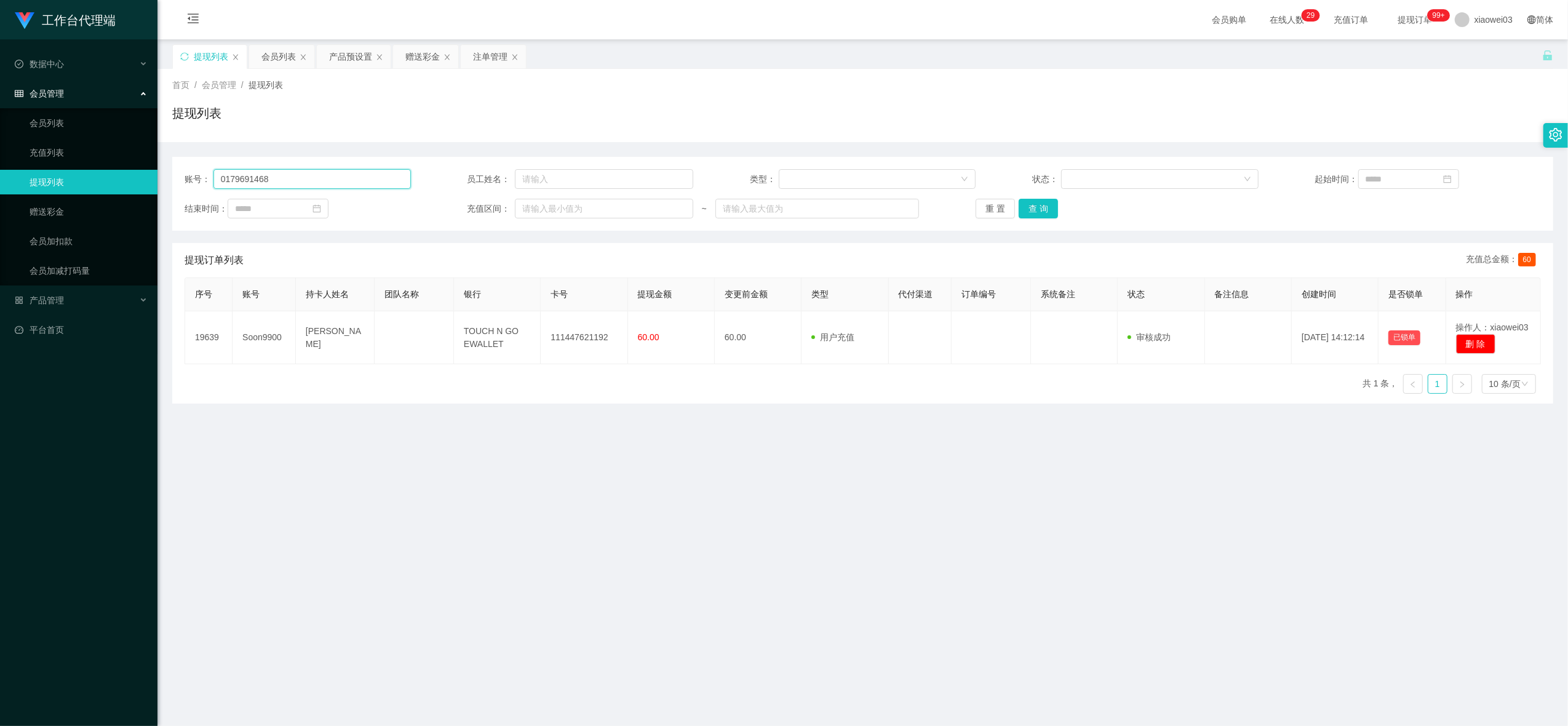
type input "0179691468"
click at [1036, 220] on div "账号： 0179691468 员工姓名： 类型： 状态： 起始时间： 结束时间： 充值区间： ~ 重 置 查 询" at bounding box center [863, 193] width 1381 height 74
click at [1032, 216] on button "查 询" at bounding box center [1038, 209] width 39 height 20
click at [1034, 214] on button "查 询" at bounding box center [1038, 209] width 39 height 20
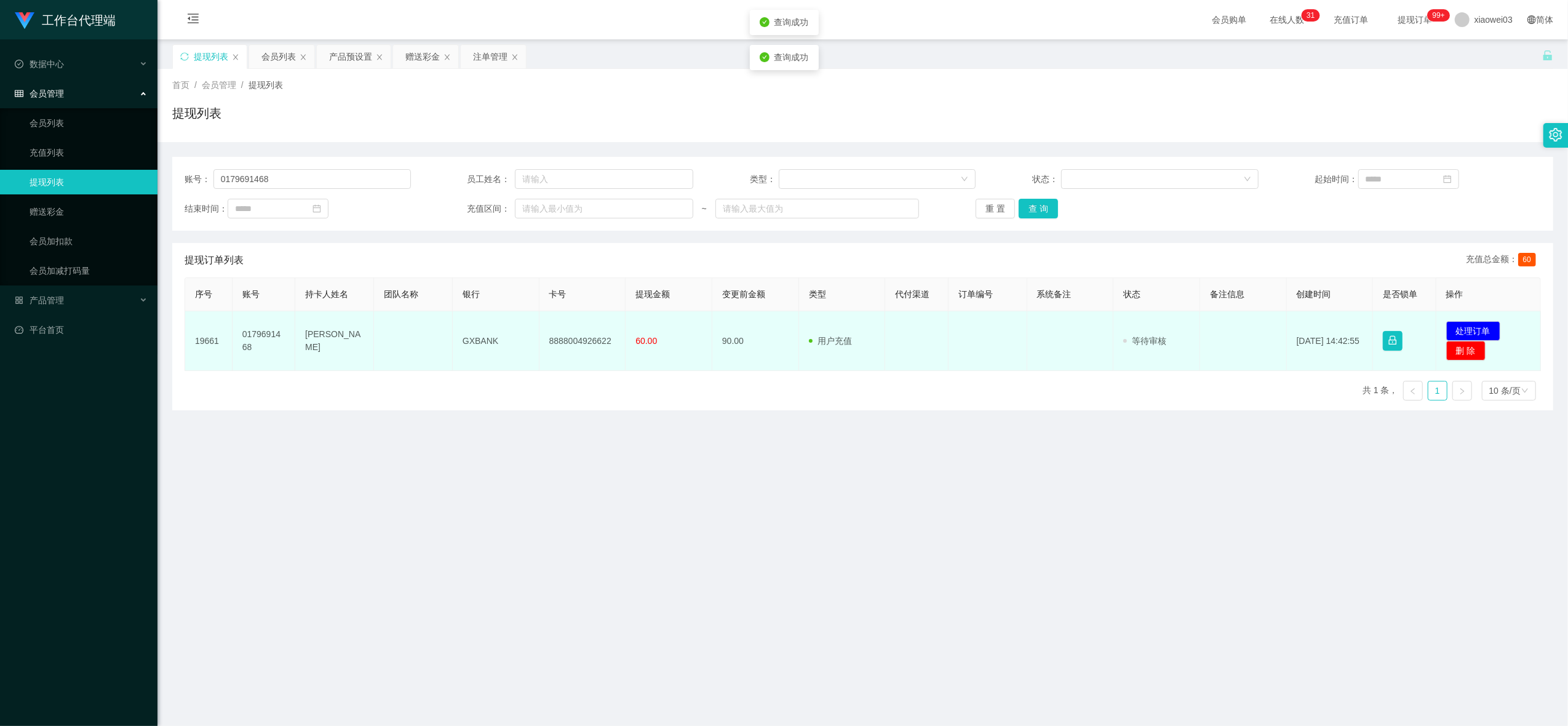
click at [577, 343] on td "8888004926622" at bounding box center [582, 341] width 87 height 60
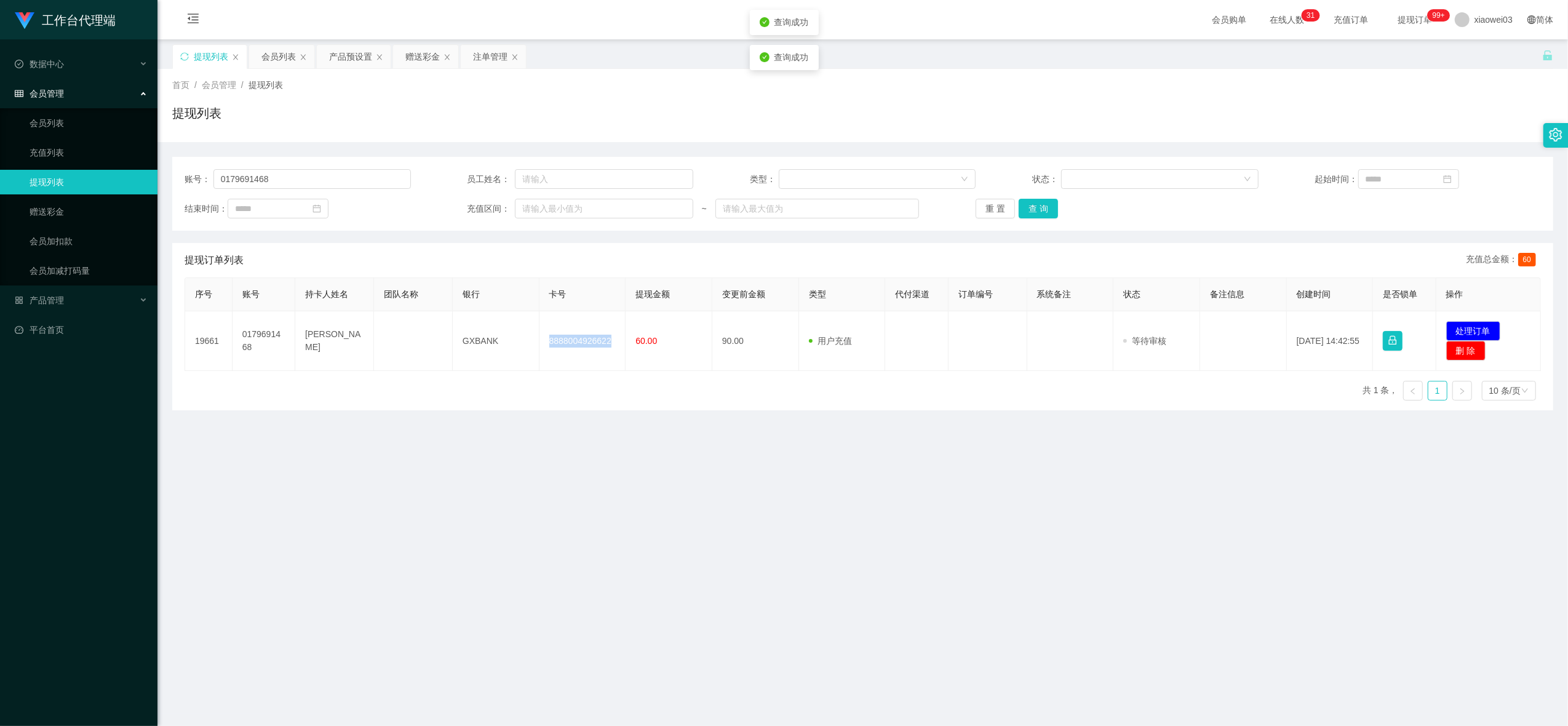
copy td "8888004926622"
click at [952, 465] on main "关闭左侧 关闭右侧 关闭其它 刷新页面 提现列表 会员列表 产品预设置 赠送彩金 注单管理 首页 / 会员管理 / 提现列表 / 提现列表 账号： 01796…" at bounding box center [863, 376] width 1410 height 675
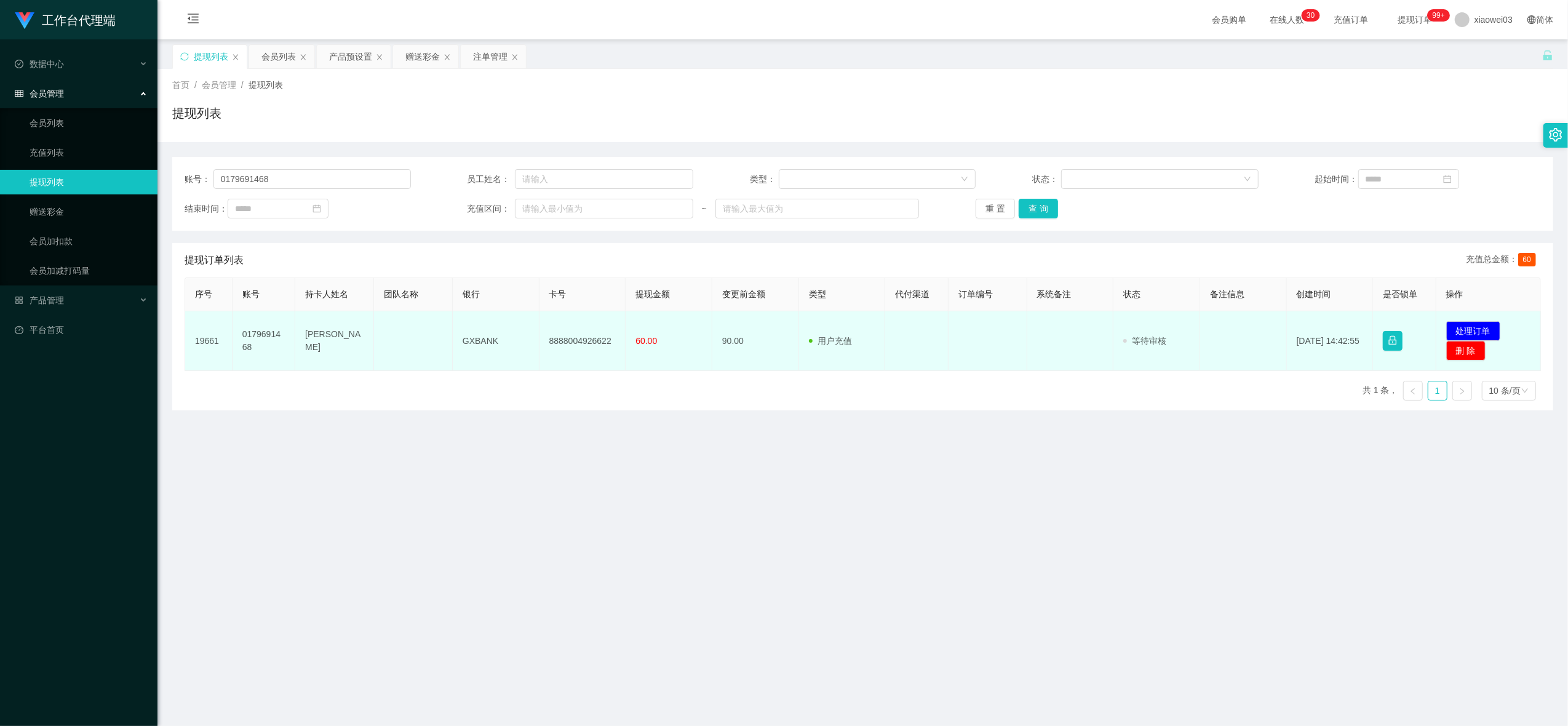
click at [482, 340] on td "GXBANK" at bounding box center [496, 341] width 87 height 60
click at [482, 341] on td "GXBANK" at bounding box center [496, 341] width 87 height 60
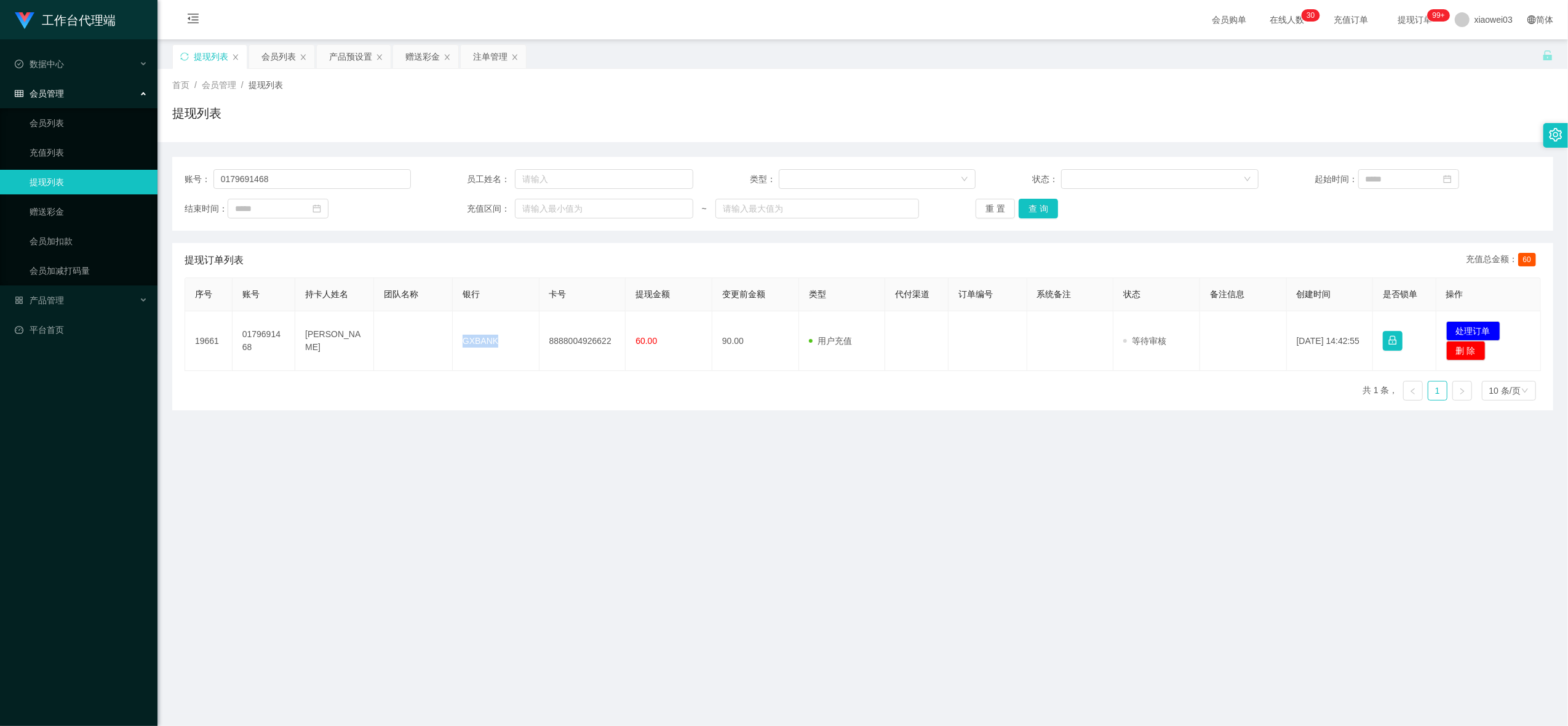
copy td "GXBANK"
click at [830, 515] on main "关闭左侧 关闭右侧 关闭其它 刷新页面 提现列表 会员列表 产品预设置 赠送彩金 注单管理 首页 / 会员管理 / 提现列表 / 提现列表 账号： 01796…" at bounding box center [863, 376] width 1410 height 675
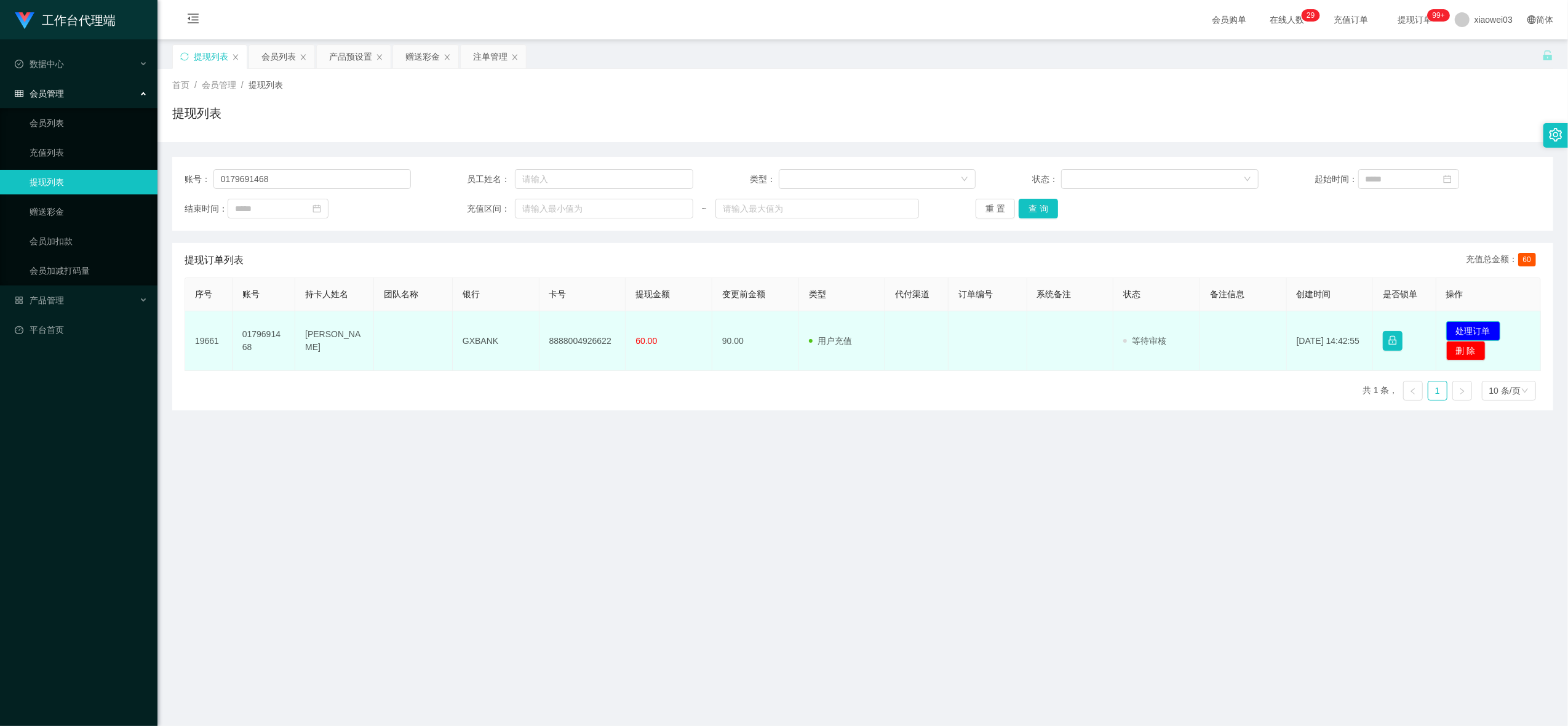
click at [1477, 329] on button "处理订单" at bounding box center [1473, 331] width 54 height 20
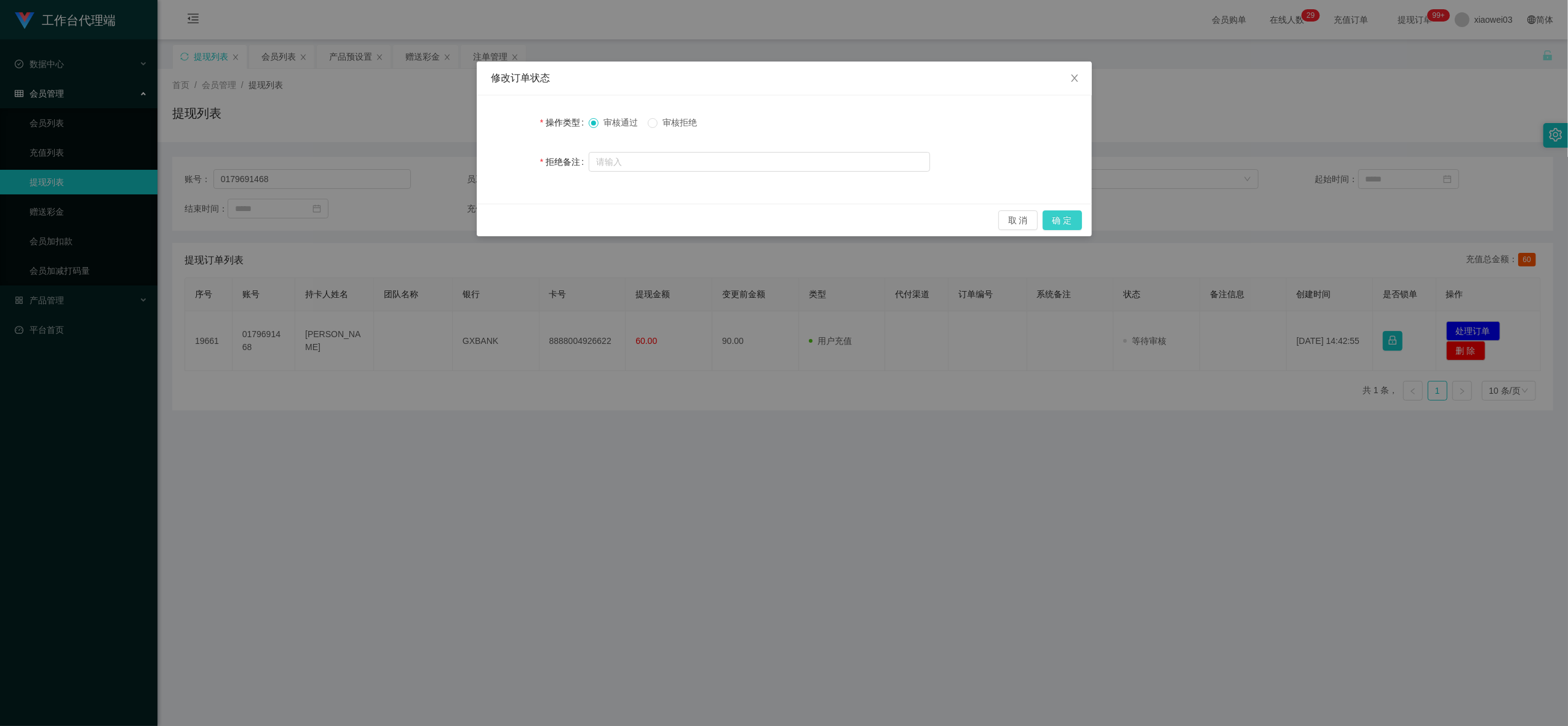
click at [1060, 215] on button "确 定" at bounding box center [1062, 221] width 39 height 20
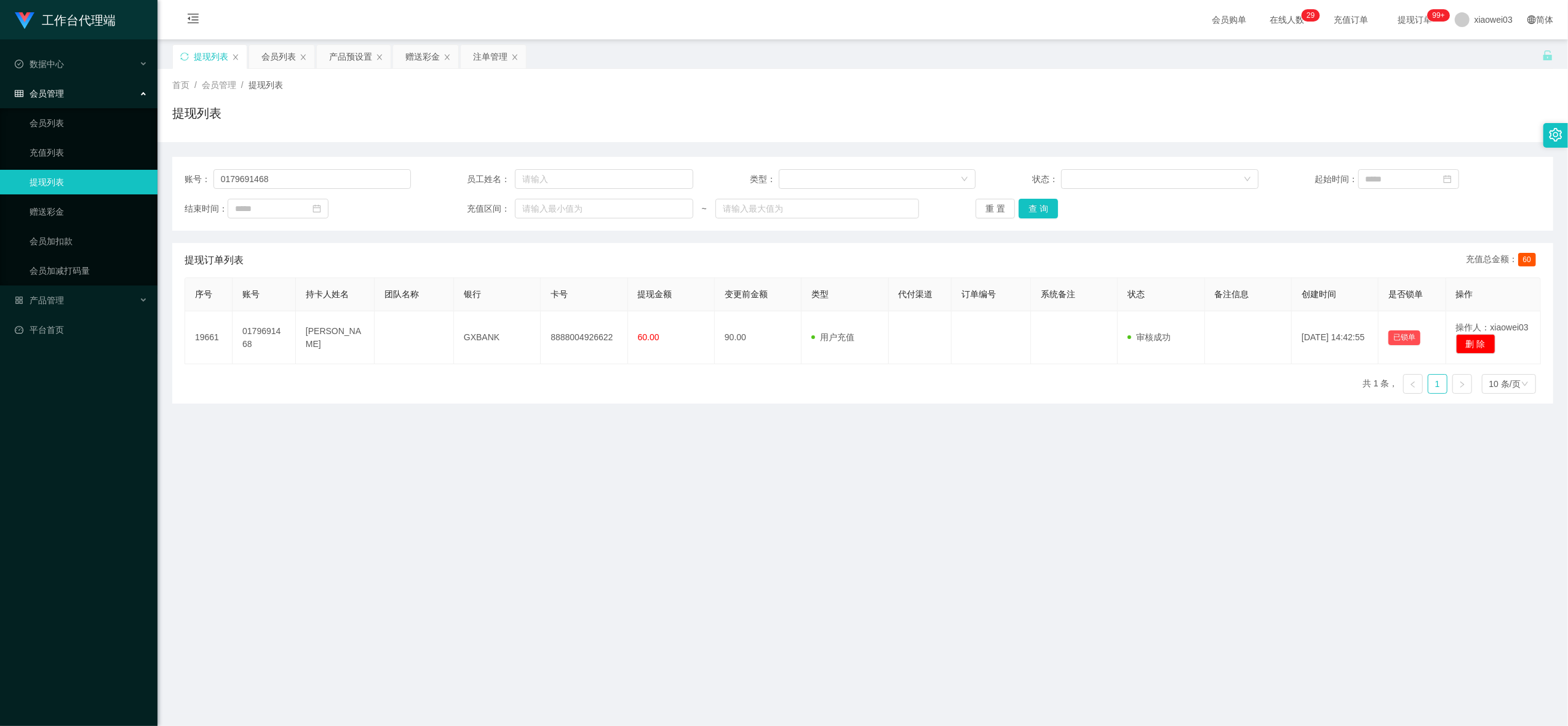
click at [485, 63] on div "注单管理" at bounding box center [490, 56] width 35 height 23
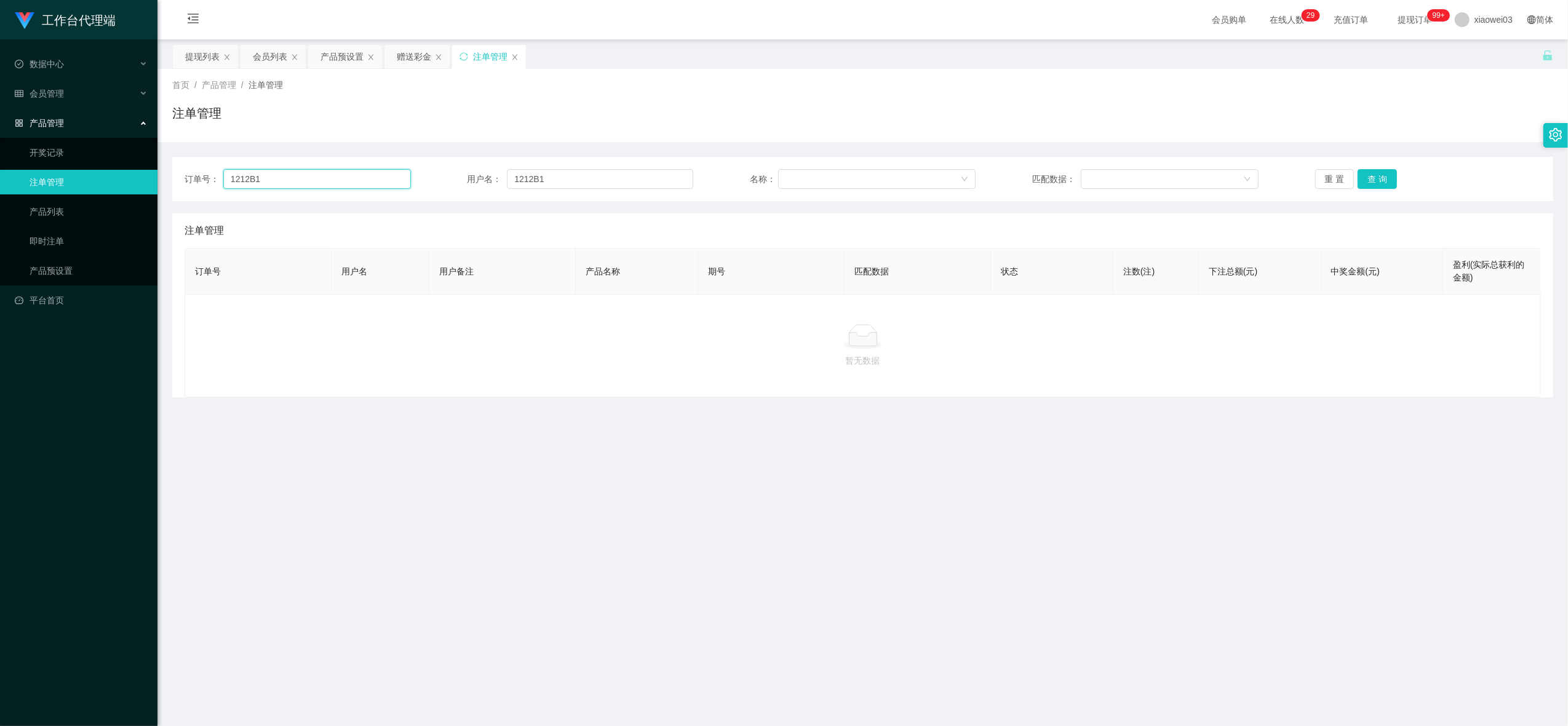
click at [401, 180] on input "1212B1" at bounding box center [317, 179] width 187 height 20
paste input "0179691468"
type input "0179691468"
click at [601, 184] on input "1212B1" at bounding box center [600, 179] width 187 height 20
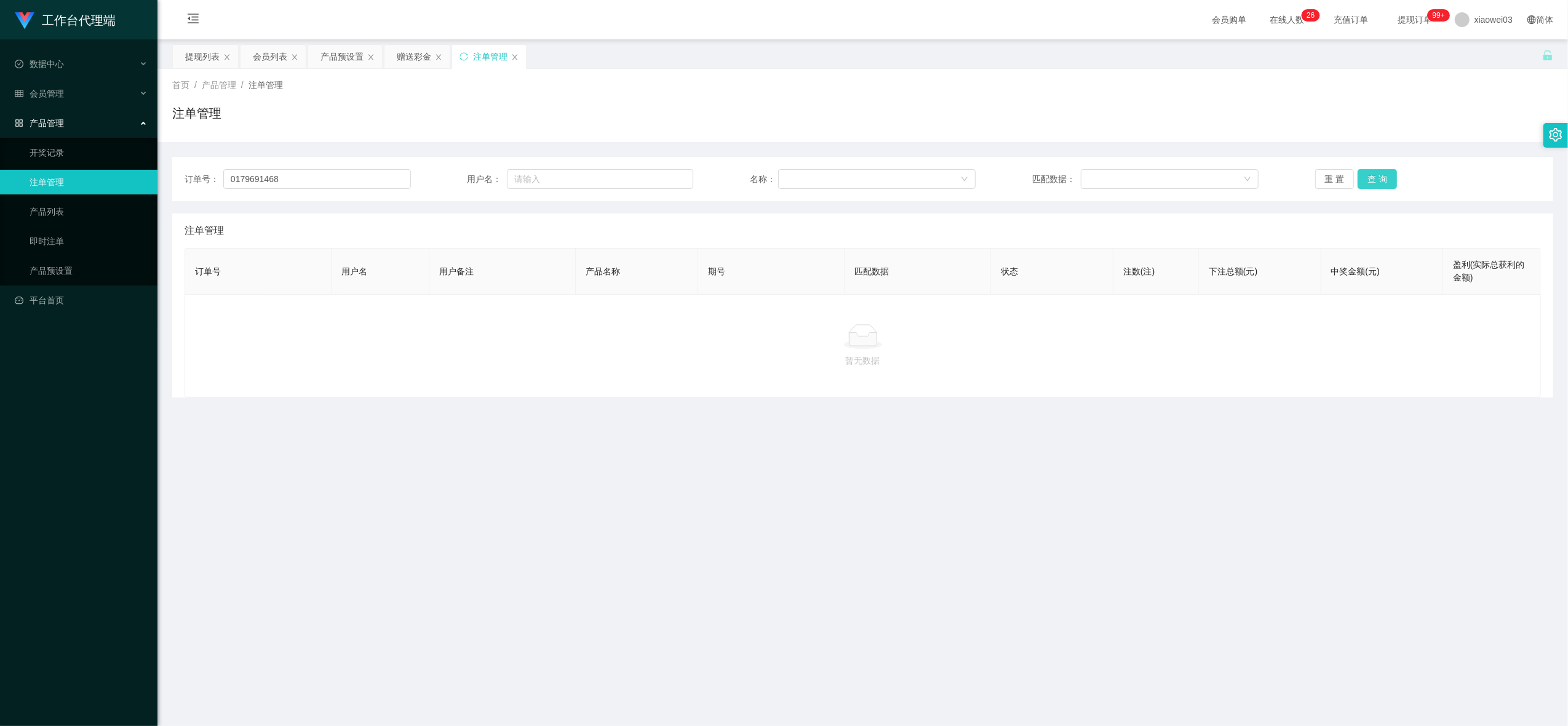
click at [1376, 185] on button "查 询" at bounding box center [1377, 179] width 39 height 20
click at [1371, 178] on button "查 询" at bounding box center [1377, 179] width 39 height 20
click at [1371, 178] on div "重 置 查 询" at bounding box center [1428, 179] width 226 height 20
click at [1371, 178] on button "查 询" at bounding box center [1377, 179] width 39 height 20
click at [1371, 178] on div "重 置 查 询" at bounding box center [1428, 179] width 226 height 20
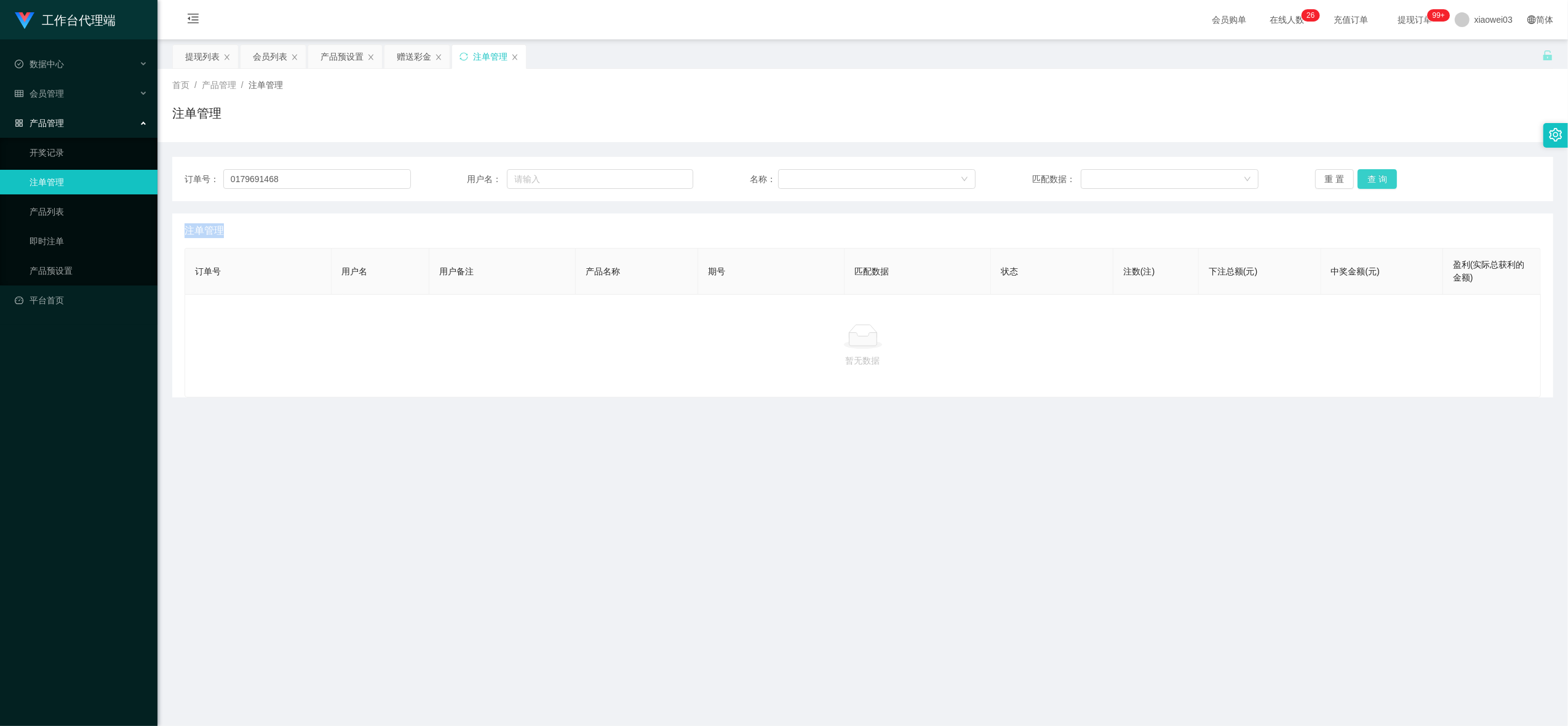
click at [1371, 178] on button "查 询" at bounding box center [1377, 179] width 39 height 20
click at [1369, 178] on div "重 置 查 询" at bounding box center [1428, 179] width 226 height 20
click at [365, 185] on input "0179691468" at bounding box center [317, 179] width 187 height 20
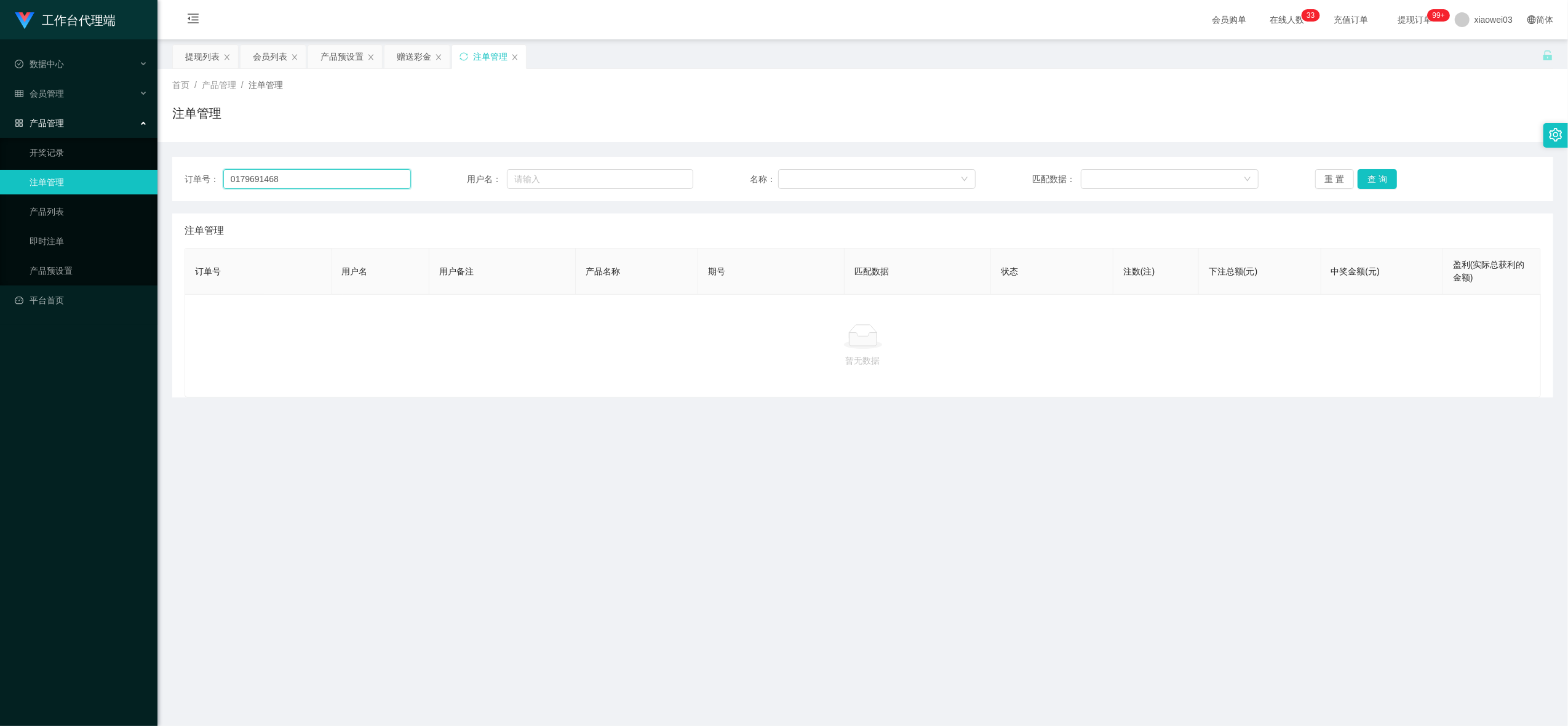
paste input "1212B1"
type input "1212B1"
click at [1369, 180] on button "查 询" at bounding box center [1377, 179] width 39 height 20
click at [1369, 180] on div "重 置 查 询" at bounding box center [1428, 179] width 226 height 20
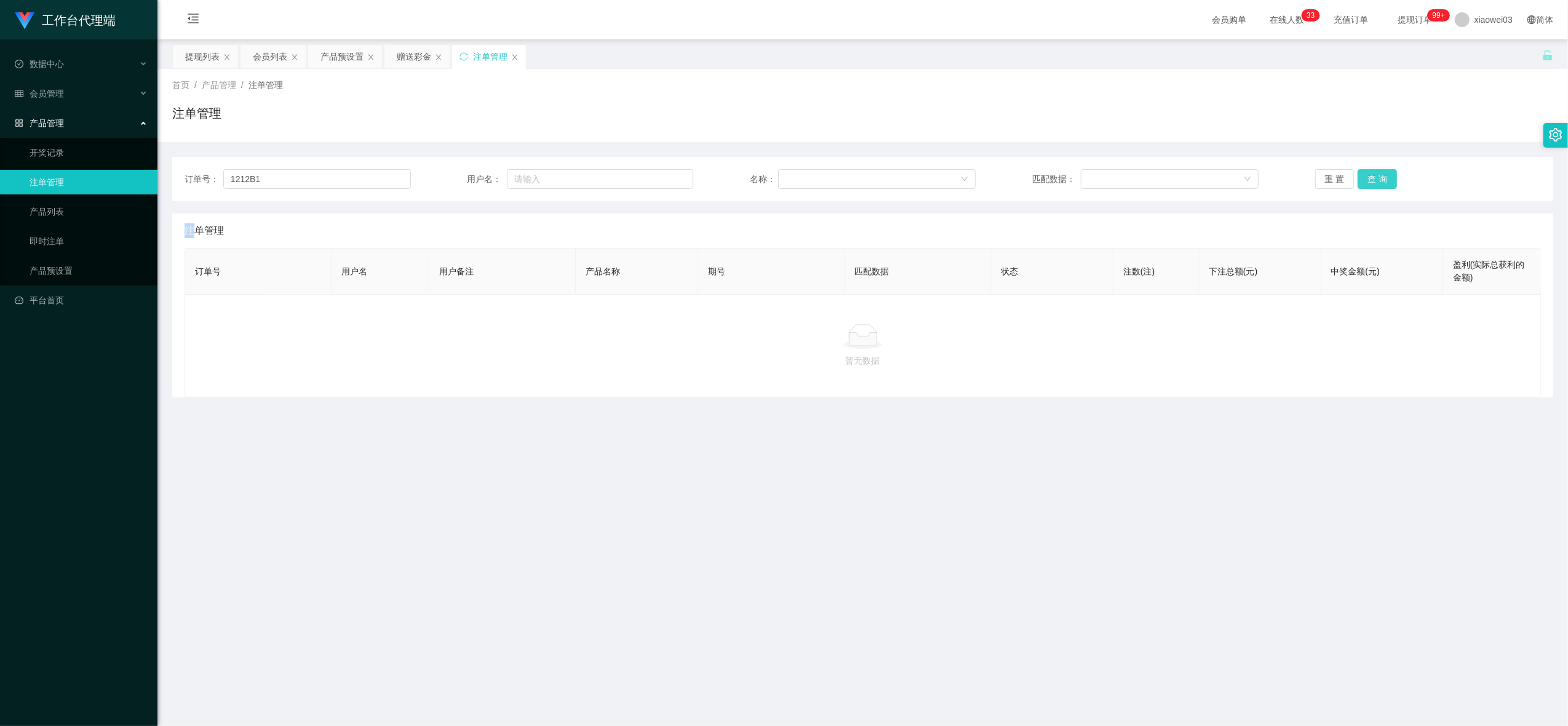
click at [1369, 180] on button "查 询" at bounding box center [1377, 179] width 39 height 20
click at [1369, 180] on div "重 置 查 询" at bounding box center [1428, 179] width 226 height 20
click at [1369, 180] on button "查 询" at bounding box center [1377, 179] width 39 height 20
click at [1369, 180] on div "重 置 查 询" at bounding box center [1428, 179] width 226 height 20
click at [1369, 180] on button "查 询" at bounding box center [1377, 179] width 39 height 20
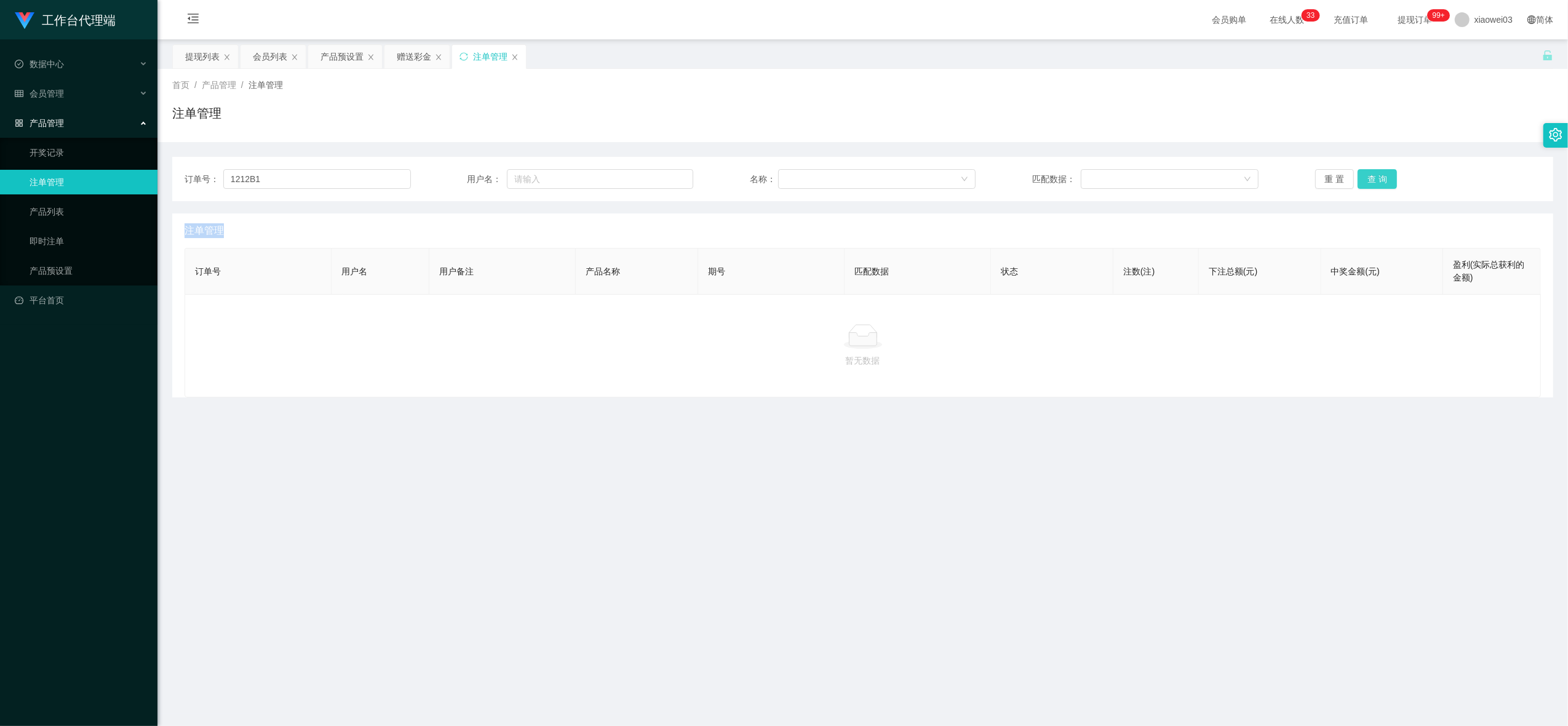
click at [1369, 180] on div "重 置 查 询" at bounding box center [1428, 179] width 226 height 20
click at [1369, 180] on button "查 询" at bounding box center [1377, 179] width 39 height 20
click at [1369, 180] on div "重 置 查 询" at bounding box center [1428, 179] width 226 height 20
click at [1369, 180] on button "查 询" at bounding box center [1385, 179] width 53 height 20
click at [1369, 180] on div "重 置 查 询" at bounding box center [1428, 179] width 226 height 20
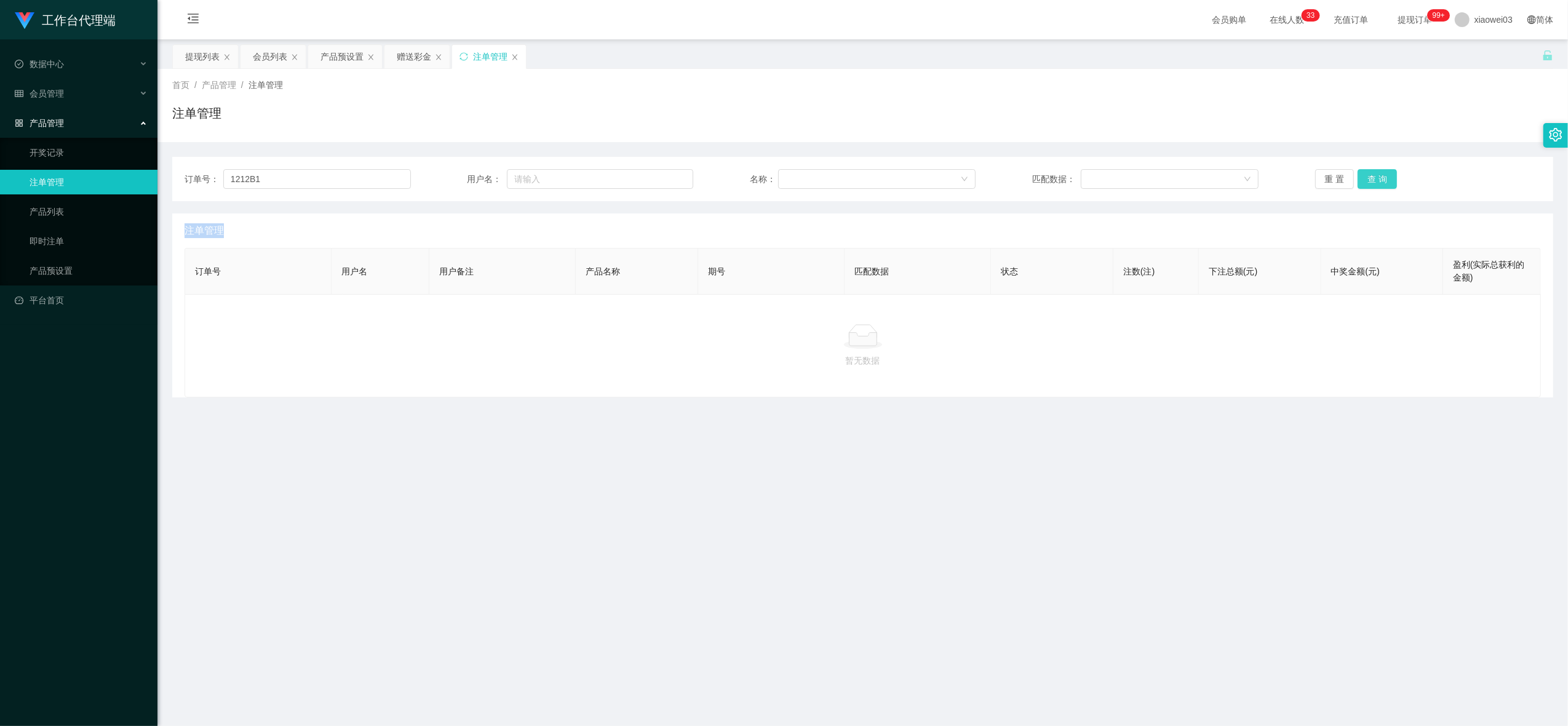
click at [1369, 180] on button "查 询" at bounding box center [1377, 179] width 39 height 20
click at [1369, 180] on div "重 置 查 询" at bounding box center [1428, 179] width 226 height 20
click at [1369, 180] on button "查 询" at bounding box center [1377, 179] width 39 height 20
click at [346, 56] on div "产品预设置" at bounding box center [342, 56] width 43 height 23
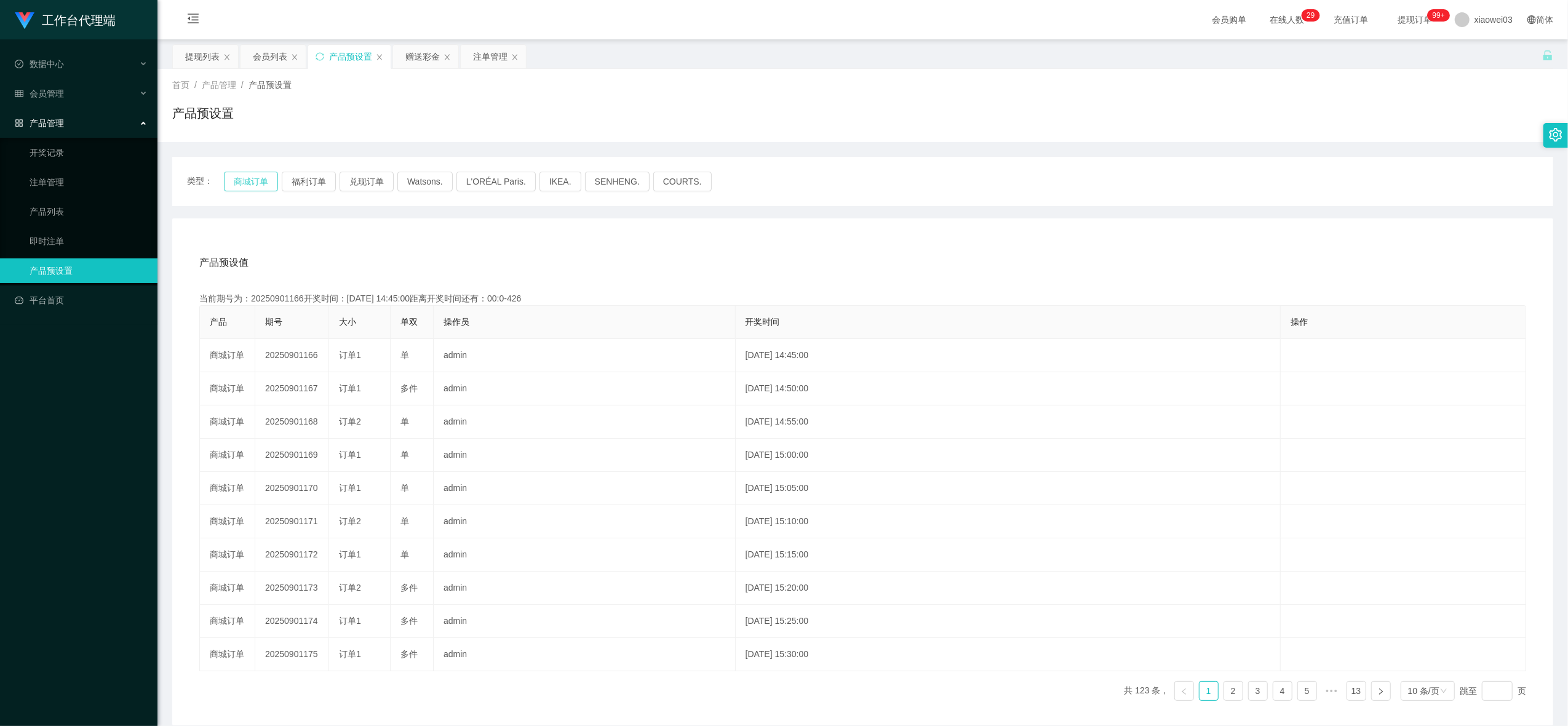
click at [251, 178] on button "商城订单" at bounding box center [251, 182] width 54 height 20
drag, startPoint x: 472, startPoint y: 51, endPoint x: 492, endPoint y: 64, distance: 23.9
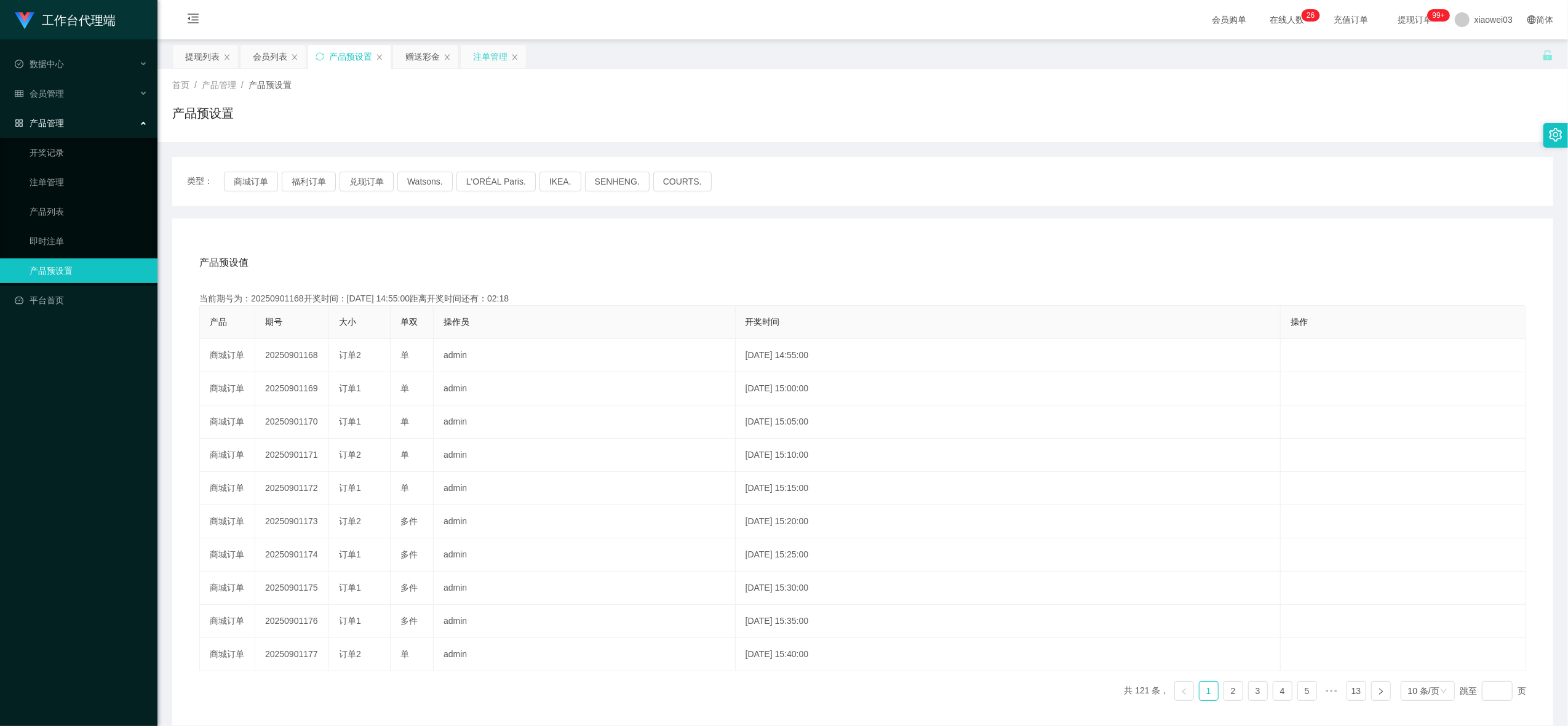
click at [471, 49] on div "注单管理" at bounding box center [493, 56] width 66 height 23
drag, startPoint x: 491, startPoint y: 61, endPoint x: 500, endPoint y: 61, distance: 9.0
click at [491, 61] on div "注单管理" at bounding box center [490, 56] width 35 height 23
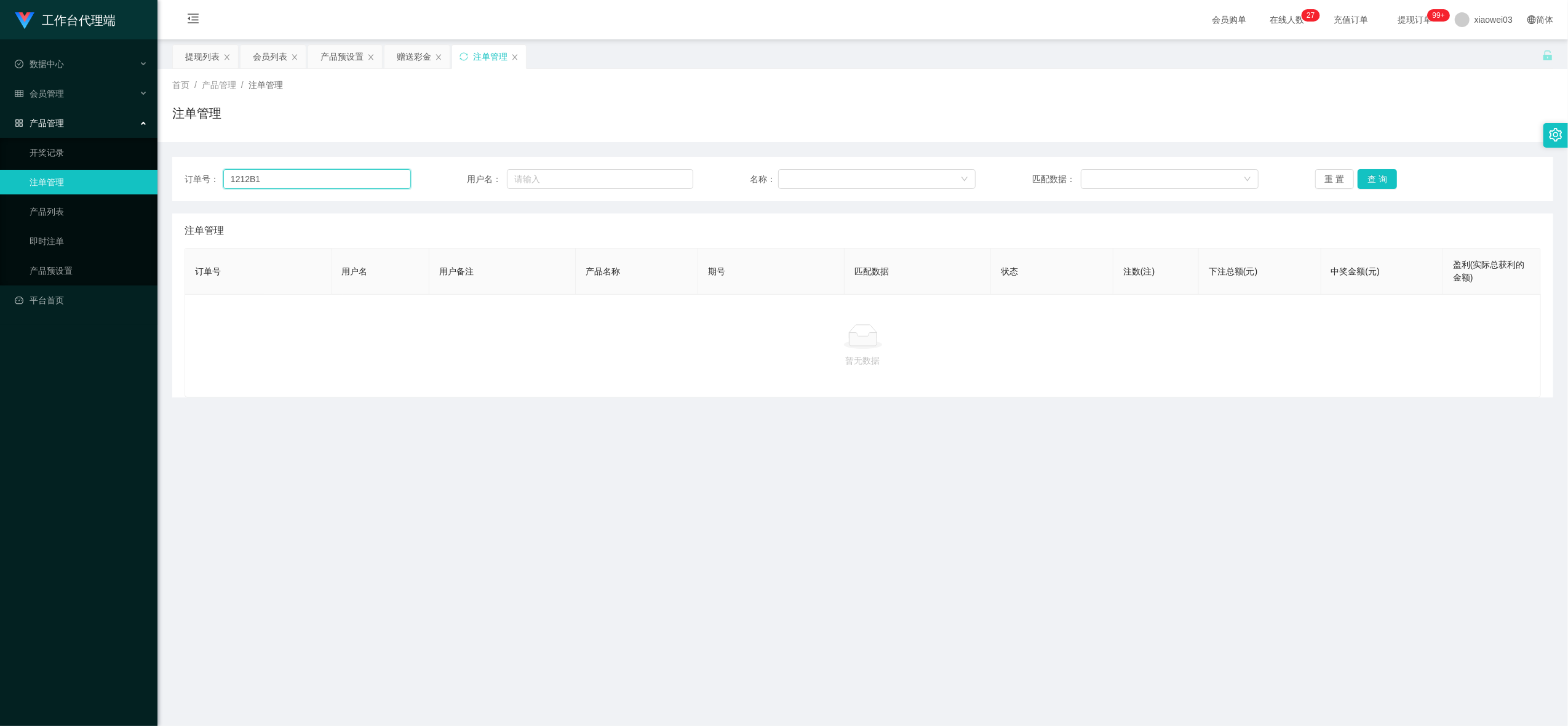
click at [354, 176] on input "1212B1" at bounding box center [317, 179] width 187 height 20
click at [1389, 185] on button "查 询" at bounding box center [1377, 179] width 39 height 20
click at [1384, 183] on button "查 询" at bounding box center [1385, 179] width 53 height 20
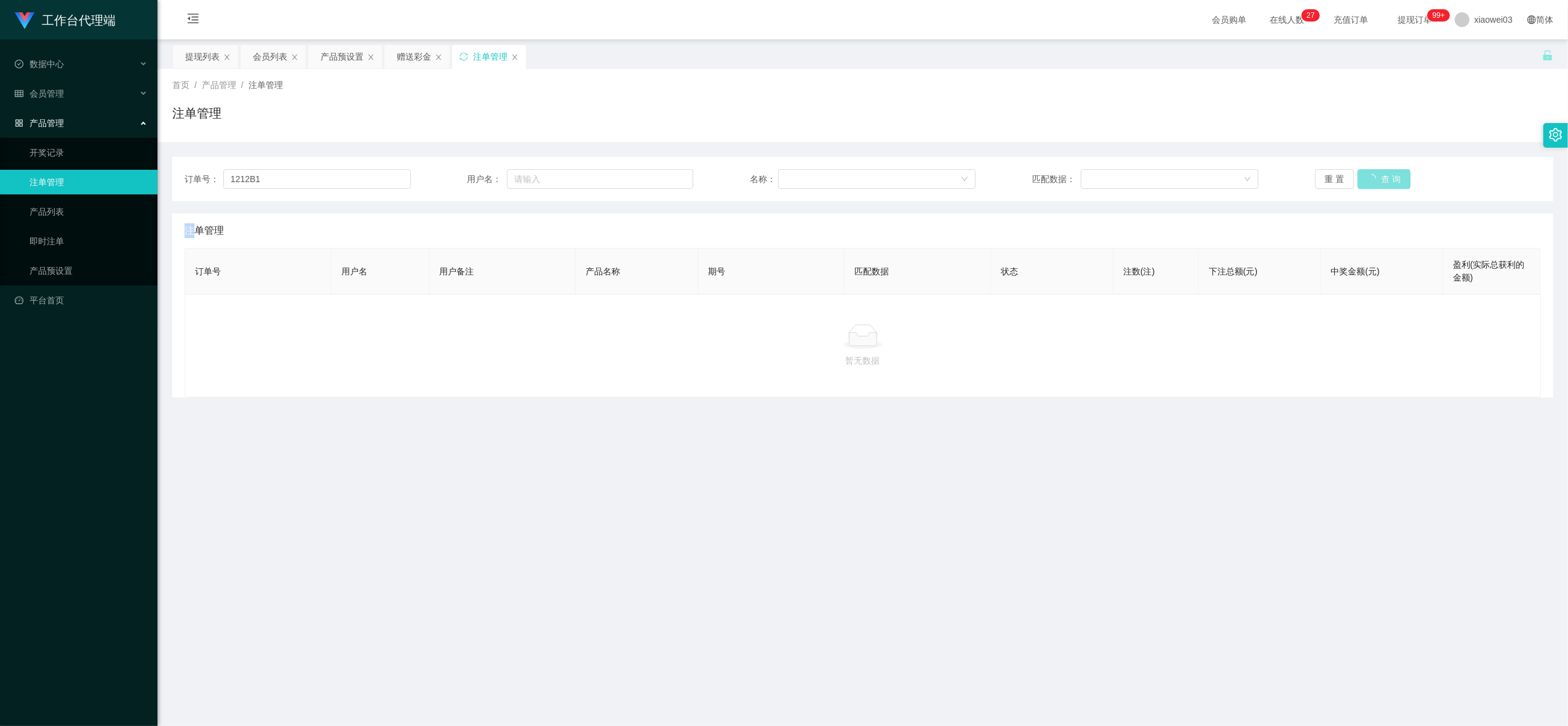
click at [1384, 183] on div "重 置 查 询" at bounding box center [1428, 179] width 226 height 20
click at [1384, 183] on button "查 询" at bounding box center [1377, 179] width 39 height 20
click at [1384, 183] on div "重 置 查 询" at bounding box center [1428, 179] width 226 height 20
drag, startPoint x: 1384, startPoint y: 183, endPoint x: 667, endPoint y: 153, distance: 717.6
click at [1381, 183] on button "查 询" at bounding box center [1377, 179] width 39 height 20
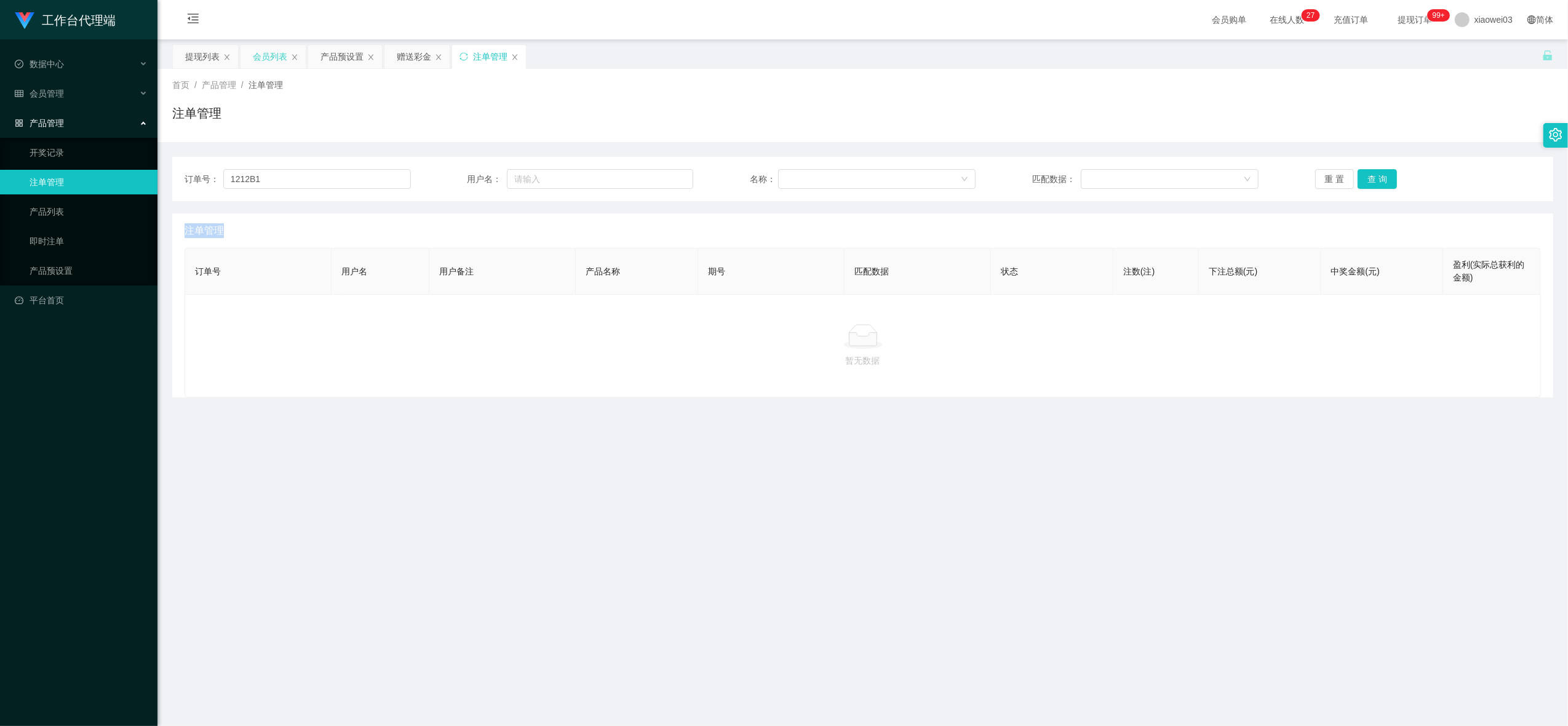
click at [261, 62] on div "会员列表" at bounding box center [270, 56] width 35 height 23
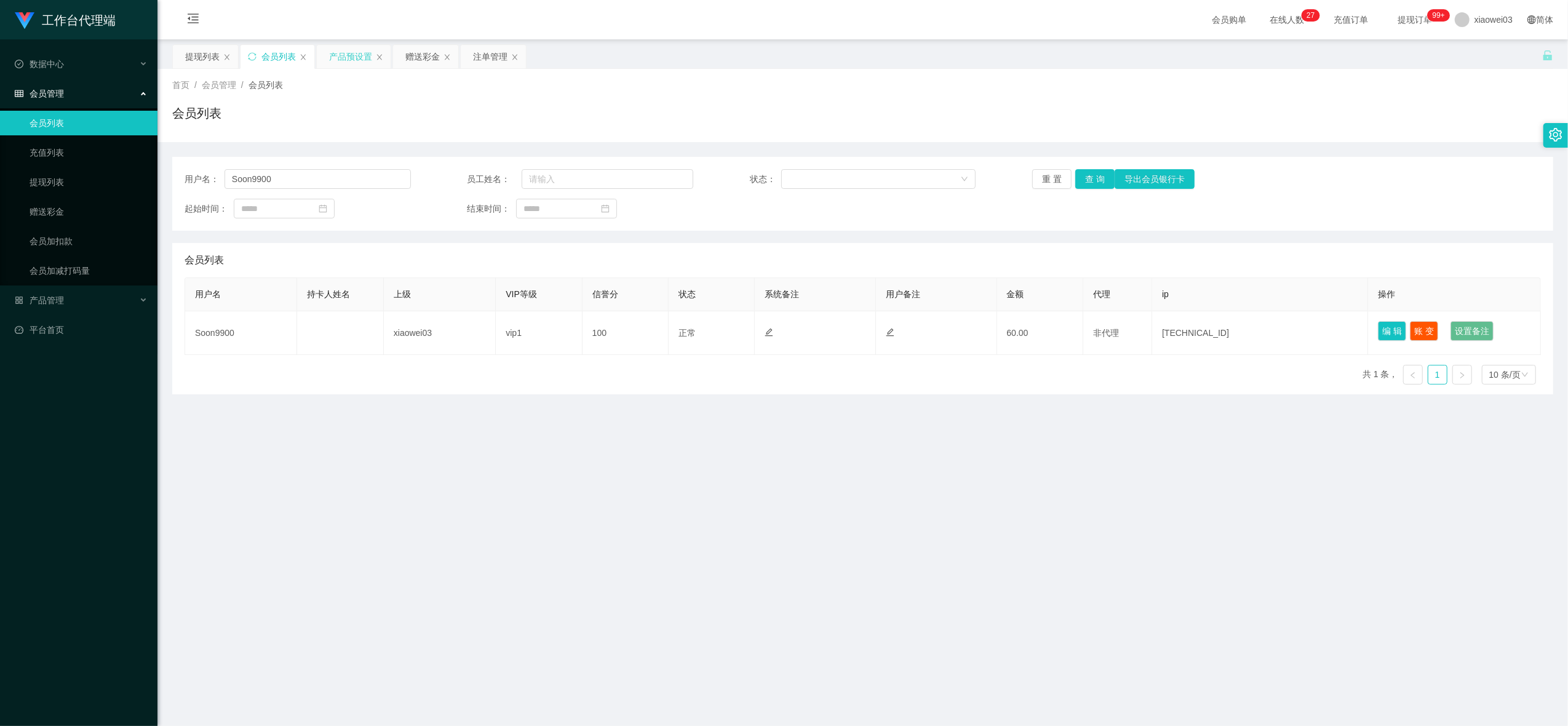
click at [339, 60] on div "产品预设置" at bounding box center [351, 56] width 43 height 23
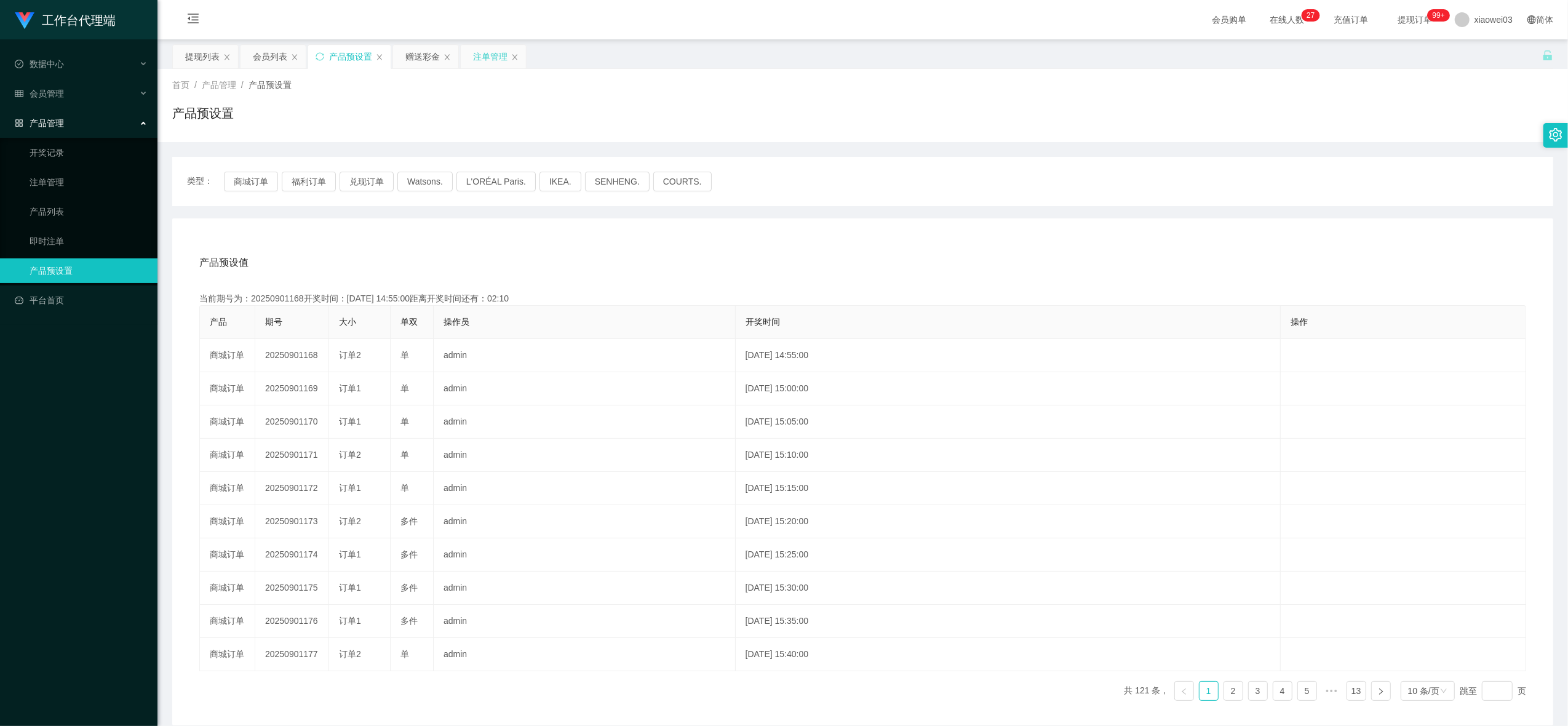
click at [485, 56] on div "注单管理" at bounding box center [490, 56] width 35 height 23
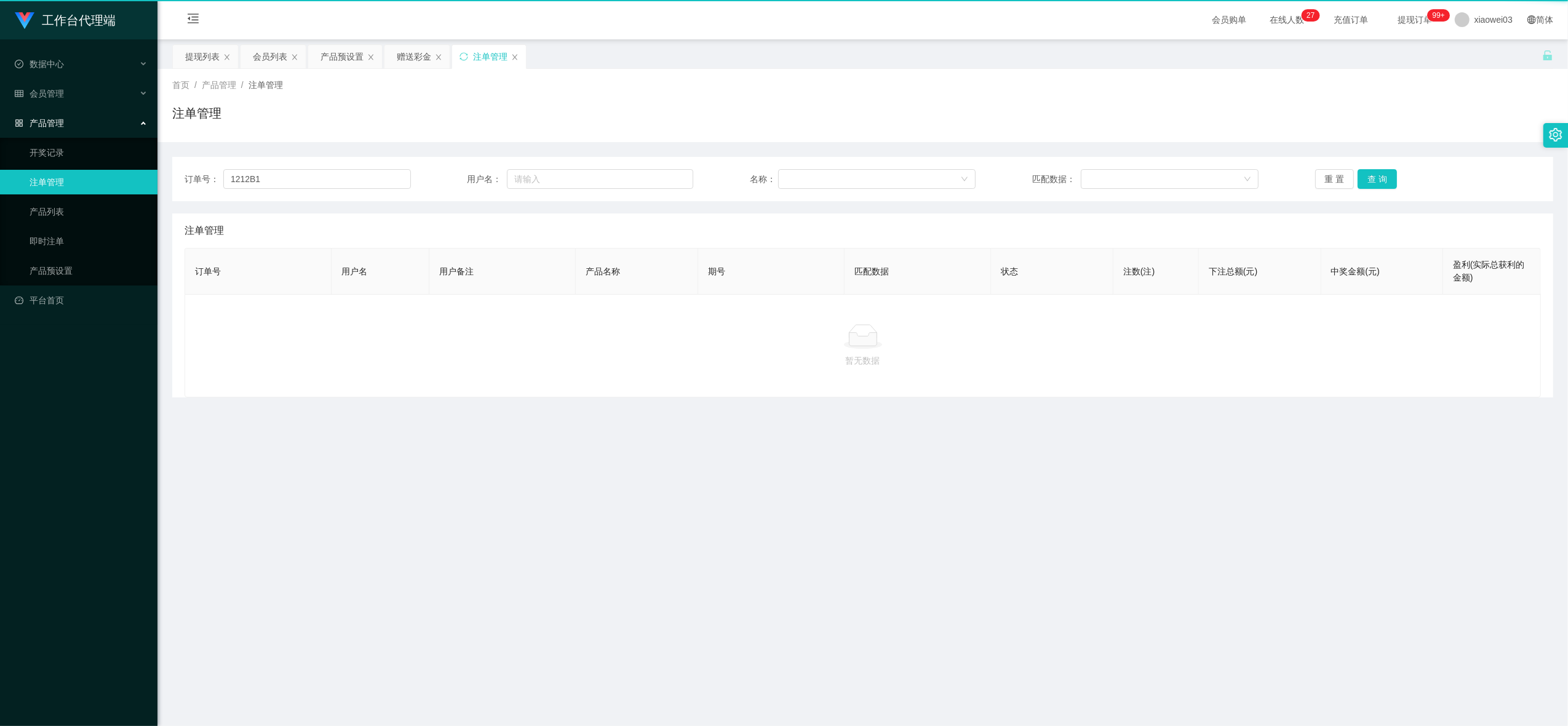
click at [485, 54] on div "注单管理" at bounding box center [490, 56] width 35 height 23
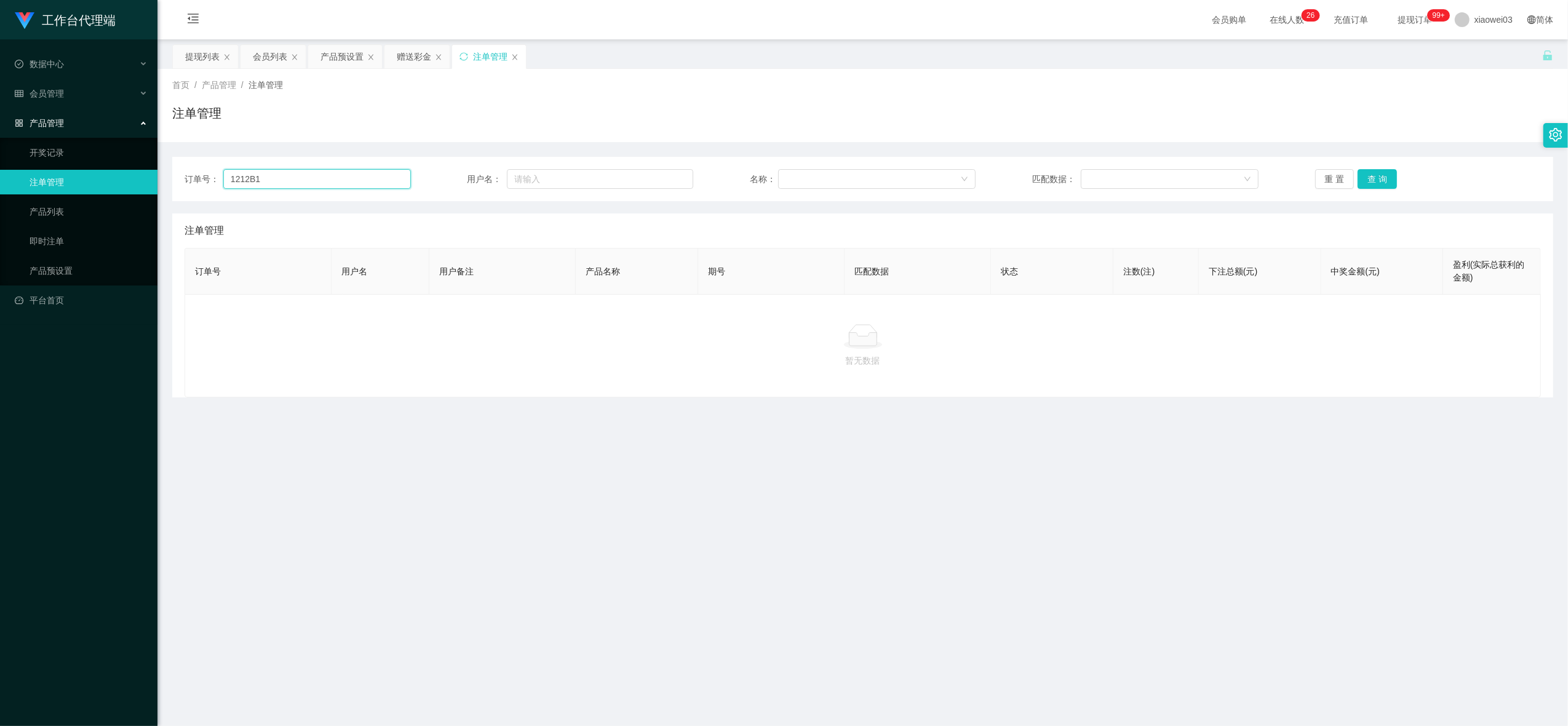
click at [308, 181] on input "1212B1" at bounding box center [317, 179] width 187 height 20
click at [601, 181] on input "text" at bounding box center [600, 179] width 187 height 20
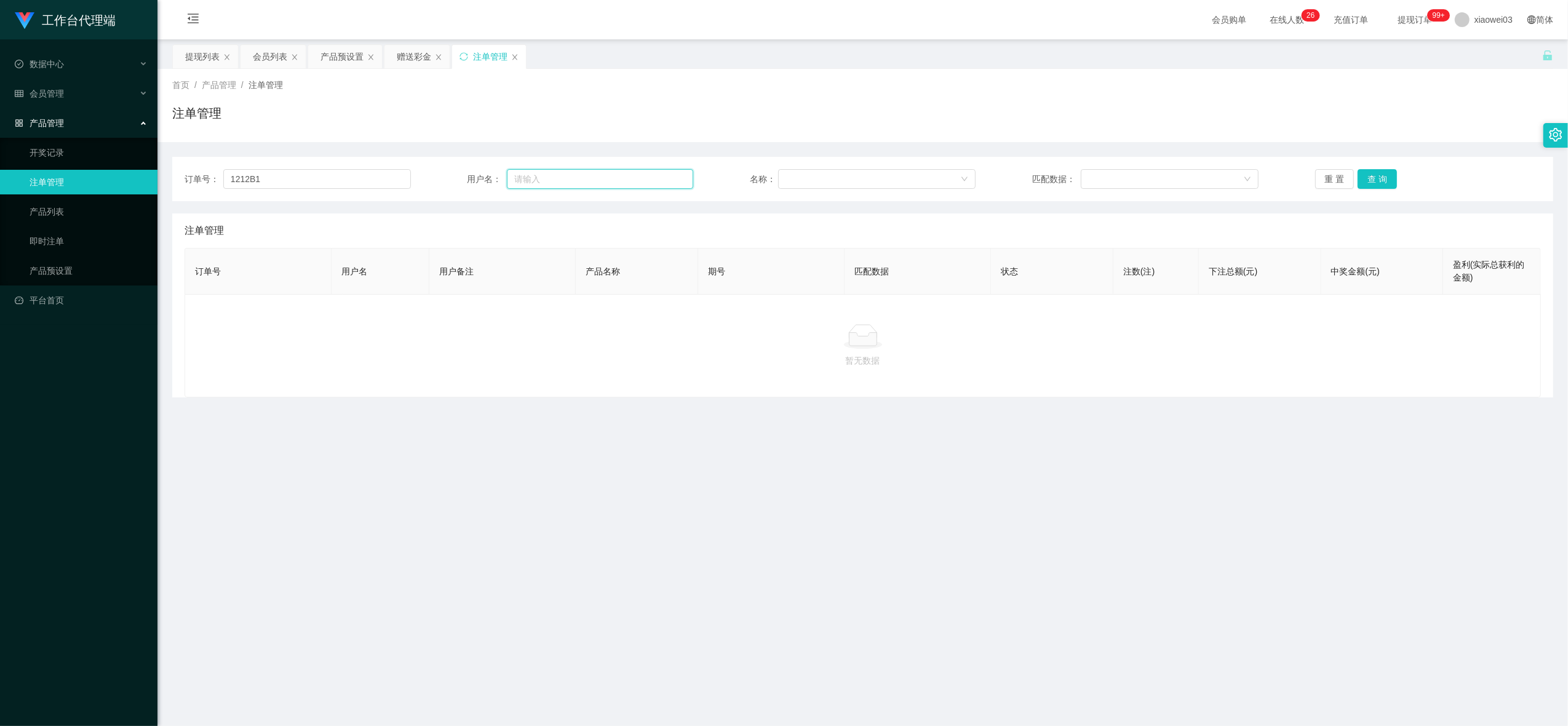
paste input "1212B1"
type input "1212B1"
click at [299, 190] on div "订单号： 1212B1 用户名： 1212B1 名称： 匹配数据： 重 置 查 询" at bounding box center [863, 178] width 1381 height 44
click at [299, 180] on input "1212B1" at bounding box center [317, 179] width 187 height 20
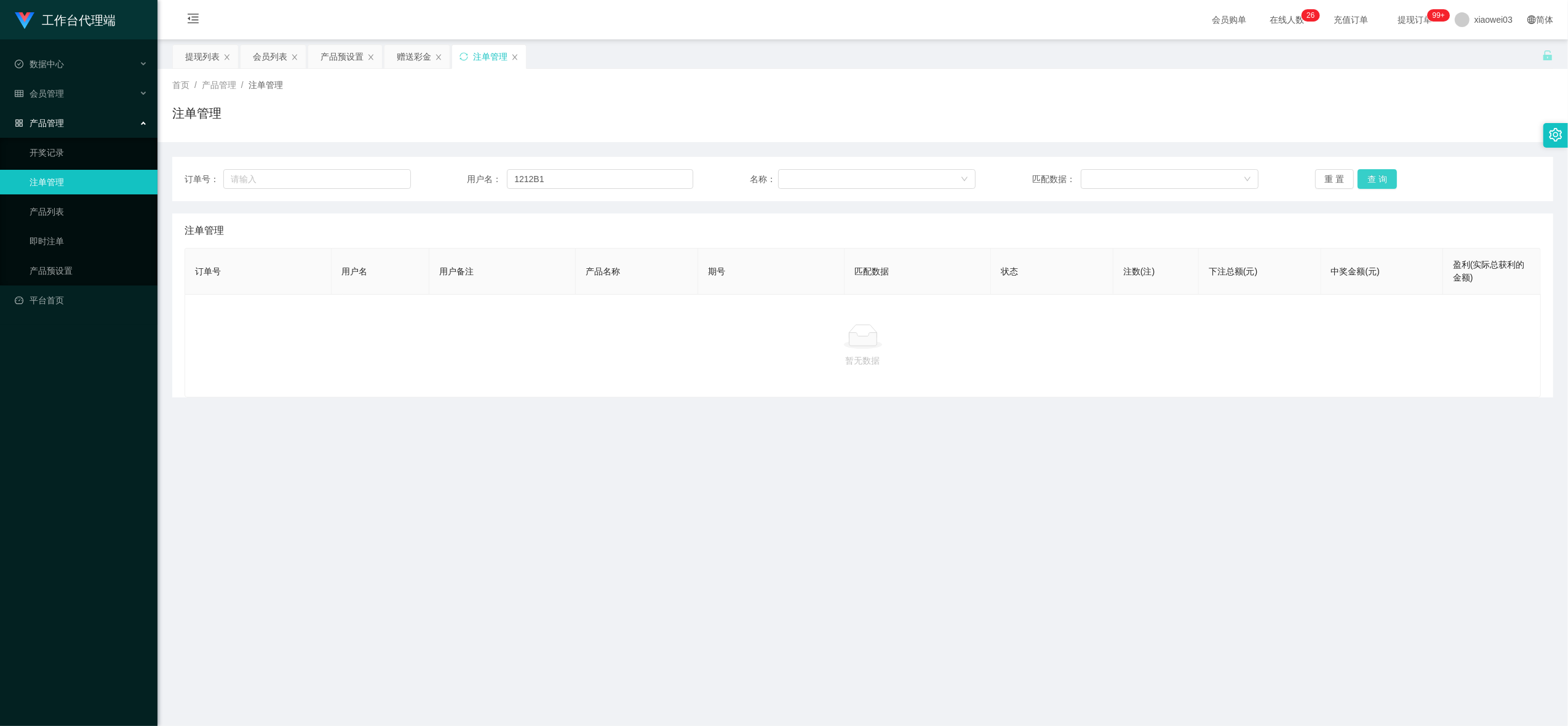
click at [1381, 178] on button "查 询" at bounding box center [1377, 179] width 39 height 20
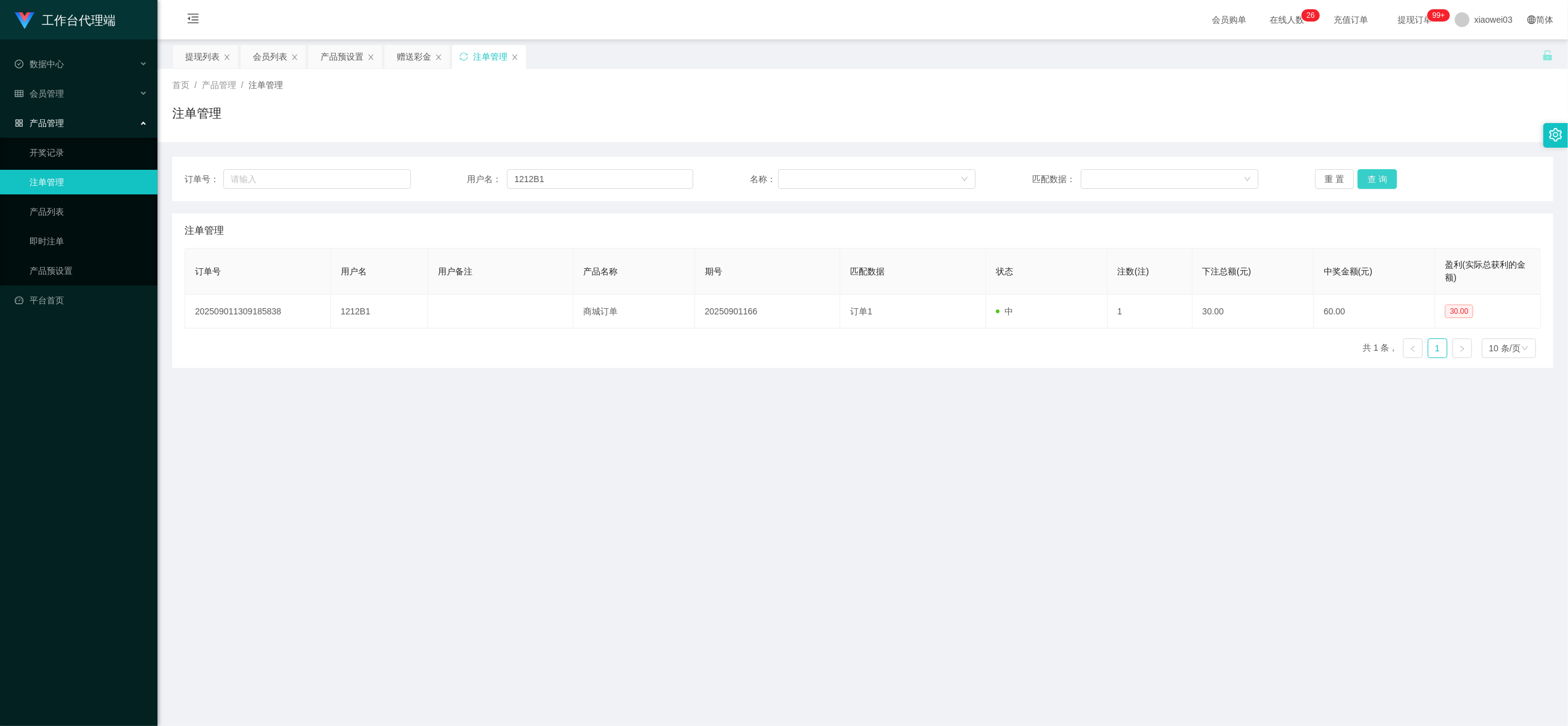
click at [1381, 178] on button "查 询" at bounding box center [1377, 179] width 39 height 20
click at [1381, 178] on div "重 置 查 询" at bounding box center [1428, 179] width 226 height 20
drag, startPoint x: 1381, startPoint y: 178, endPoint x: 1381, endPoint y: 188, distance: 10.0
click at [1381, 178] on button "查 询" at bounding box center [1377, 179] width 39 height 20
click at [206, 51] on div "提现列表" at bounding box center [202, 56] width 35 height 23
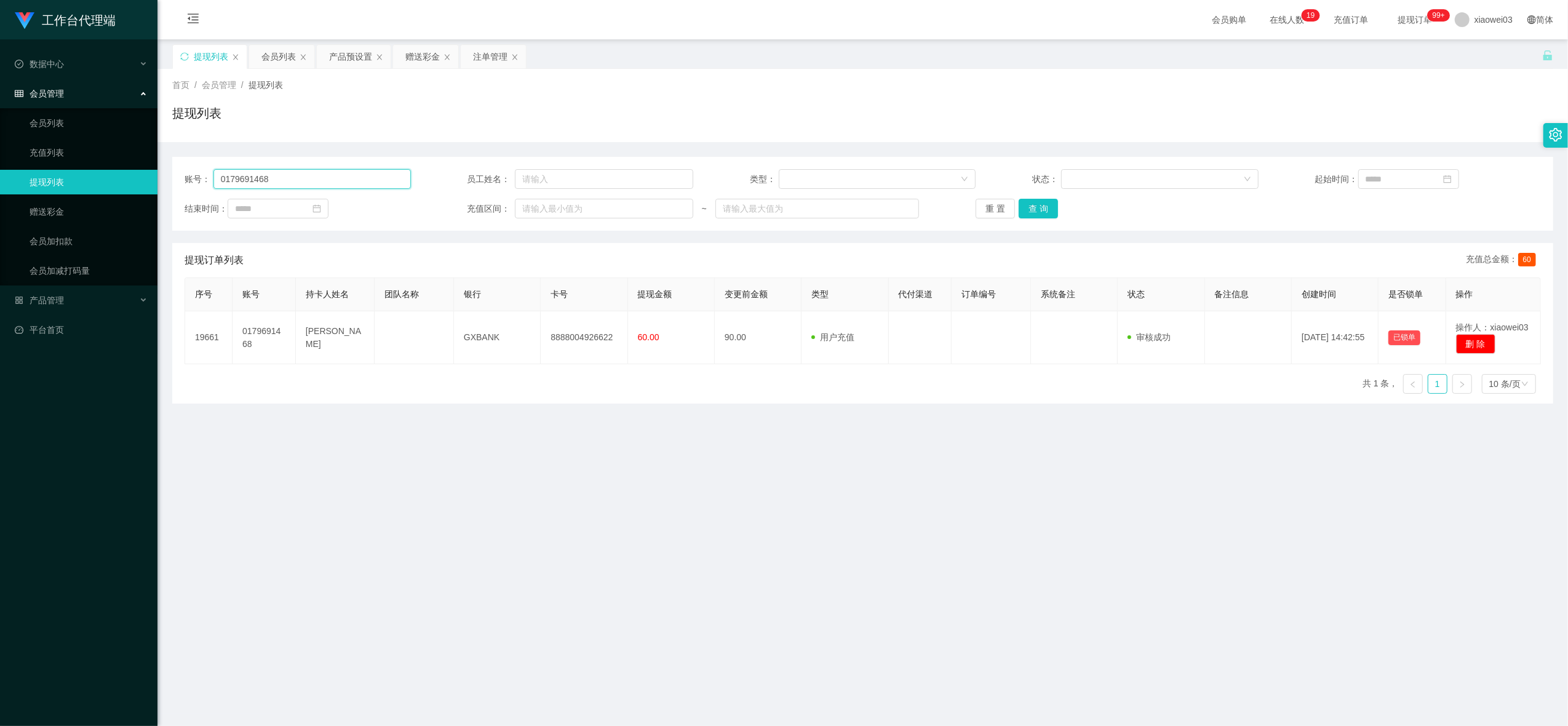
click at [336, 181] on input "0179691468" at bounding box center [312, 179] width 197 height 20
paste input "1212B1"
type input "1212B1"
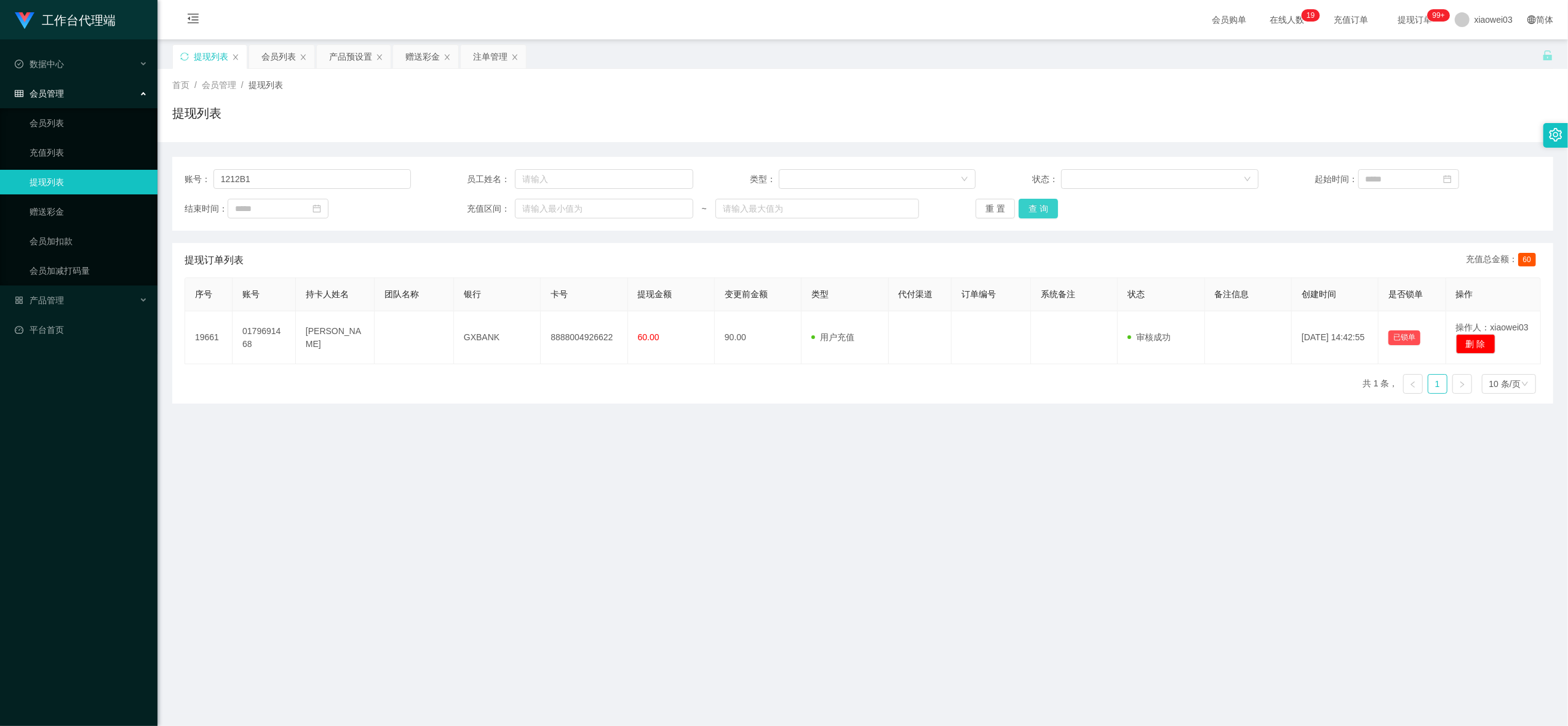
click at [1030, 199] on button "查 询" at bounding box center [1038, 209] width 39 height 20
click at [1034, 203] on button "查 询" at bounding box center [1038, 209] width 39 height 20
click at [1035, 204] on button "查 询" at bounding box center [1038, 209] width 39 height 20
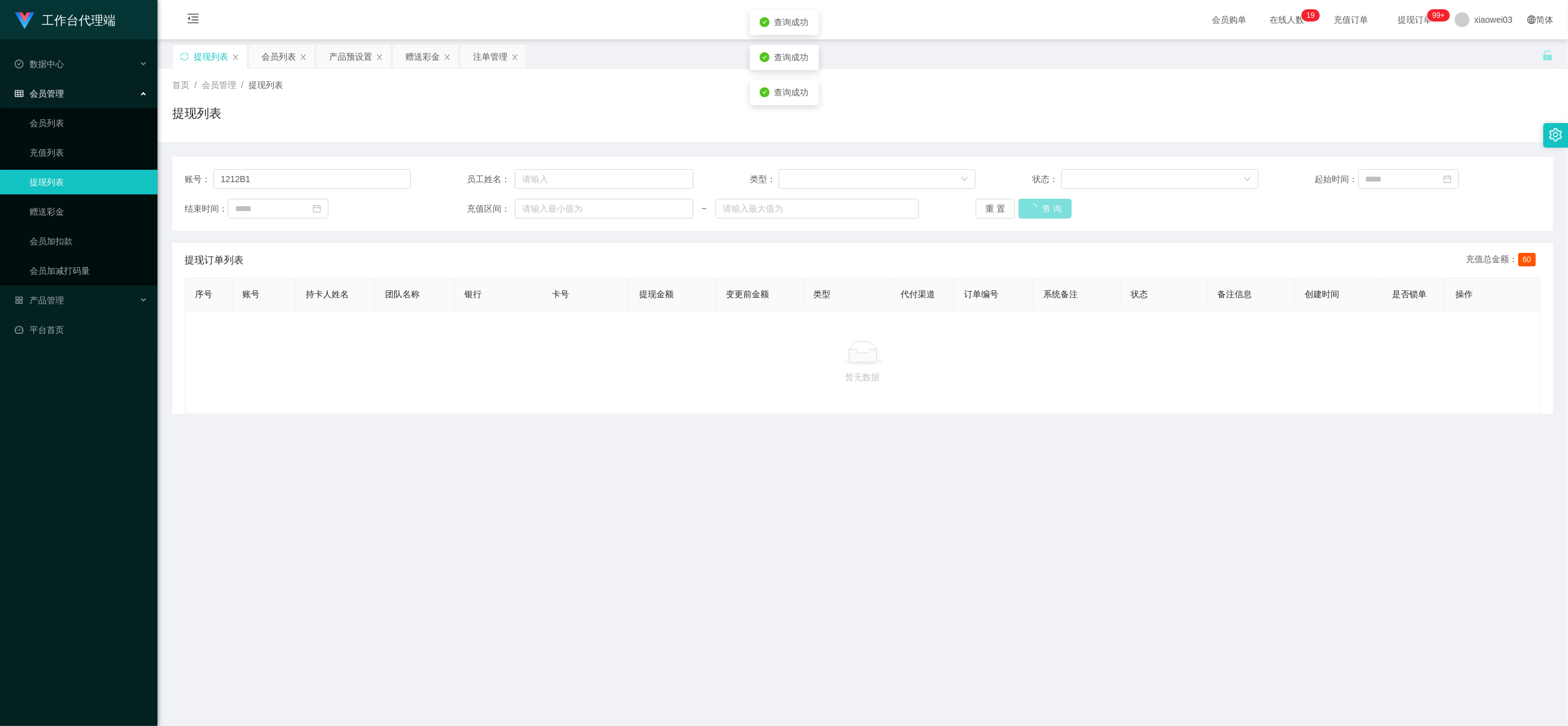
click at [1035, 204] on div "重 置 查 询" at bounding box center [1088, 209] width 226 height 20
click at [494, 51] on div "注单管理" at bounding box center [490, 56] width 35 height 23
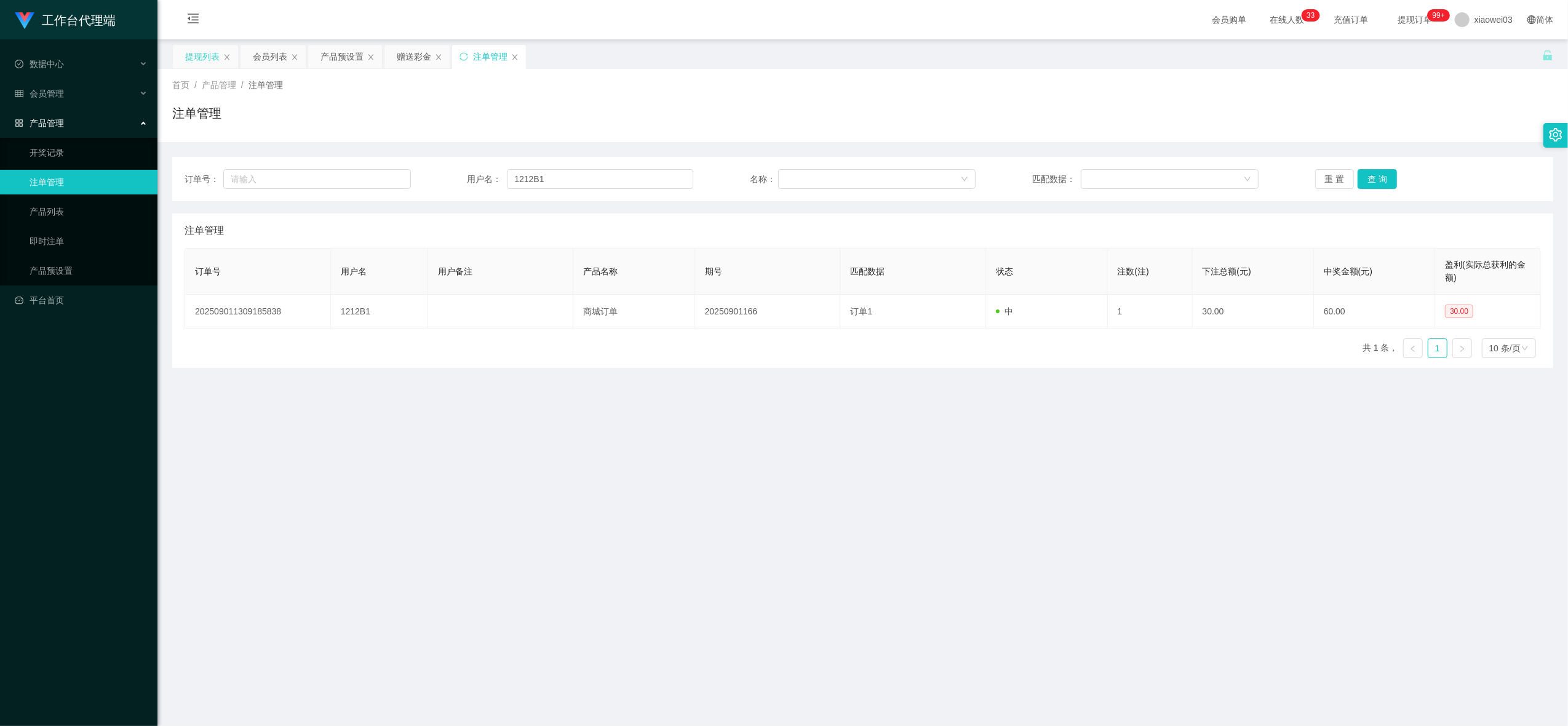
click at [213, 52] on div "提现列表" at bounding box center [202, 56] width 35 height 23
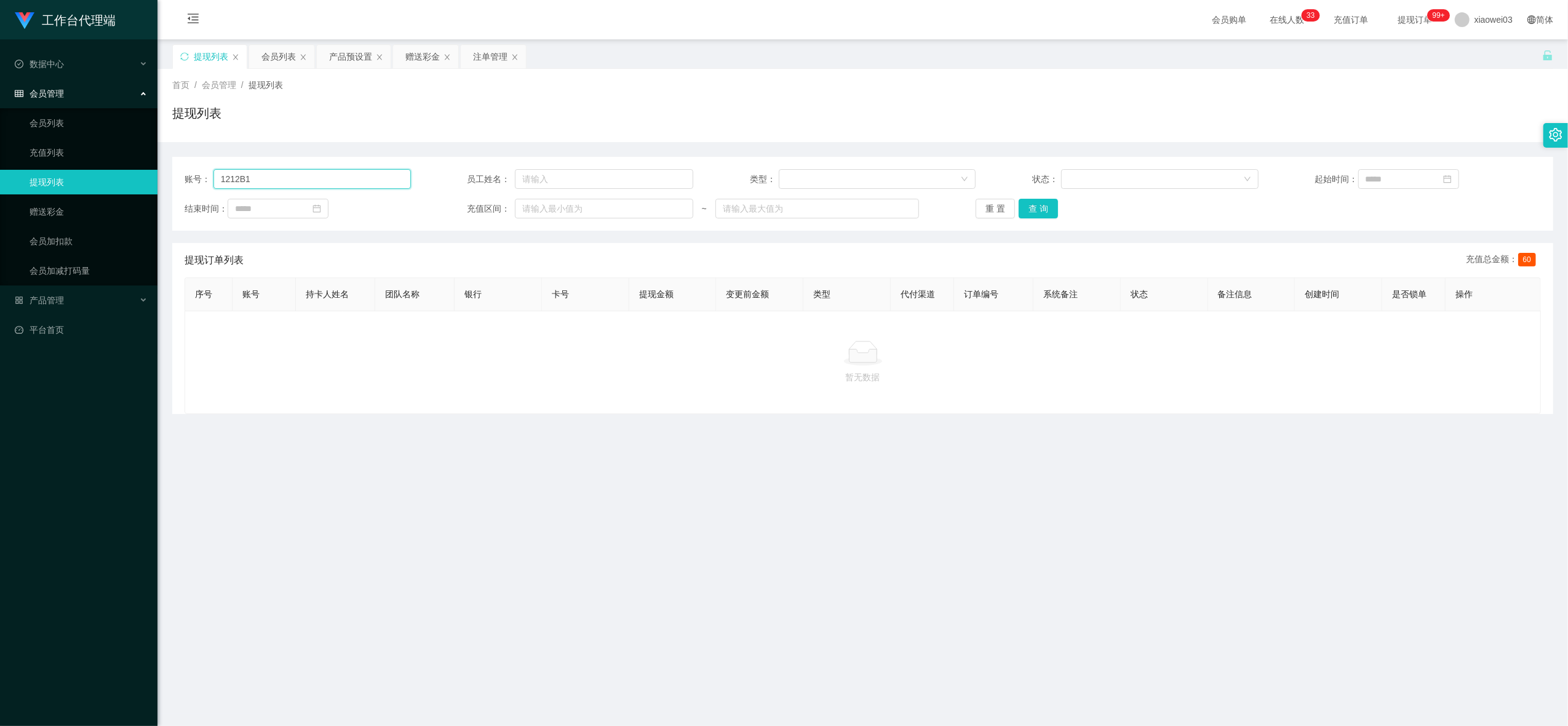
click at [343, 175] on input "1212B1" at bounding box center [312, 179] width 197 height 20
click at [1035, 200] on button "查 询" at bounding box center [1038, 209] width 39 height 20
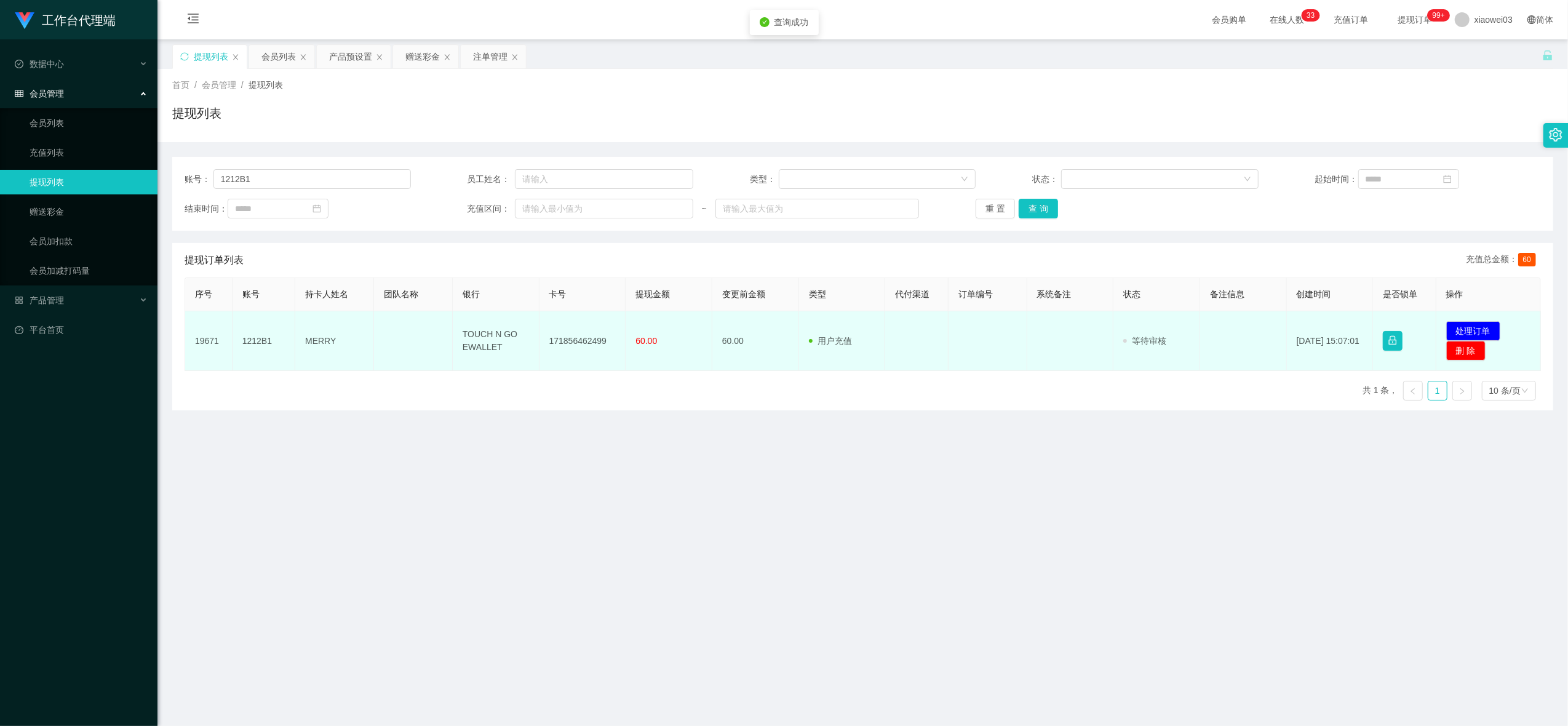
click at [560, 339] on td "171856462499" at bounding box center [582, 341] width 87 height 60
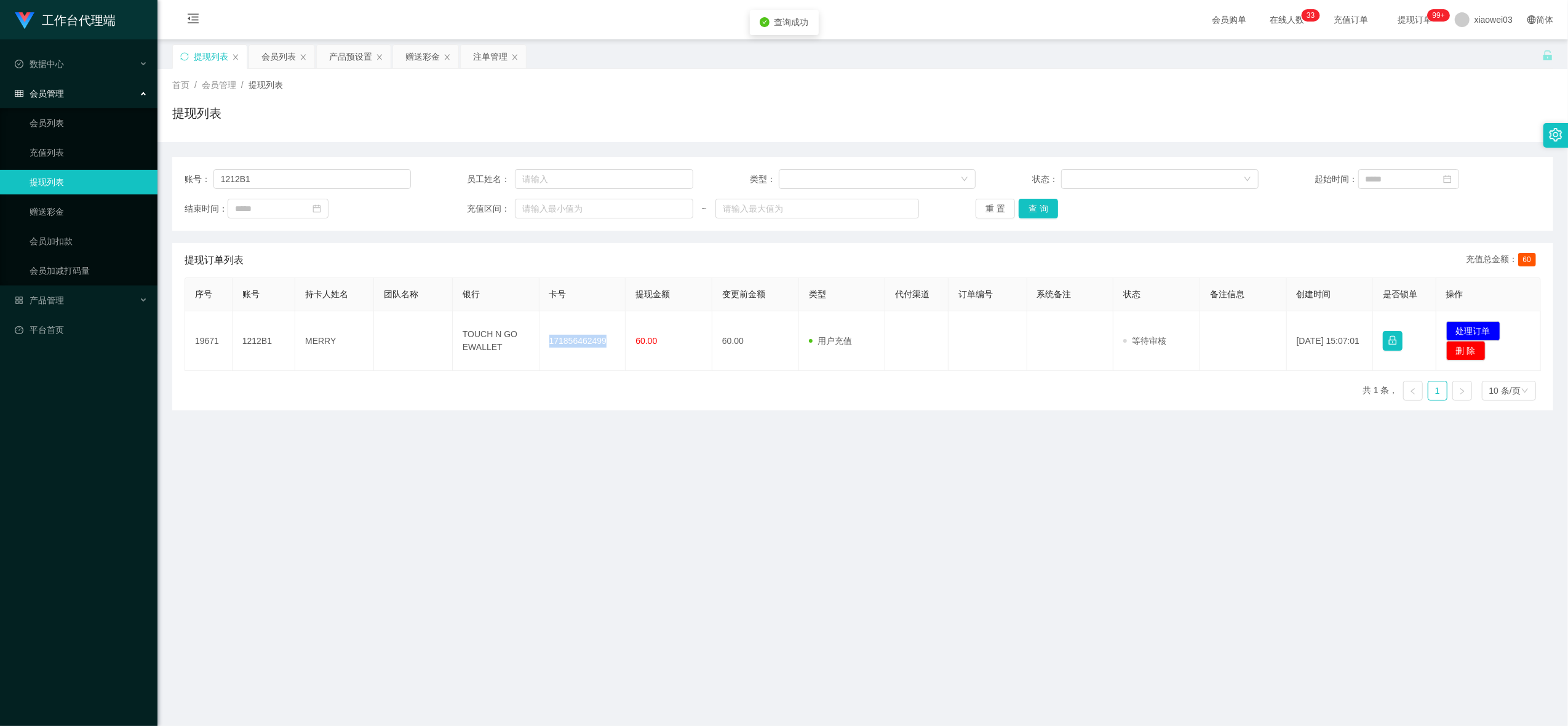
copy td "171856462499"
click at [793, 448] on main "关闭左侧 关闭右侧 关闭其它 刷新页面 提现列表 会员列表 产品预设置 赠送彩金 注单管理 首页 / 会员管理 / 提现列表 / 提现列表 账号： 1212B…" at bounding box center [863, 376] width 1410 height 675
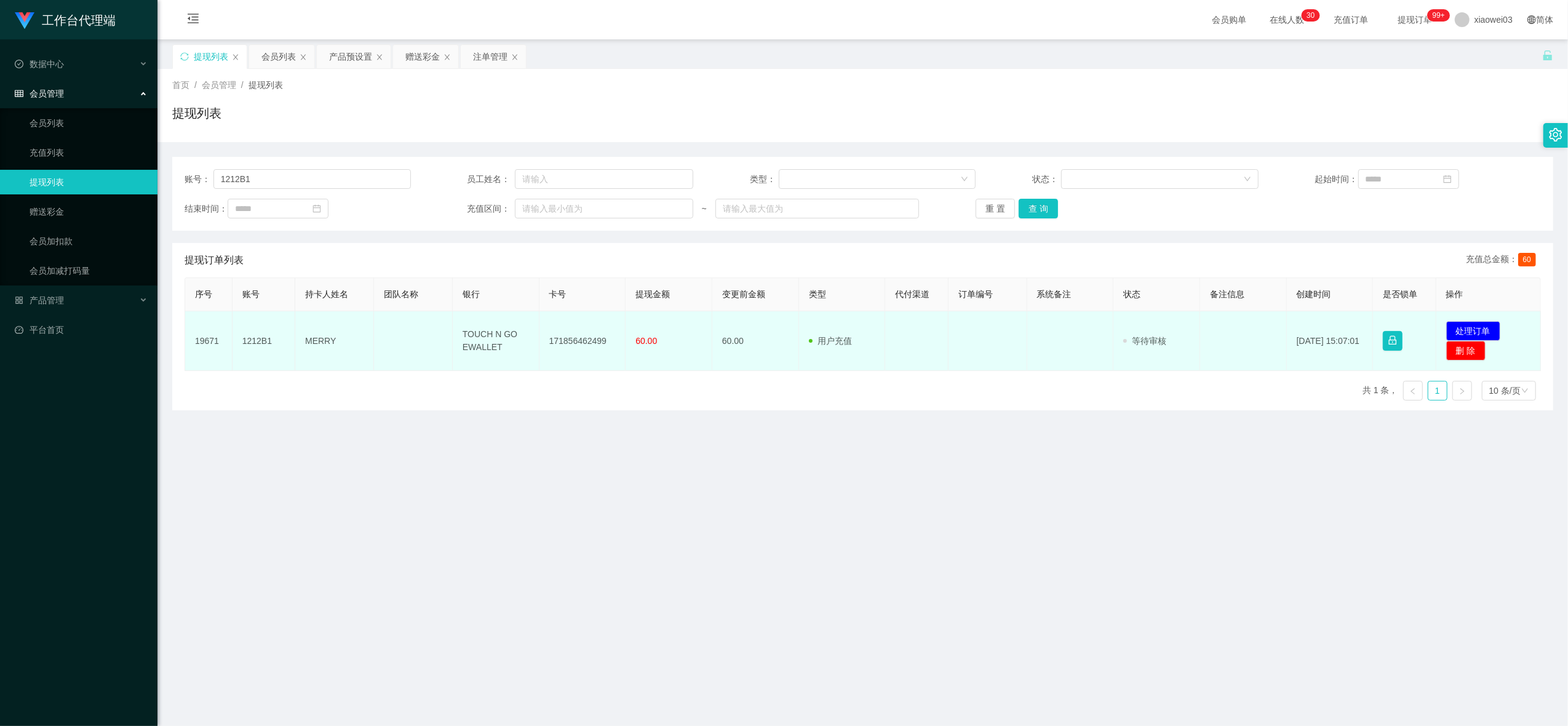
click at [485, 337] on td "TOUCH N GO EWALLET" at bounding box center [496, 341] width 87 height 60
click at [496, 346] on td "TOUCH N GO EWALLET" at bounding box center [496, 341] width 87 height 60
click at [493, 345] on td "TOUCH N GO EWALLET" at bounding box center [496, 341] width 87 height 60
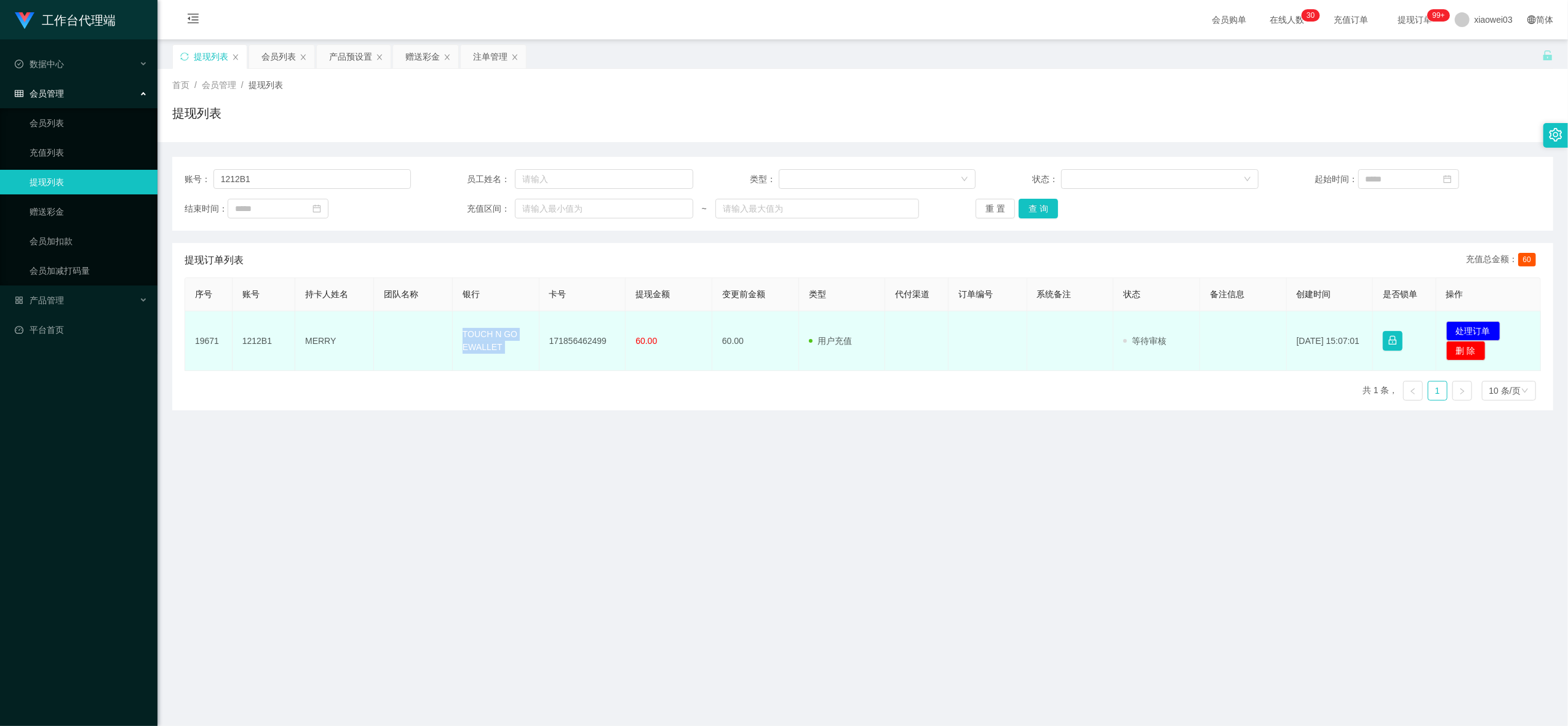
click at [493, 345] on td "TOUCH N GO EWALLET" at bounding box center [496, 341] width 87 height 60
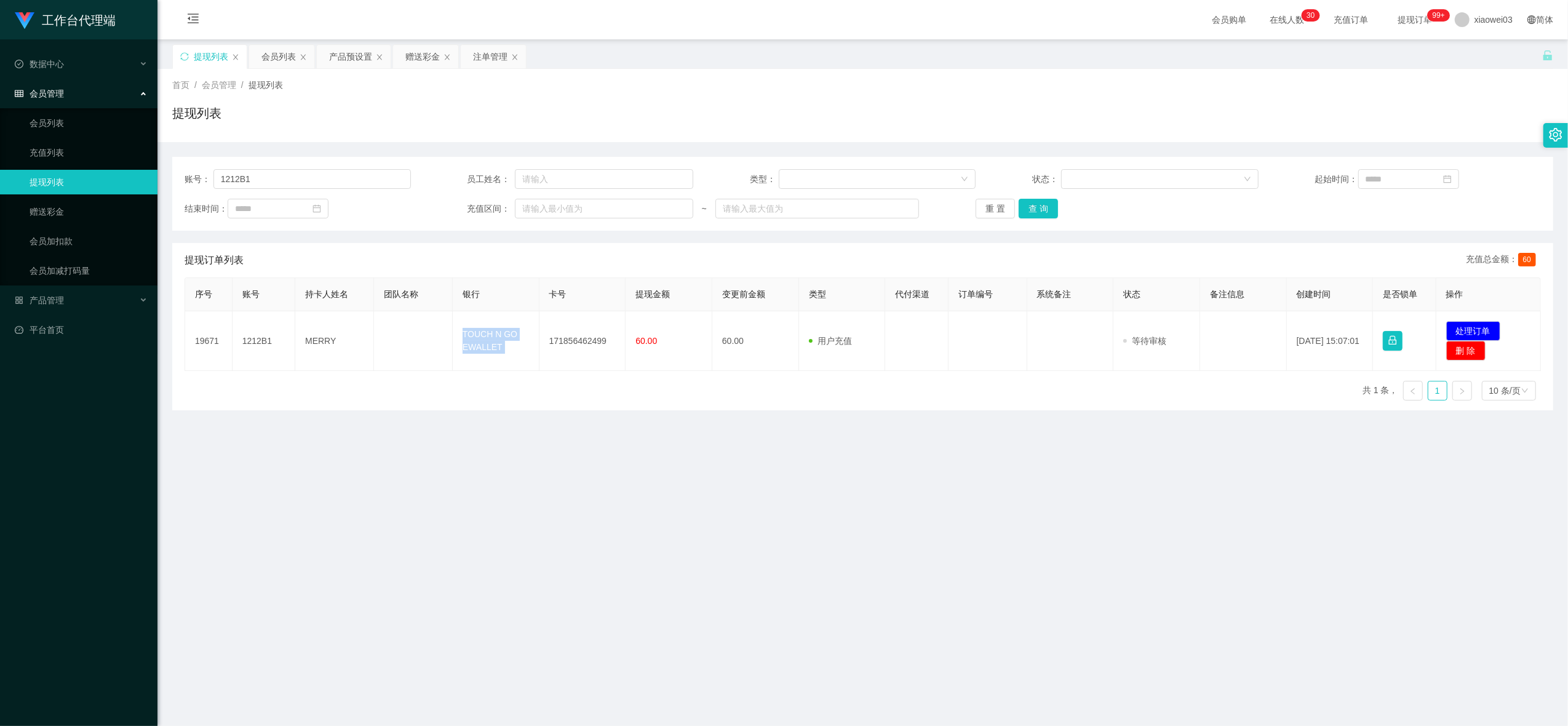
copy td "TOUCH N GO EWALLET"
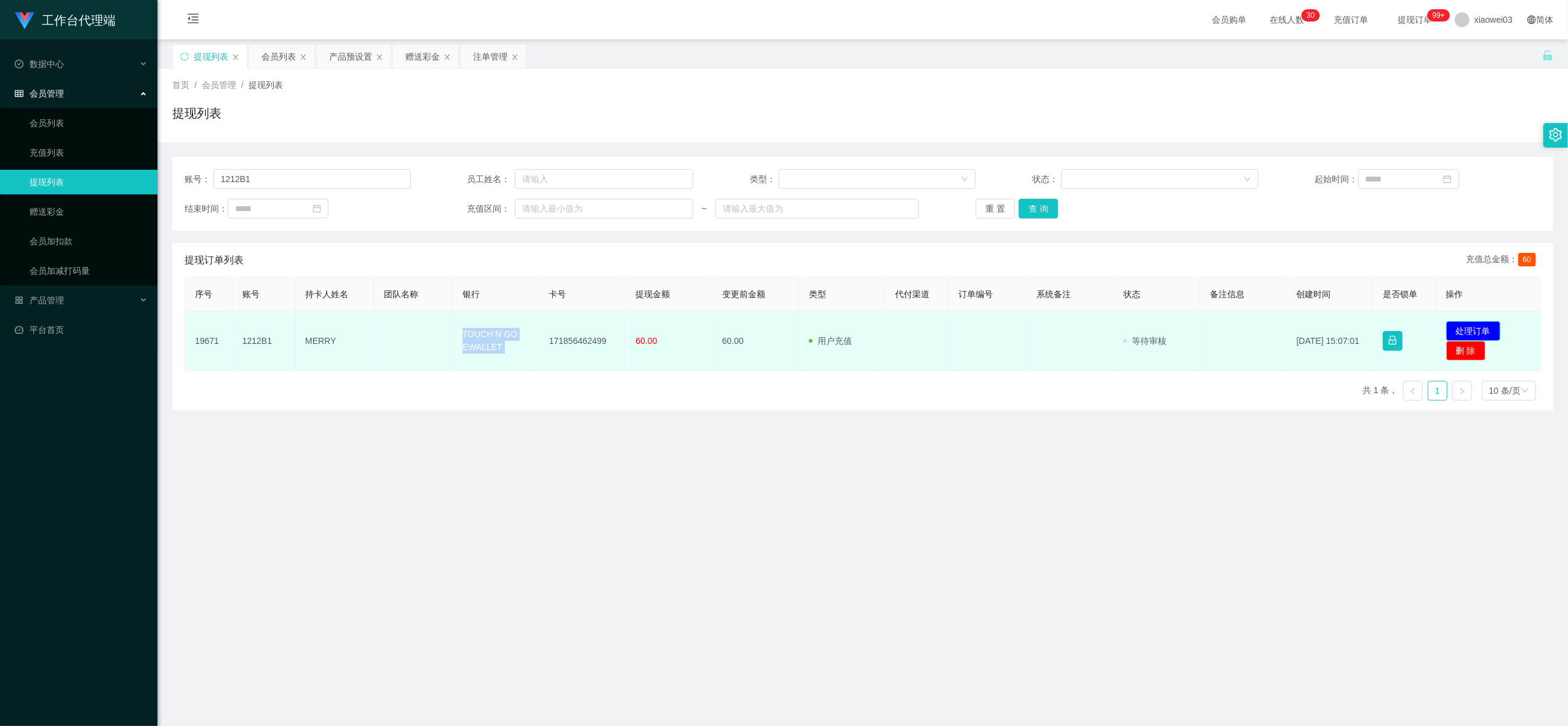
click at [1482, 328] on button "处理订单" at bounding box center [1473, 331] width 54 height 20
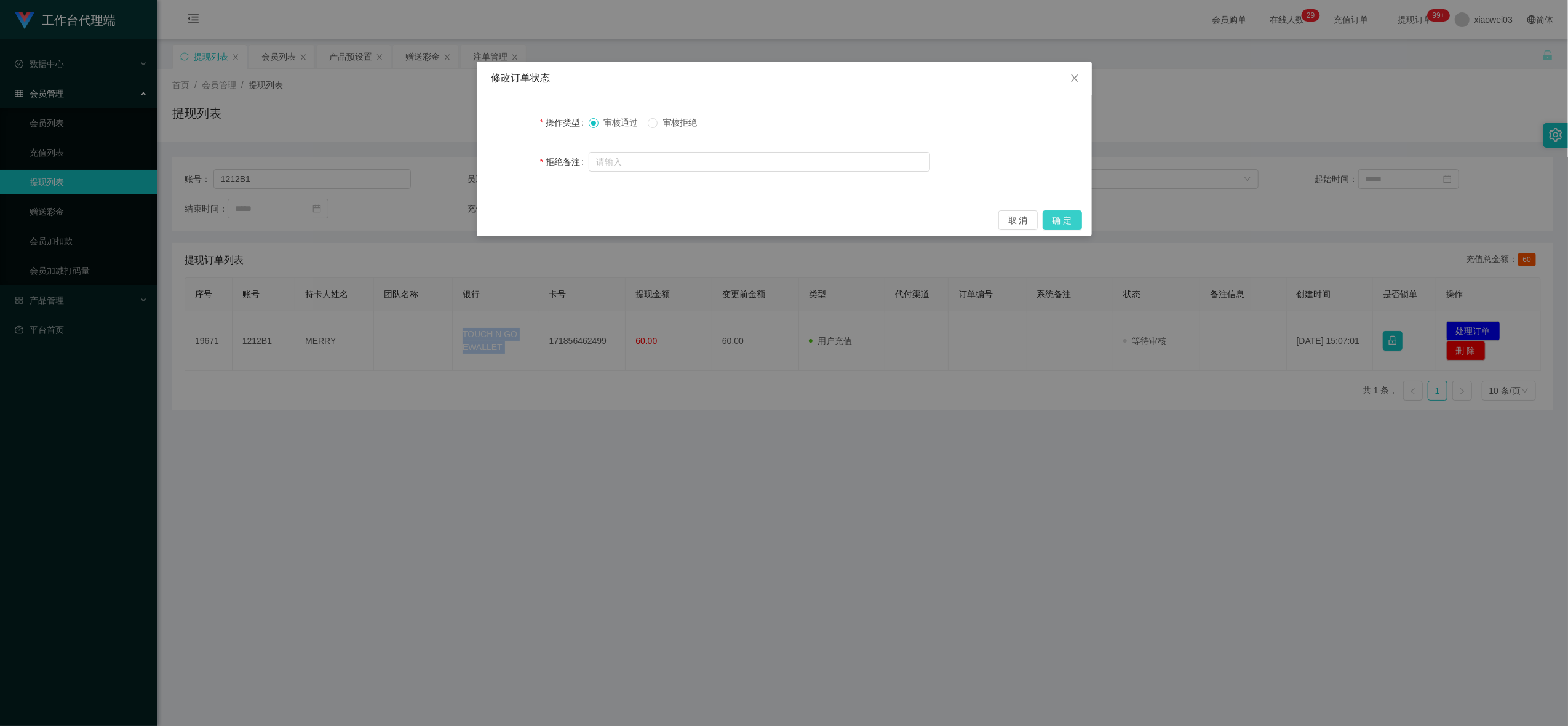
click at [1055, 222] on button "确 定" at bounding box center [1062, 221] width 39 height 20
